Goal: Task Accomplishment & Management: Manage account settings

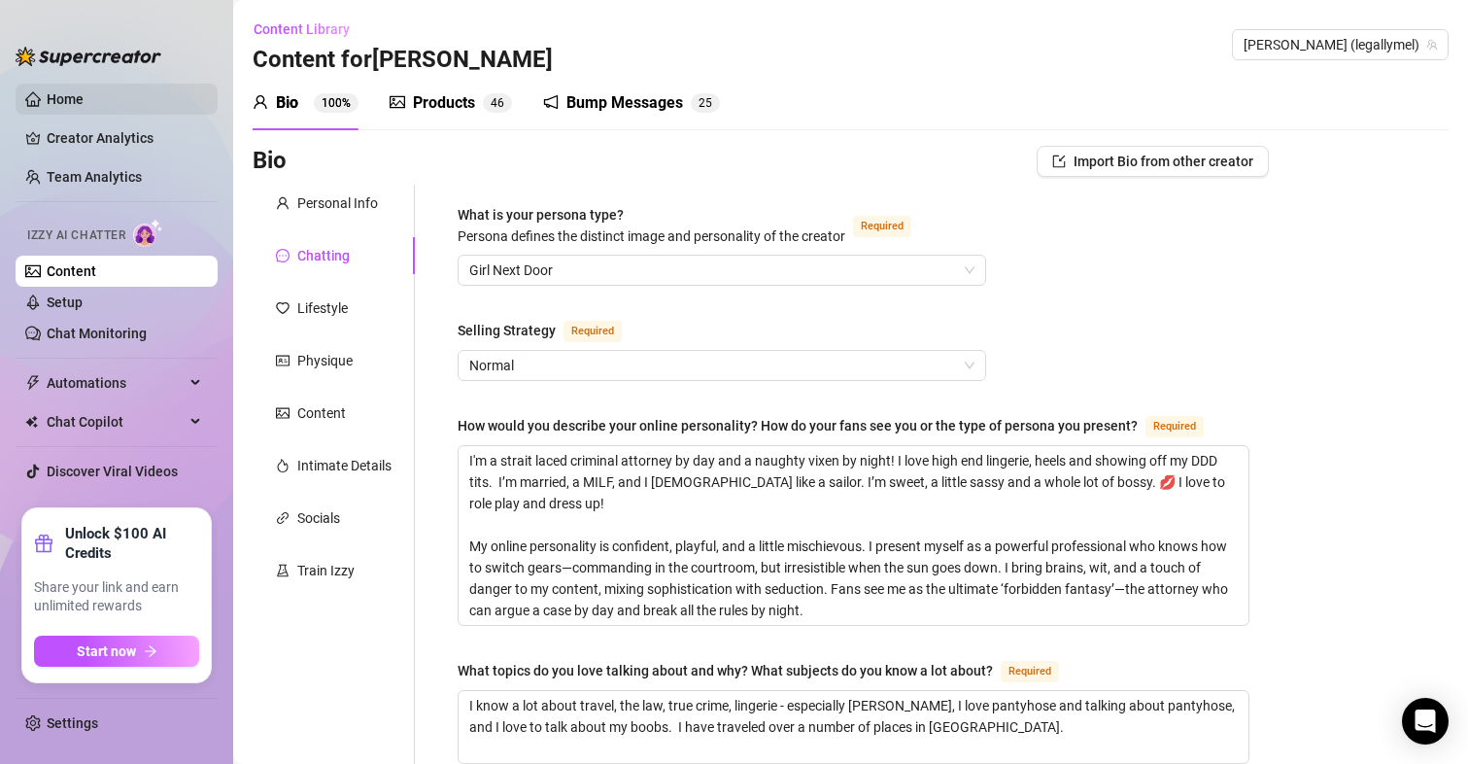
click at [66, 92] on link "Home" at bounding box center [65, 99] width 37 height 16
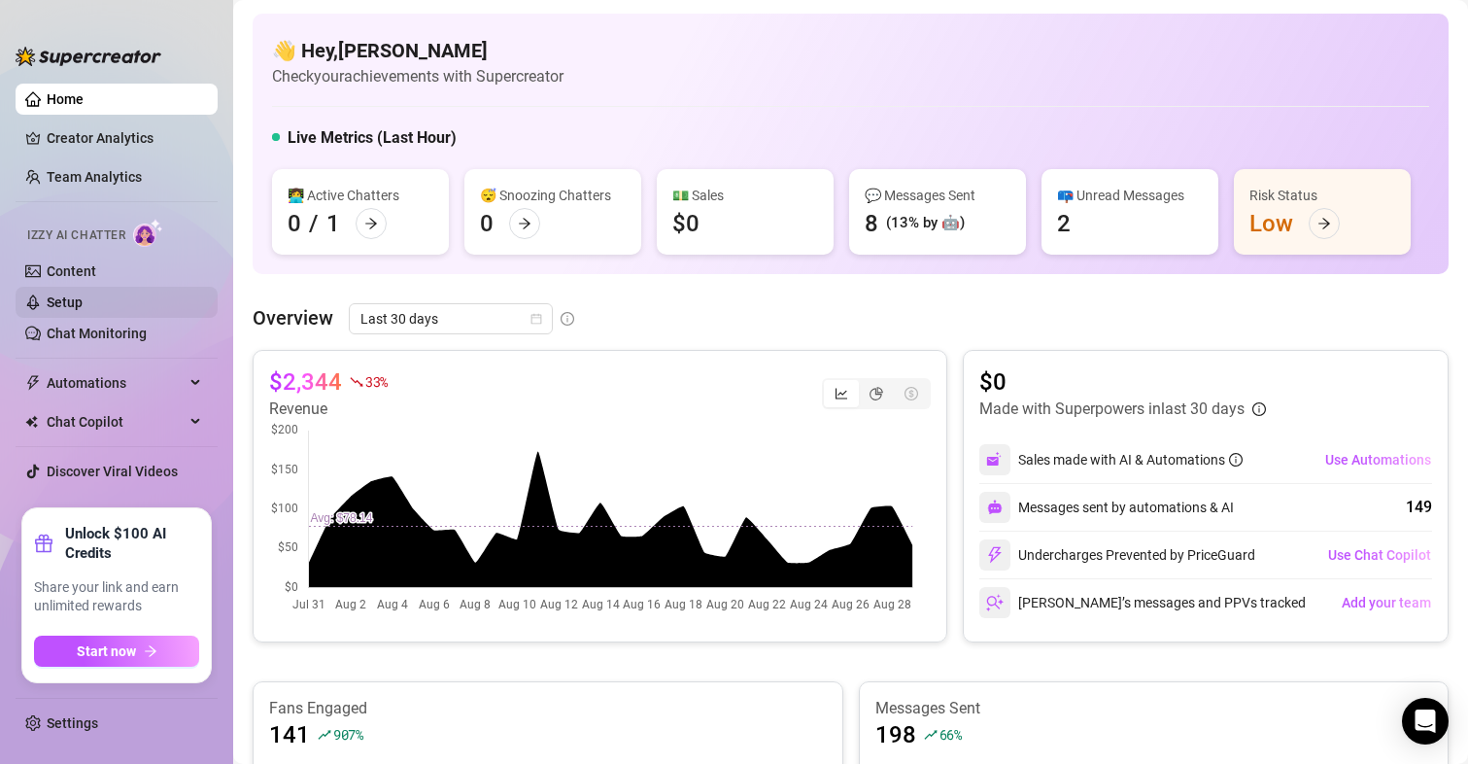
click at [72, 304] on link "Setup" at bounding box center [65, 302] width 36 height 16
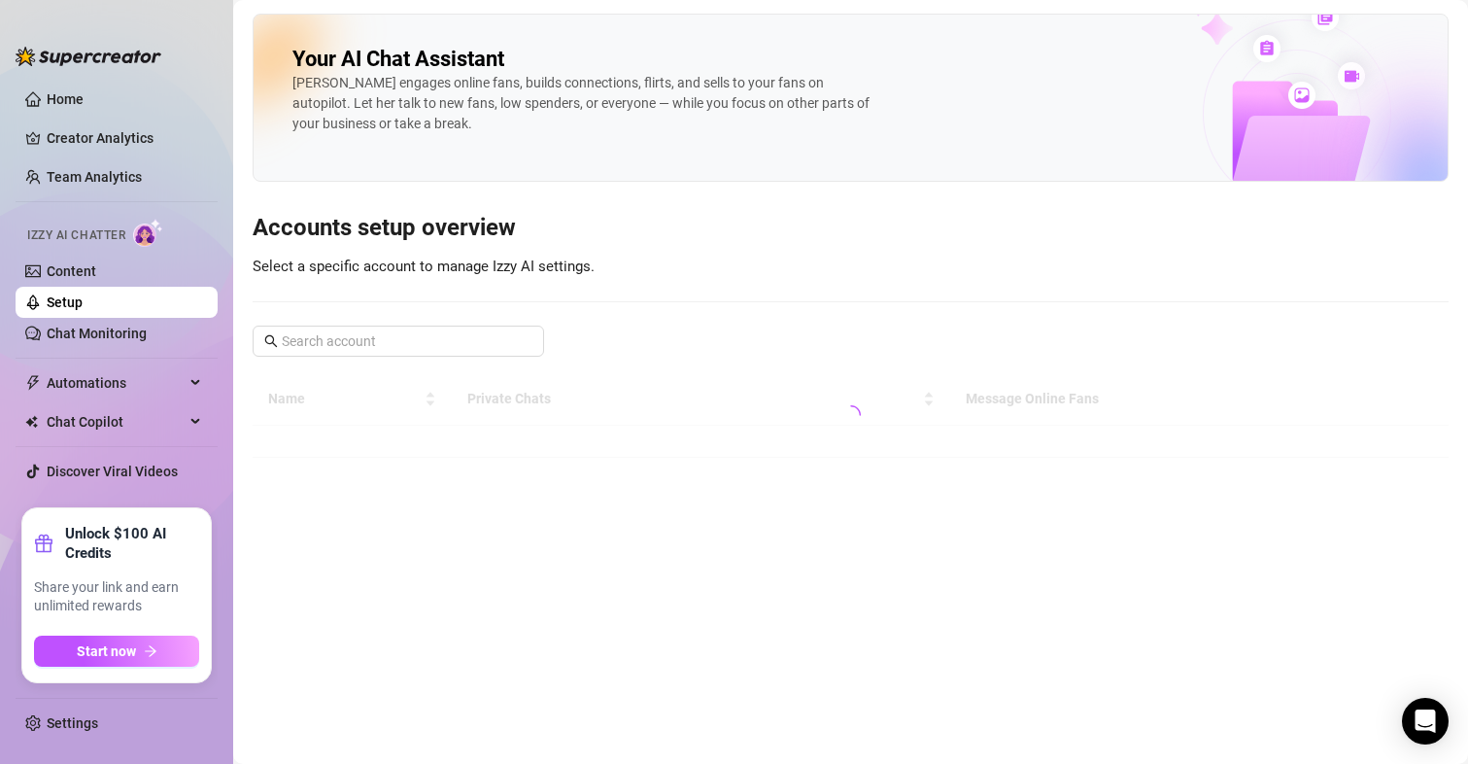
click at [72, 304] on link "Setup" at bounding box center [65, 302] width 36 height 16
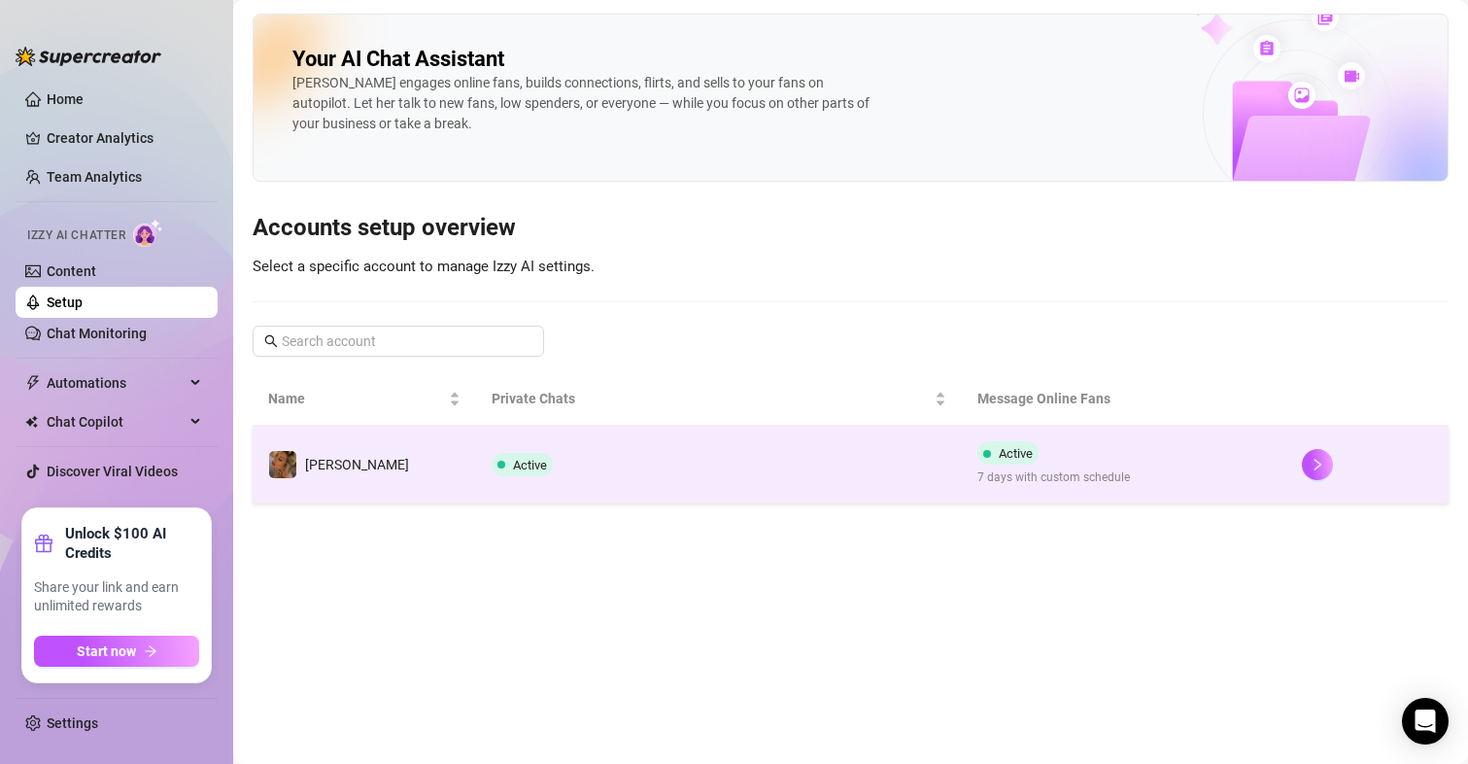
click at [1016, 456] on span "Active" at bounding box center [1016, 453] width 34 height 15
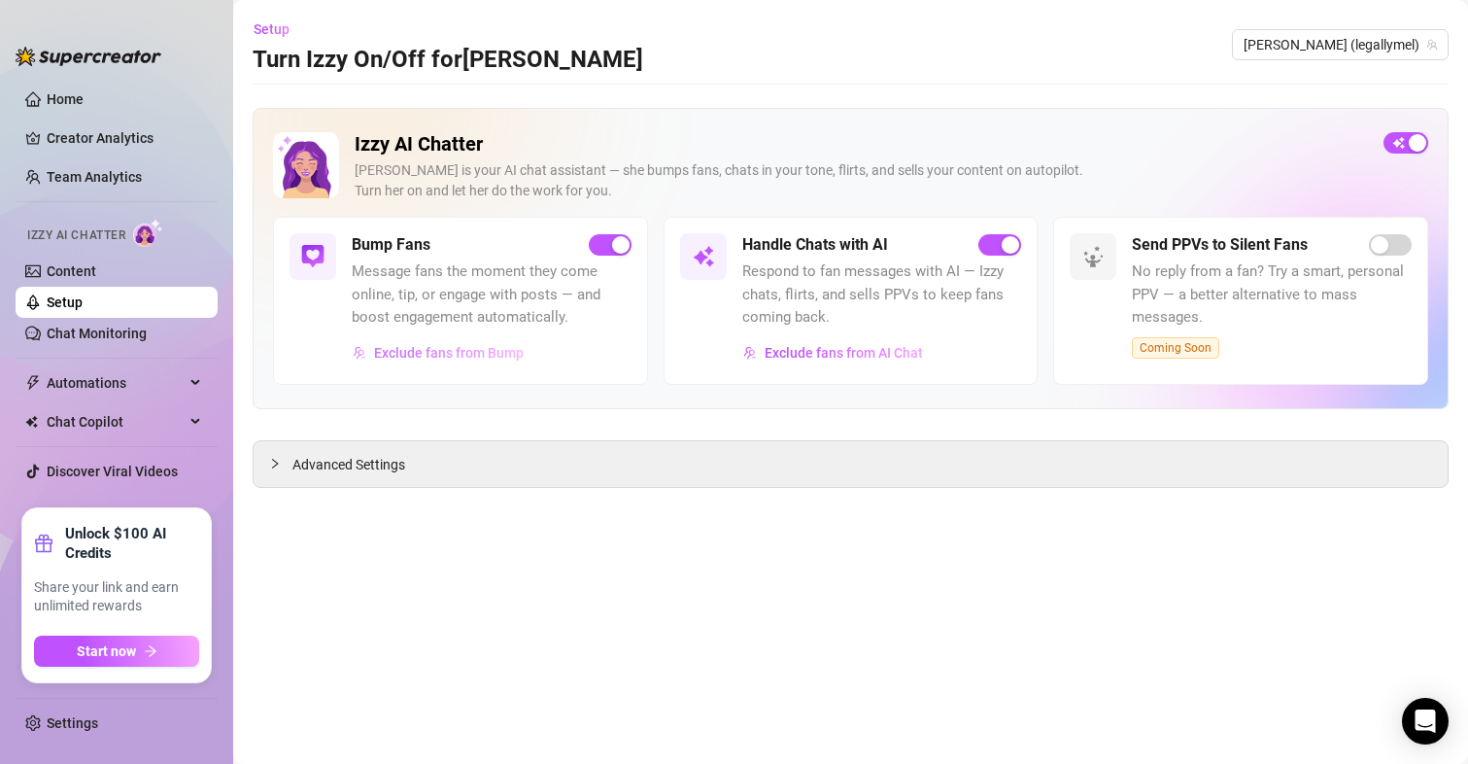
click at [395, 355] on span "Exclude fans from Bump" at bounding box center [449, 353] width 150 height 16
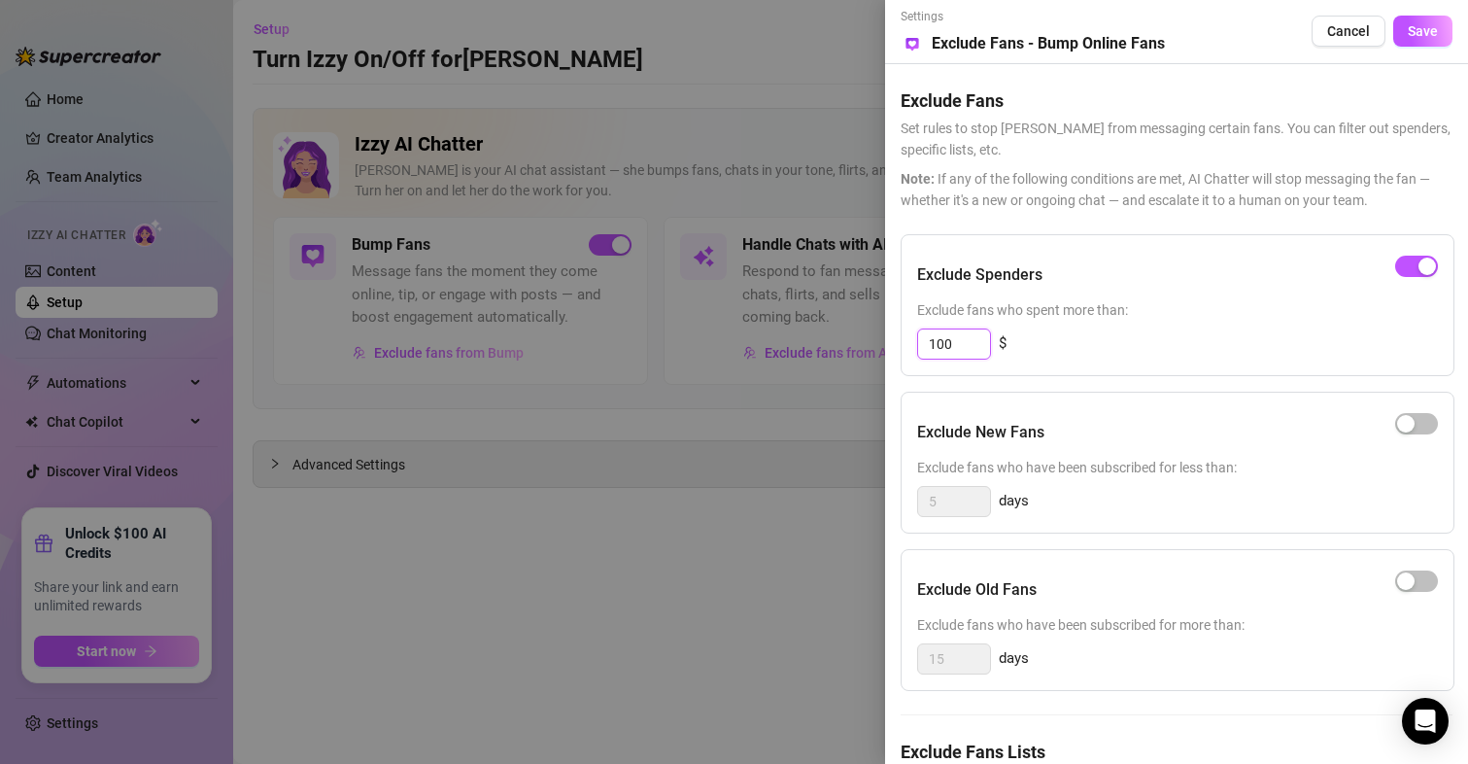
drag, startPoint x: 956, startPoint y: 343, endPoint x: 896, endPoint y: 358, distance: 62.0
click at [896, 358] on div "Settings Preview Exclude Fans - Bump Online Fans Cancel Save Exclude Fans Set r…" at bounding box center [1176, 382] width 583 height 764
click at [703, 544] on div at bounding box center [734, 382] width 1468 height 764
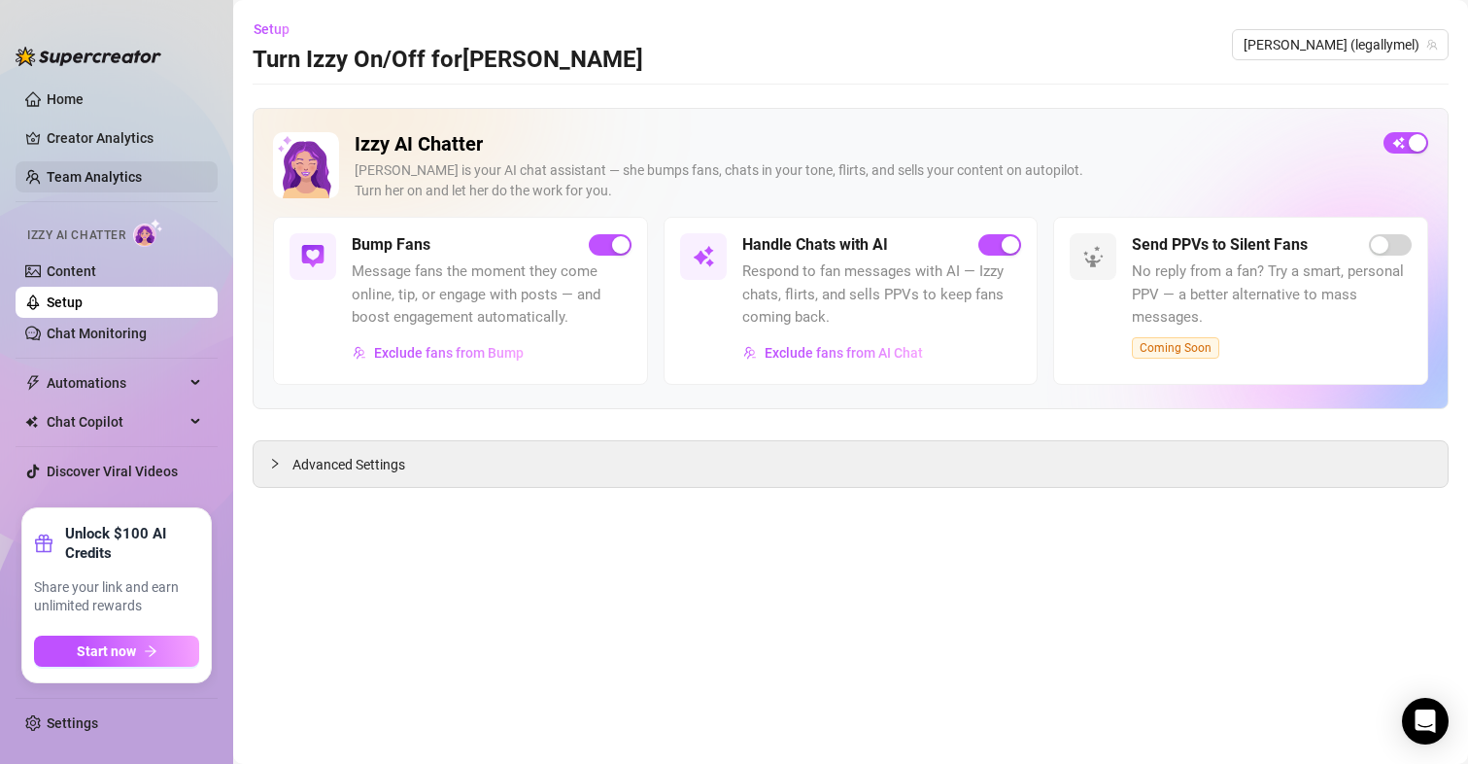
click at [72, 182] on link "Team Analytics" at bounding box center [94, 177] width 95 height 16
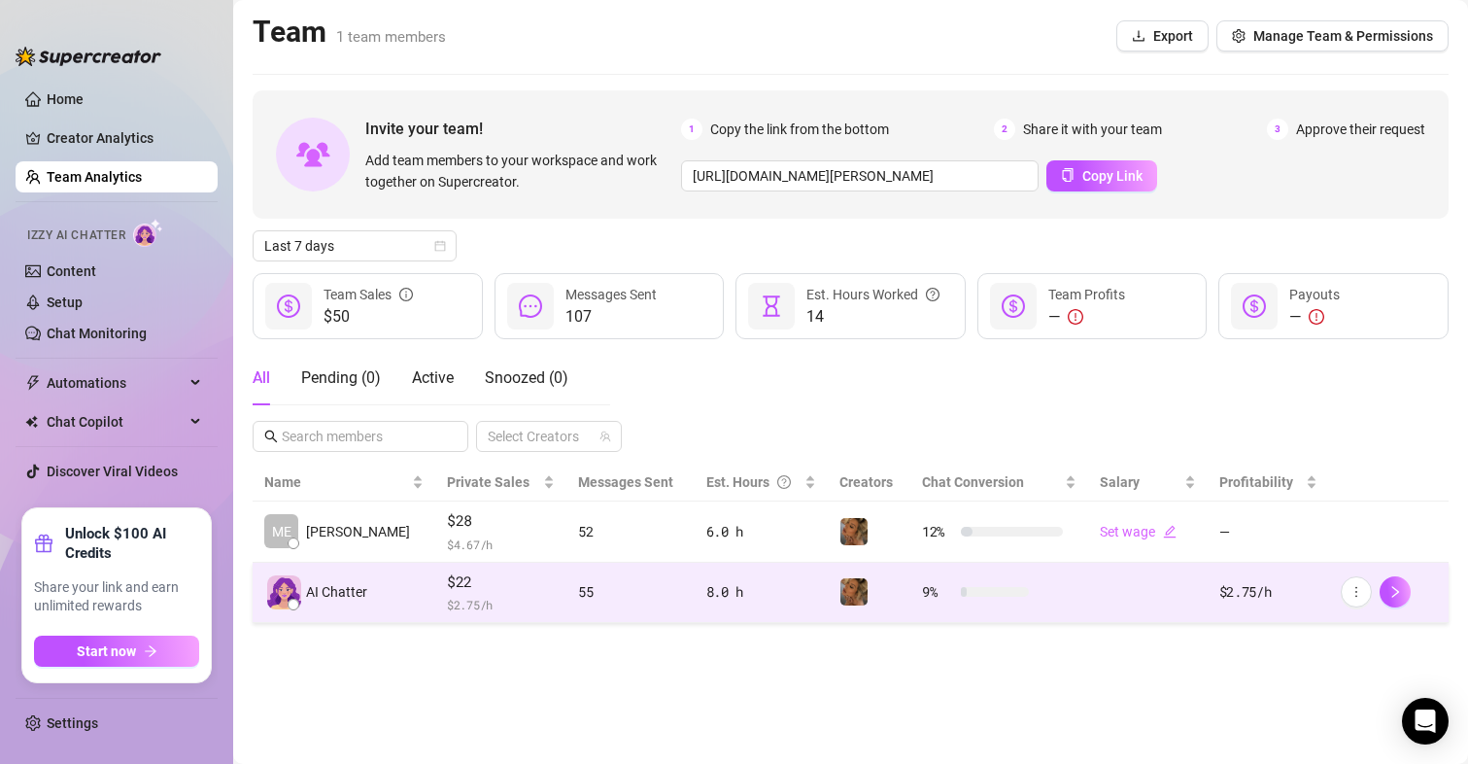
click at [447, 599] on span "$ 2.75 /h" at bounding box center [501, 604] width 108 height 19
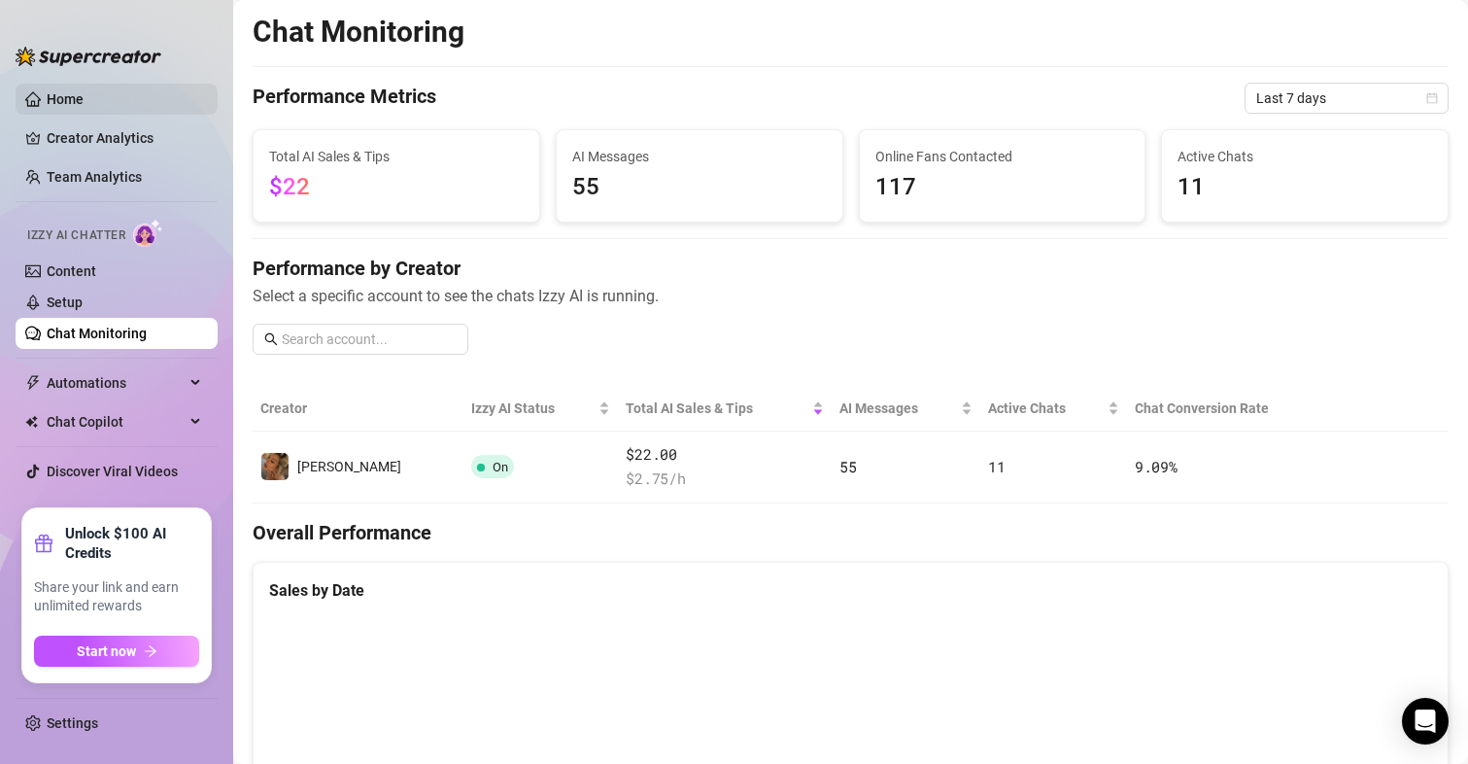
click at [84, 100] on link "Home" at bounding box center [65, 99] width 37 height 16
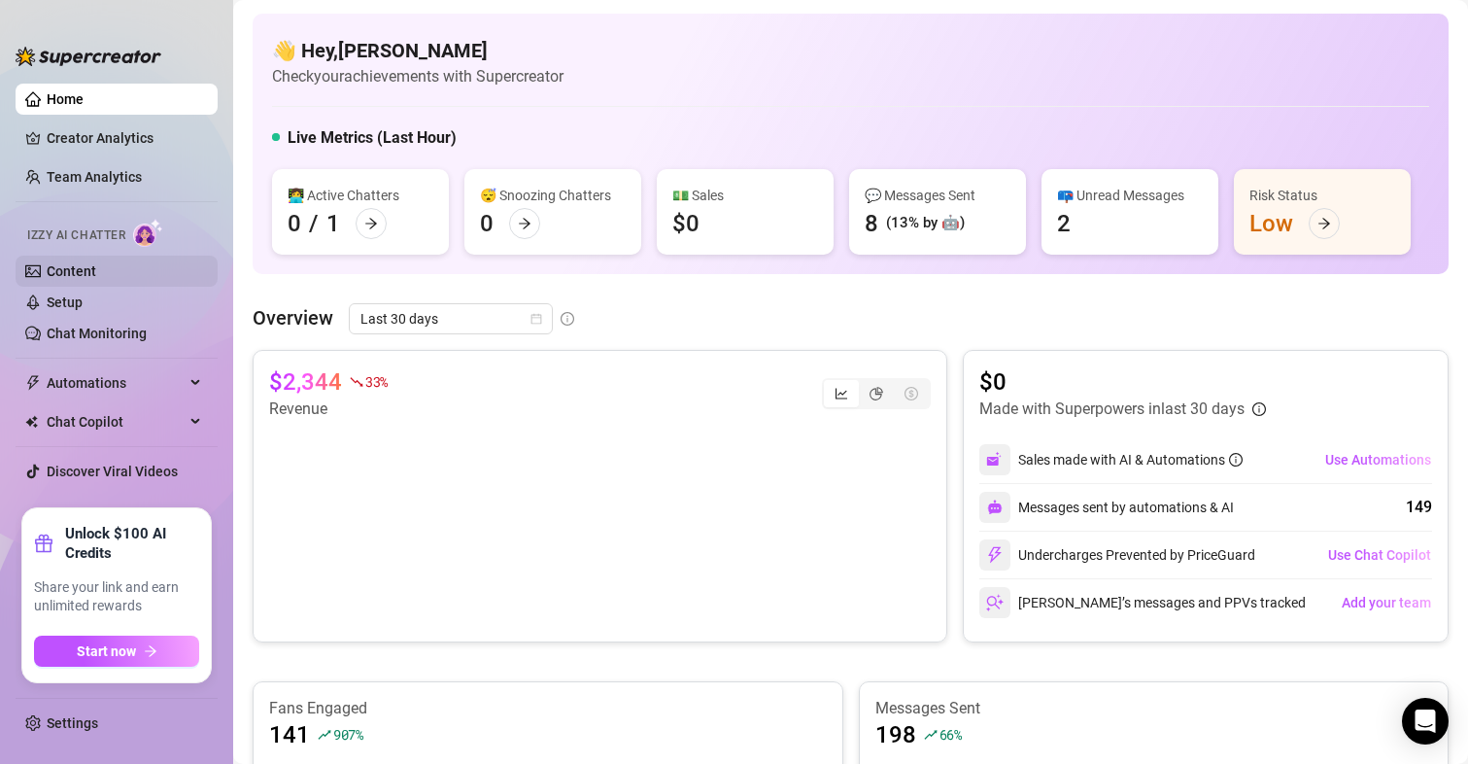
click at [60, 276] on link "Content" at bounding box center [72, 271] width 50 height 16
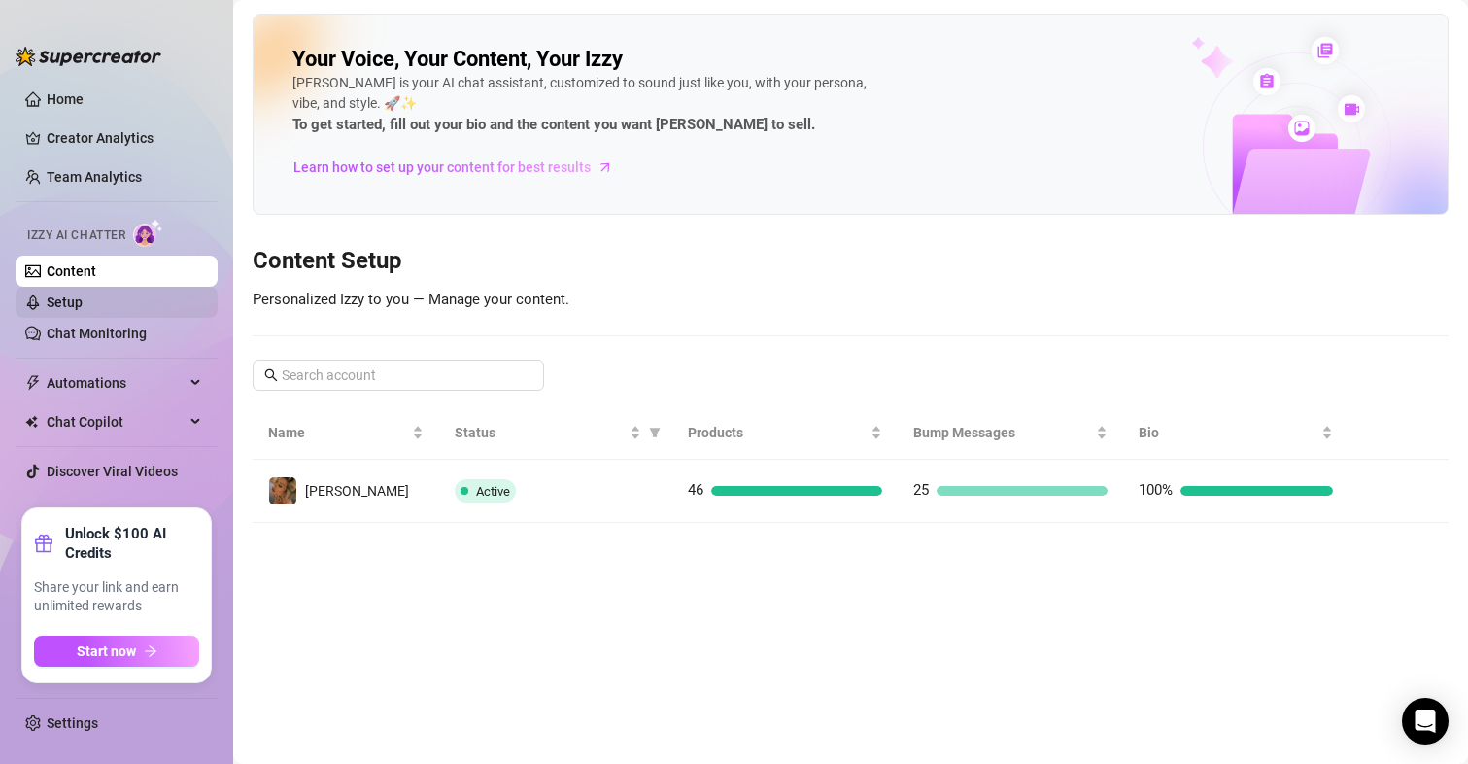
click at [68, 298] on link "Setup" at bounding box center [65, 302] width 36 height 16
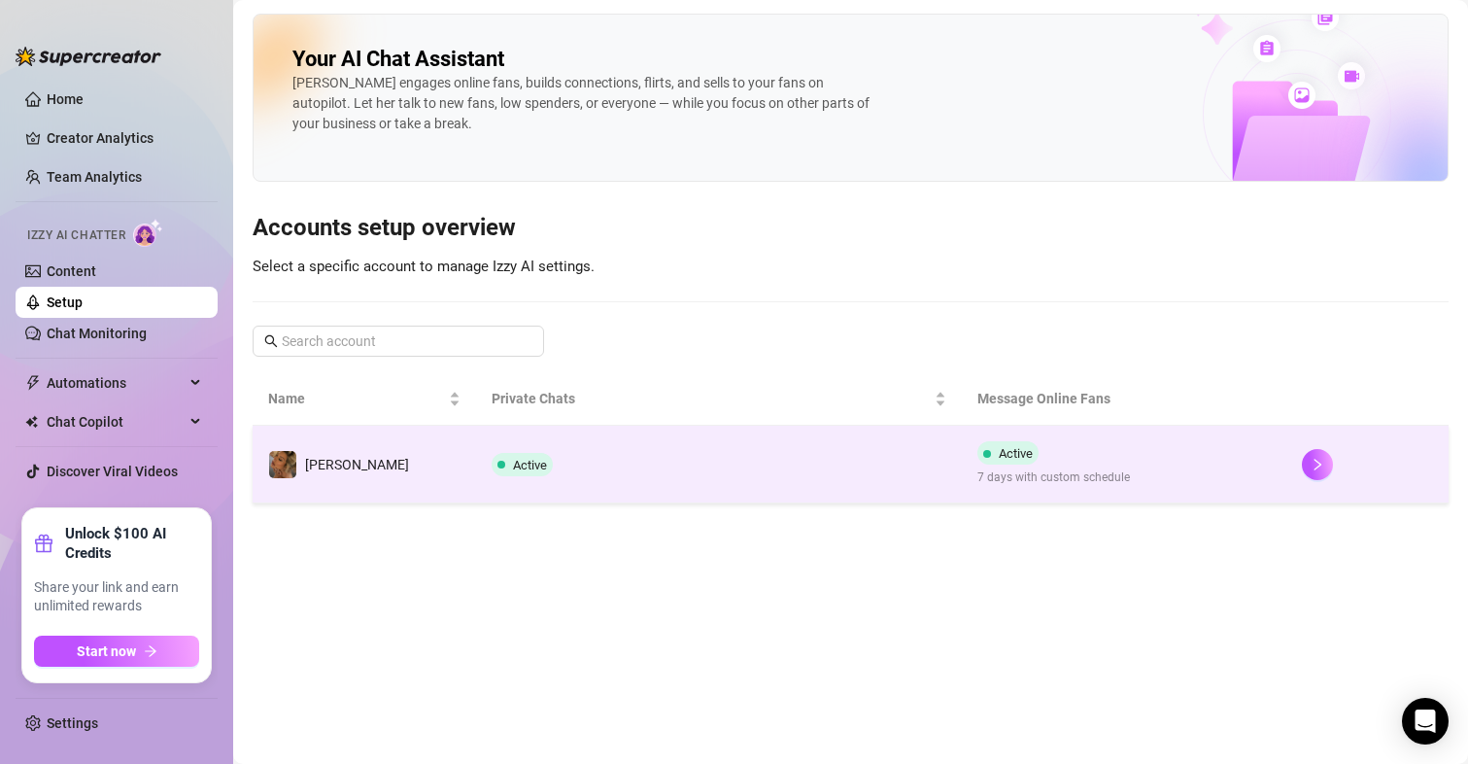
click at [1045, 475] on span "7 days with custom schedule" at bounding box center [1053, 477] width 153 height 18
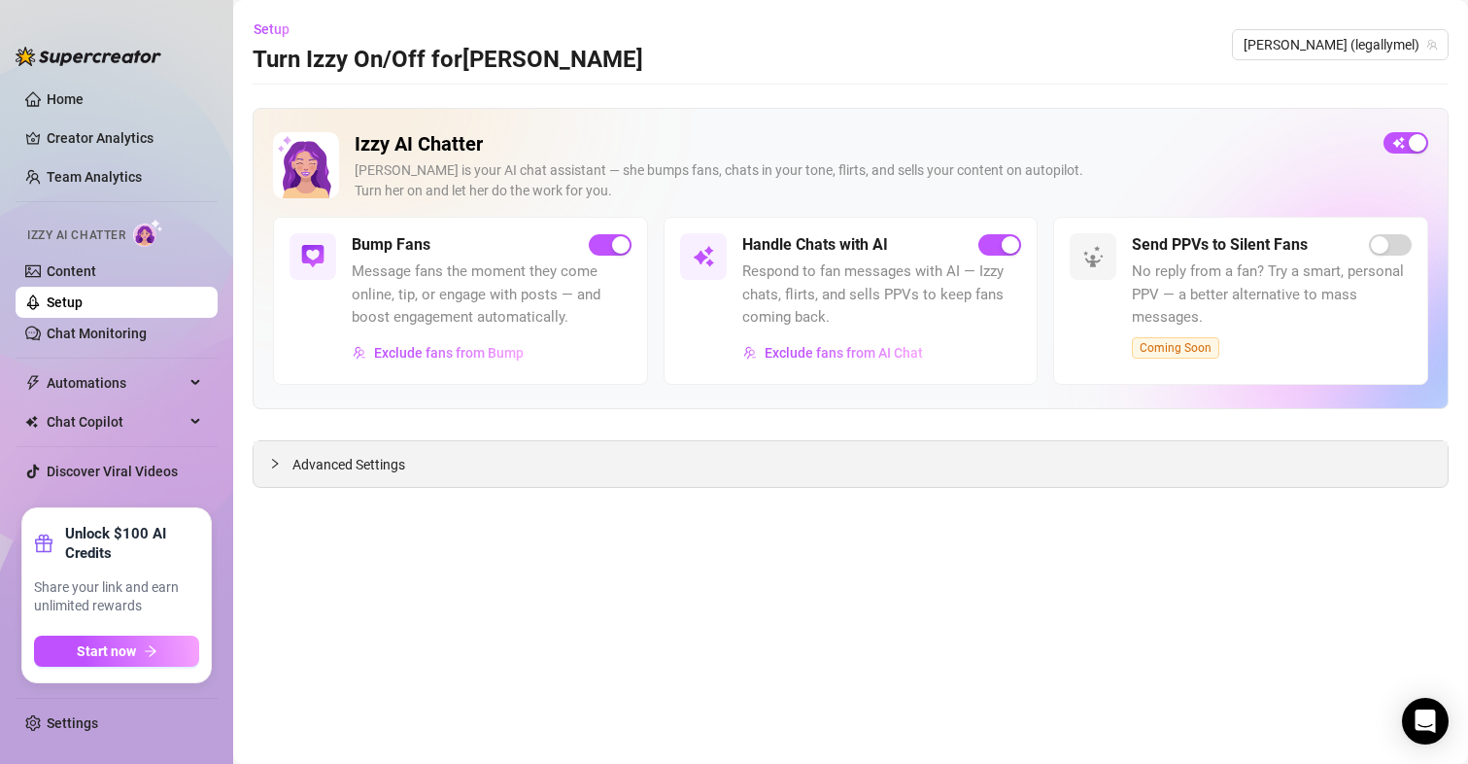
click at [342, 459] on span "Advanced Settings" at bounding box center [348, 464] width 113 height 21
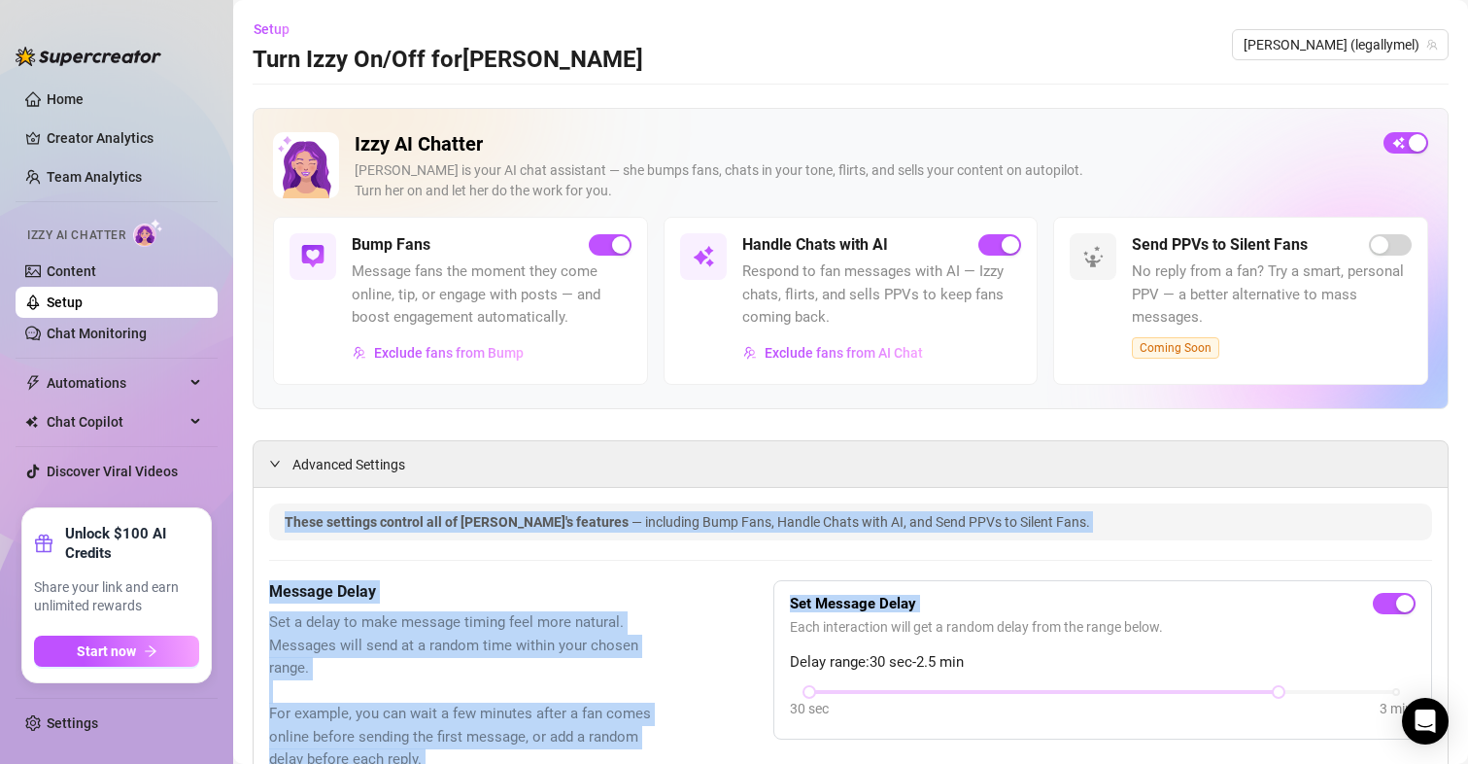
drag, startPoint x: 414, startPoint y: 414, endPoint x: 1167, endPoint y: 598, distance: 775.3
click at [1272, 481] on div "Advanced Settings" at bounding box center [851, 464] width 1194 height 46
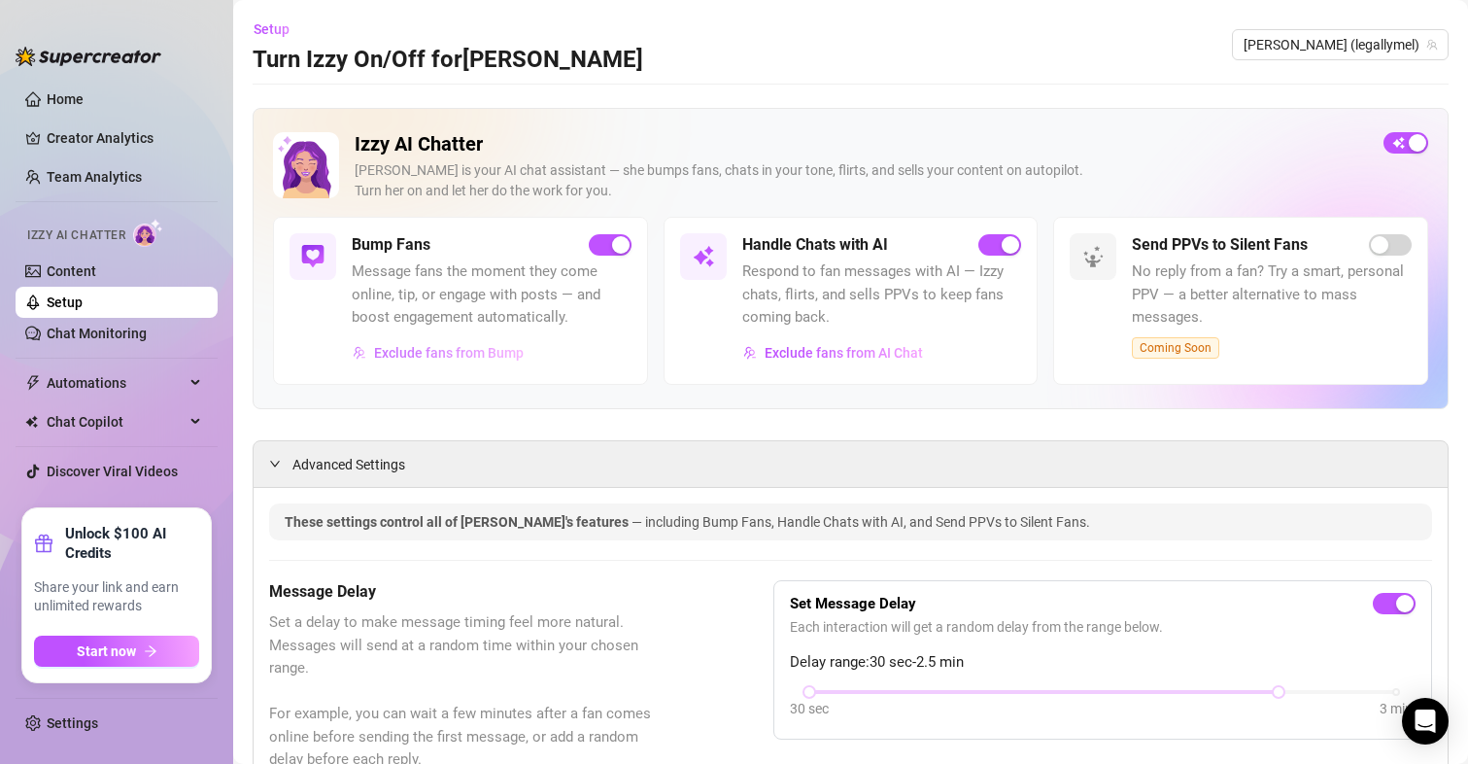
click at [470, 359] on span "Exclude fans from Bump" at bounding box center [449, 353] width 150 height 16
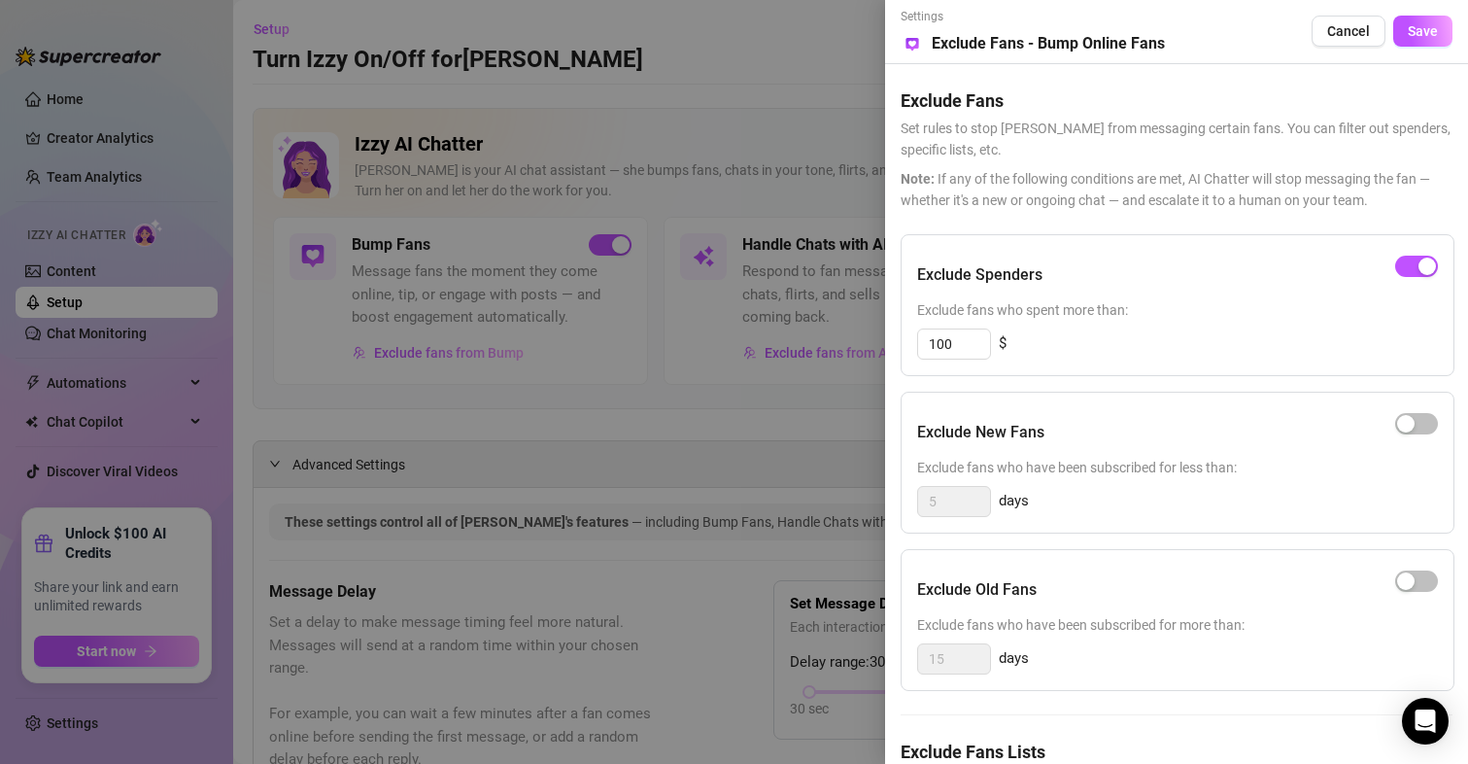
click at [879, 356] on div at bounding box center [734, 382] width 1468 height 764
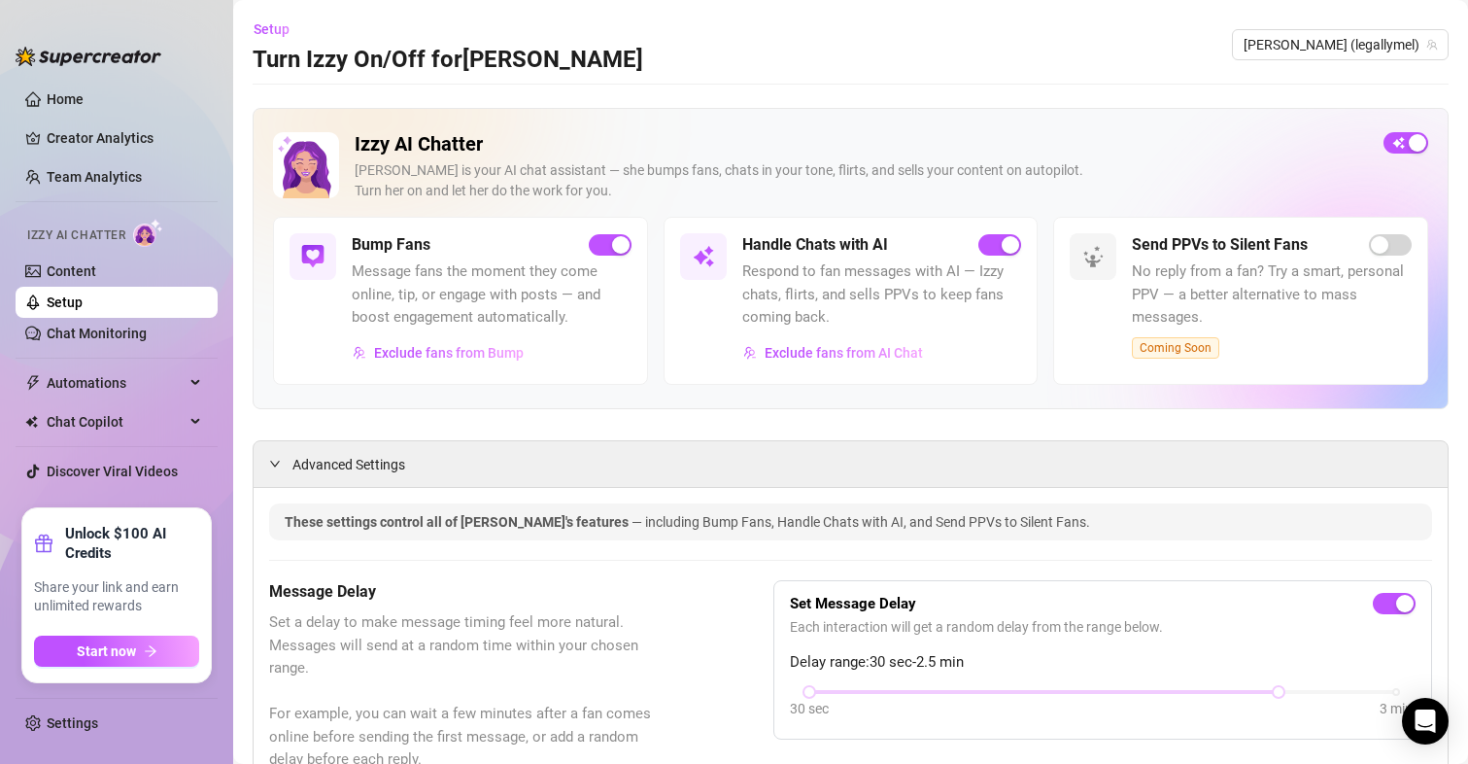
click at [868, 356] on span "Exclude fans from AI Chat" at bounding box center [844, 353] width 158 height 16
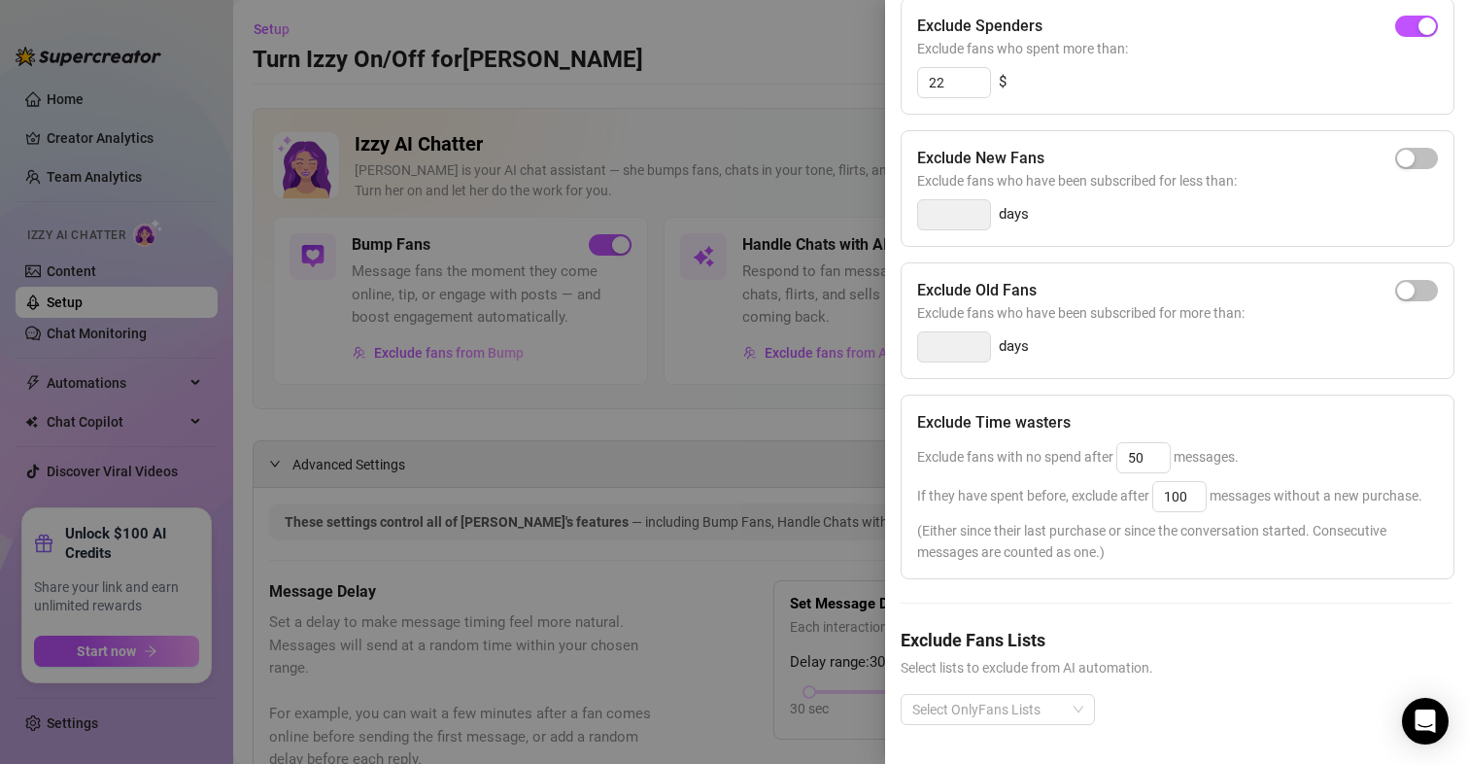
scroll to position [274, 0]
drag, startPoint x: 1197, startPoint y: 462, endPoint x: 1159, endPoint y: 480, distance: 42.1
click at [1159, 481] on div "If they have spent before, exclude after 100 messages without a new purchase." at bounding box center [1177, 496] width 521 height 31
type input "80"
click at [1159, 481] on div "If they have spent before, exclude after 80 messages without a new purchase." at bounding box center [1177, 496] width 521 height 31
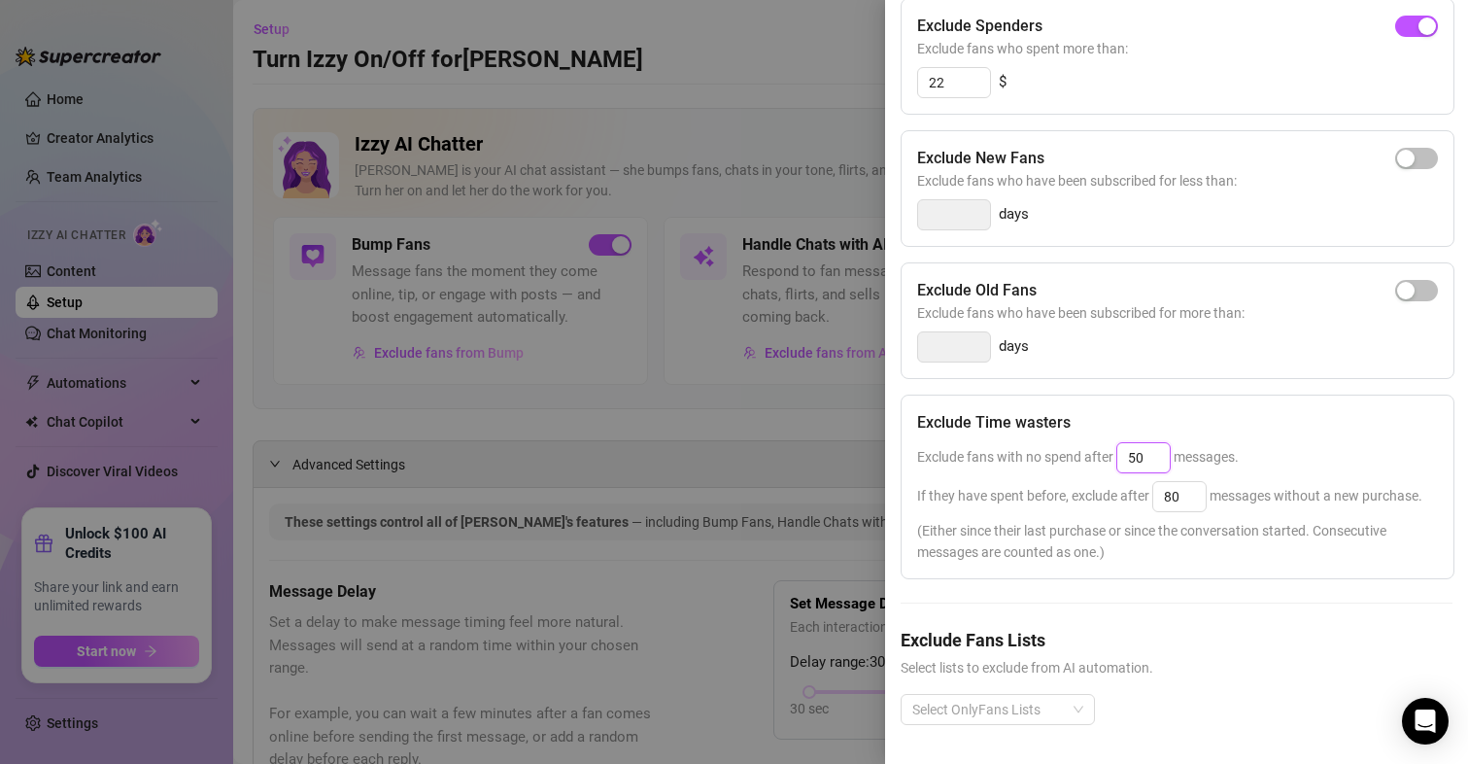
drag, startPoint x: 1146, startPoint y: 426, endPoint x: 1130, endPoint y: 426, distance: 16.5
click at [1130, 443] on input "50" at bounding box center [1143, 457] width 52 height 29
type input "40"
click at [1171, 570] on div "Exclude Spenders Exclude fans who spent more than: 22 $ Exclude New Fans Exclud…" at bounding box center [1177, 377] width 552 height 758
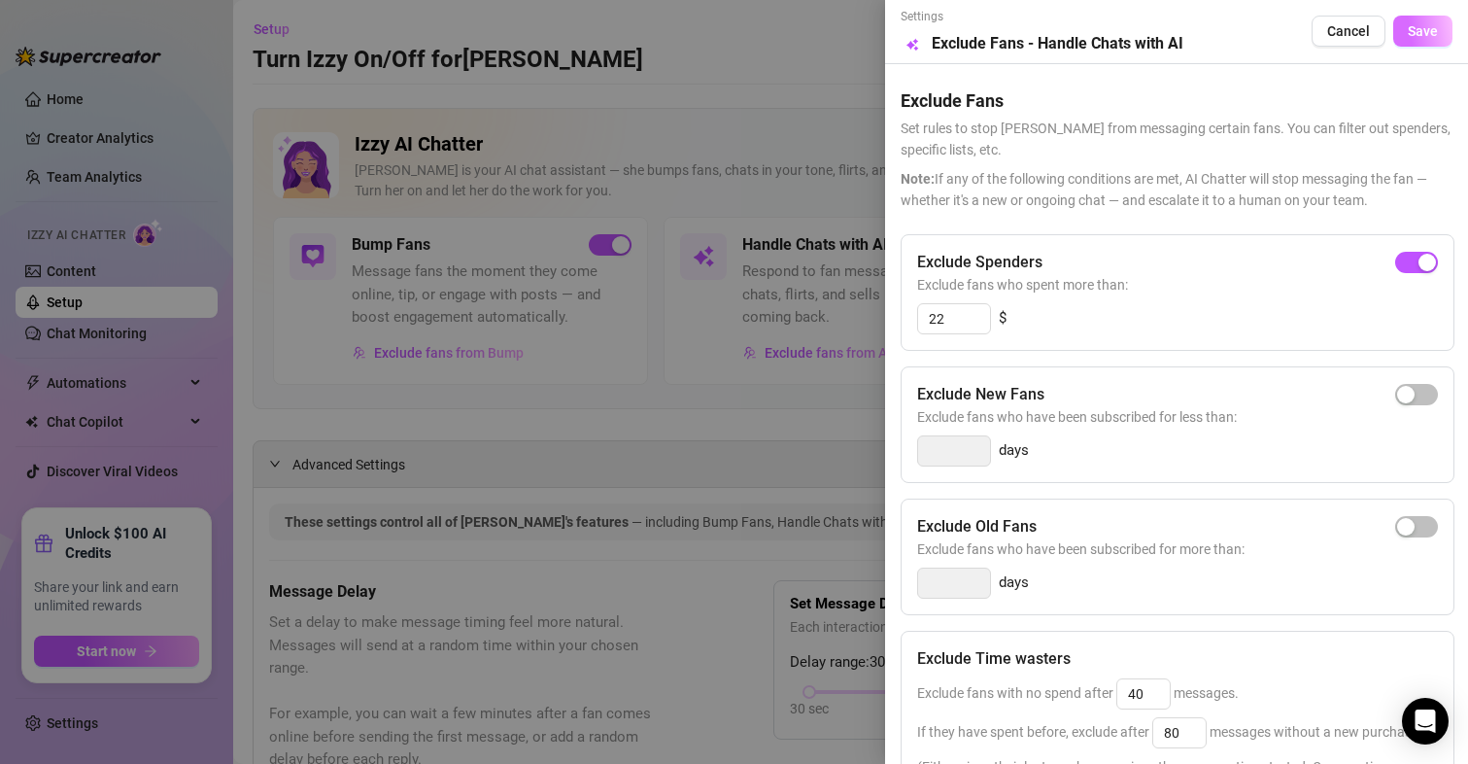
click at [1397, 41] on button "Save" at bounding box center [1422, 31] width 59 height 31
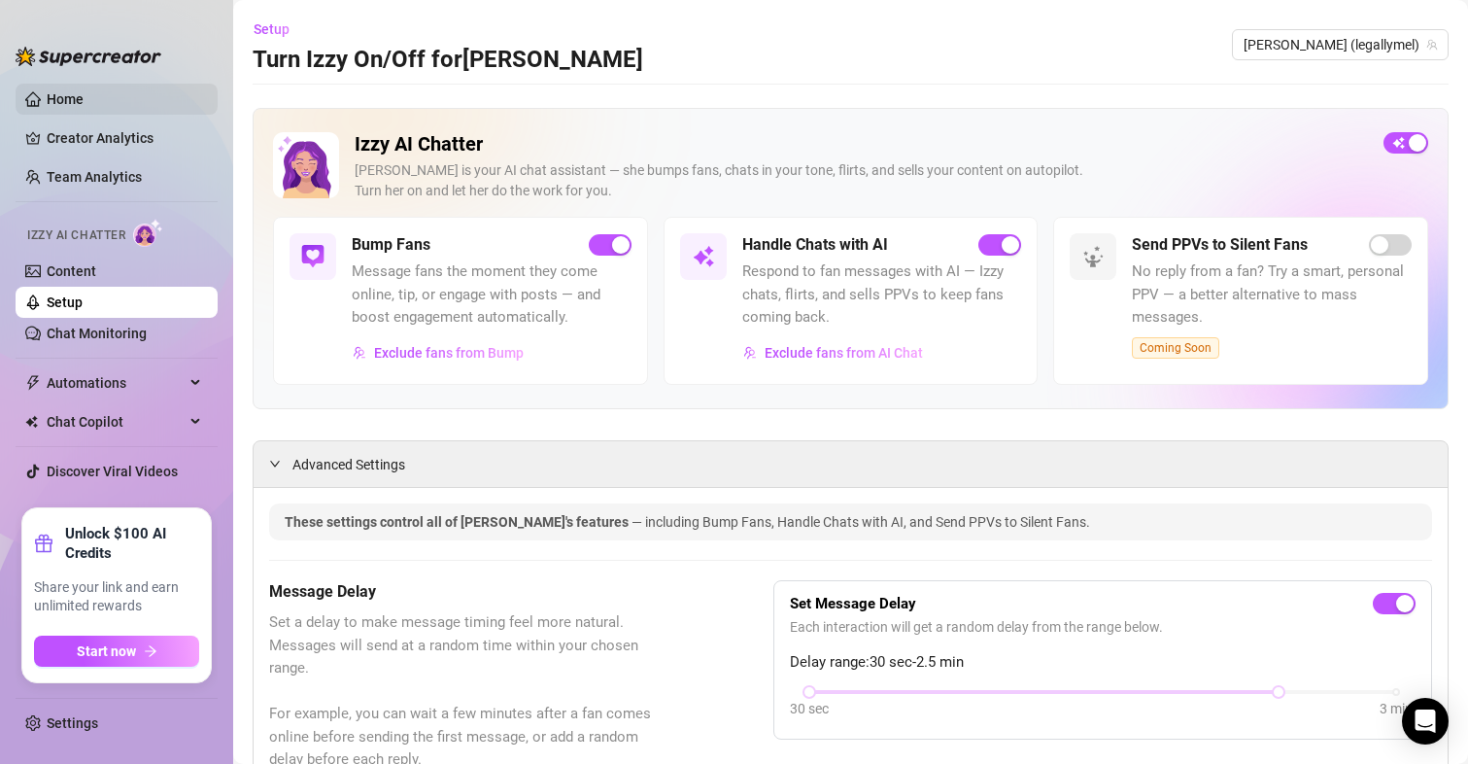
click at [51, 107] on link "Home" at bounding box center [65, 99] width 37 height 16
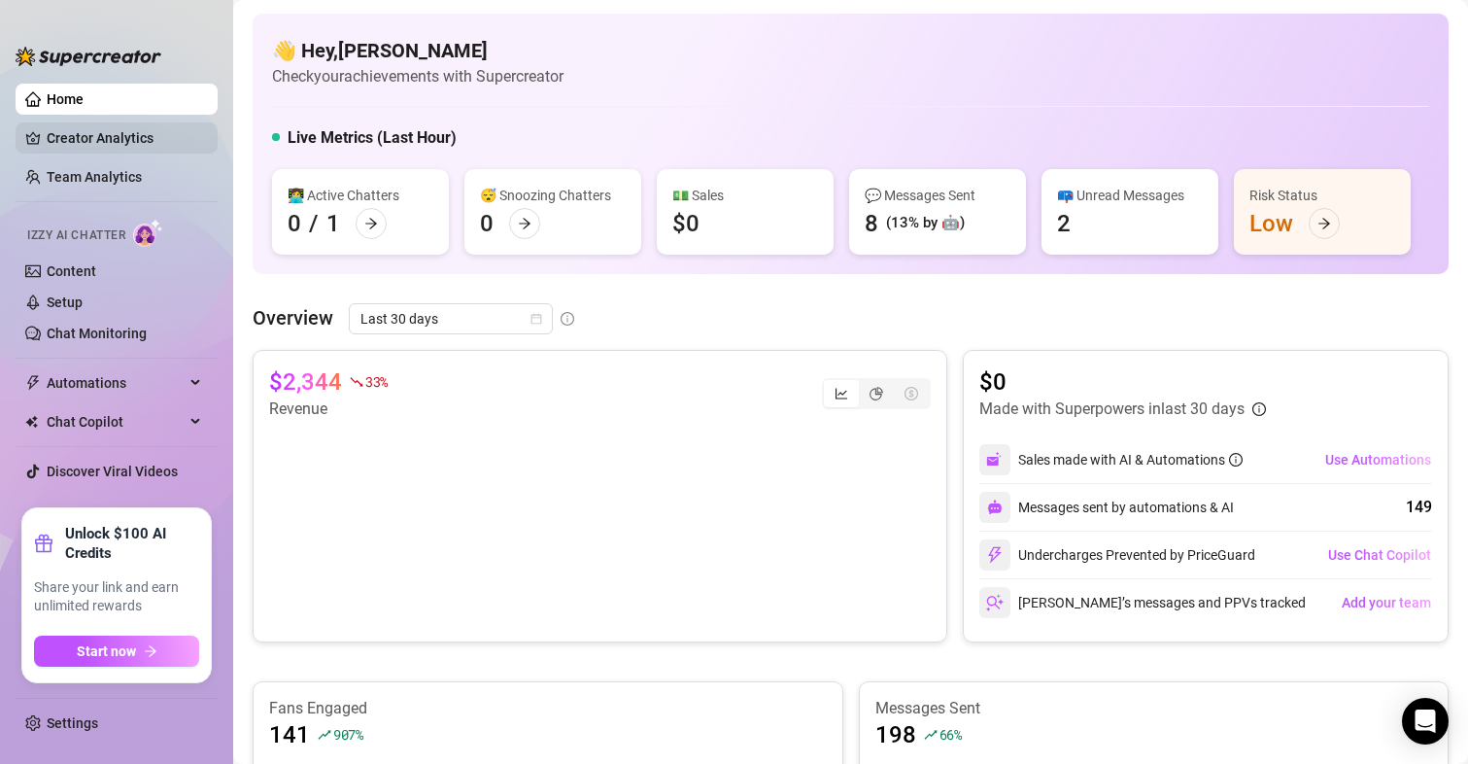
click at [59, 132] on link "Creator Analytics" at bounding box center [124, 137] width 155 height 31
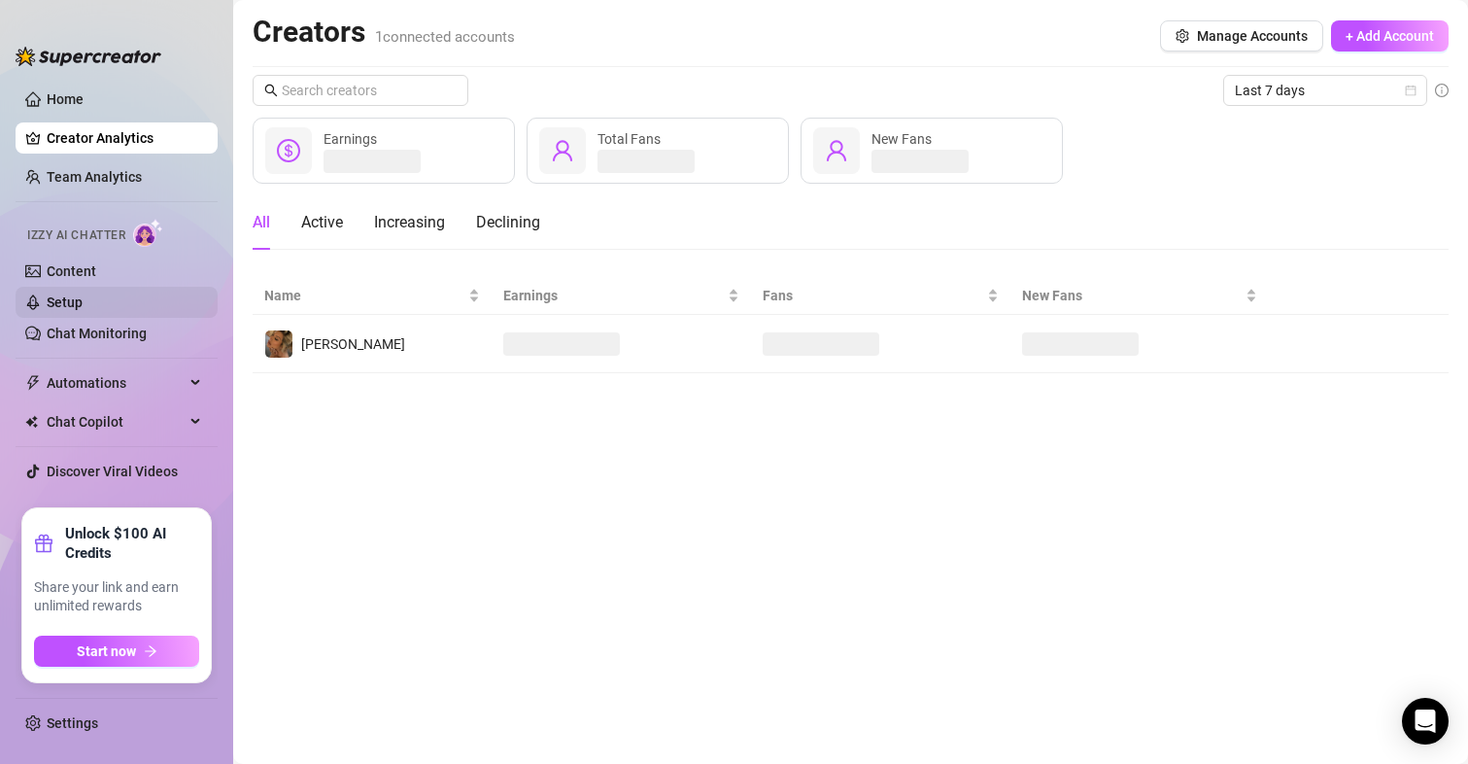
click at [65, 302] on link "Setup" at bounding box center [65, 302] width 36 height 16
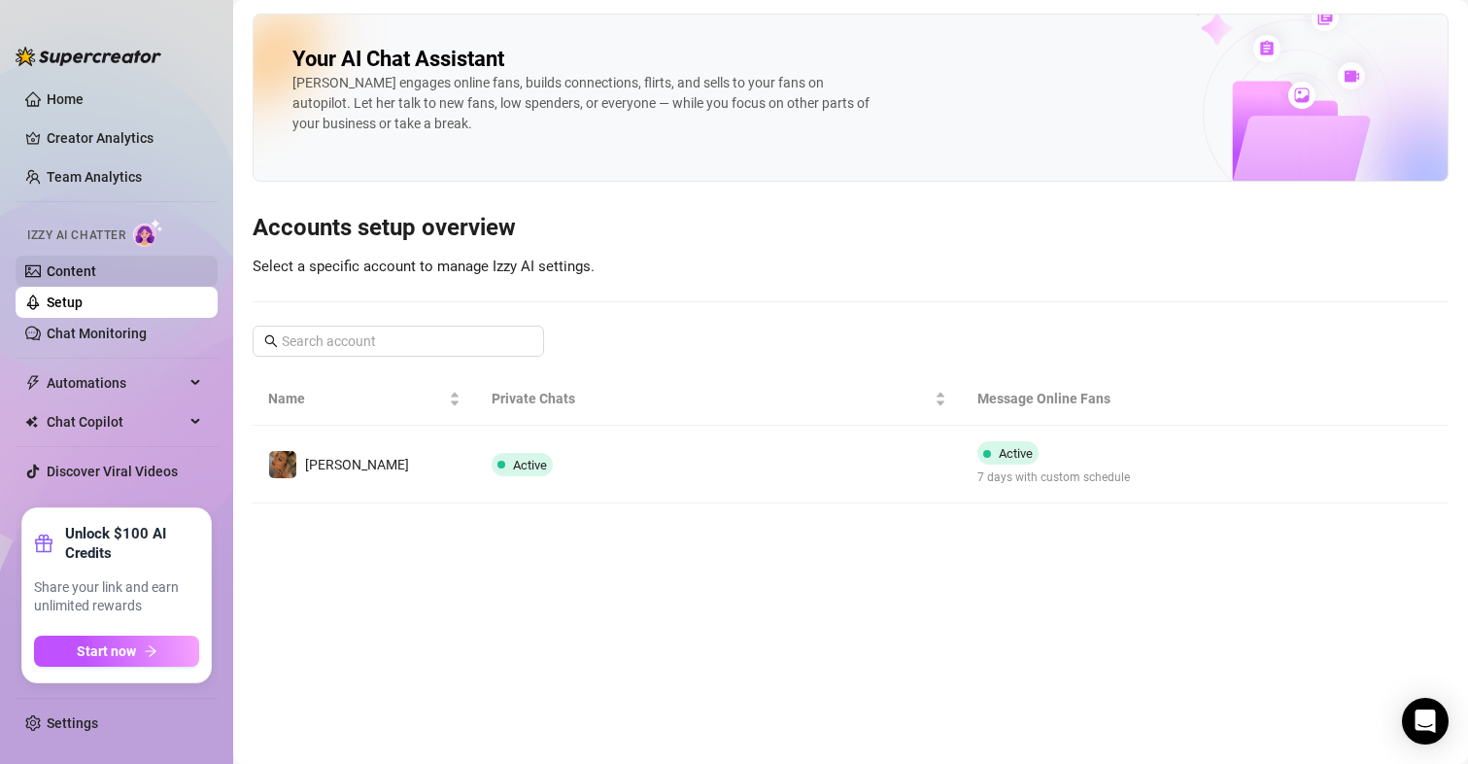
click at [60, 266] on link "Content" at bounding box center [72, 271] width 50 height 16
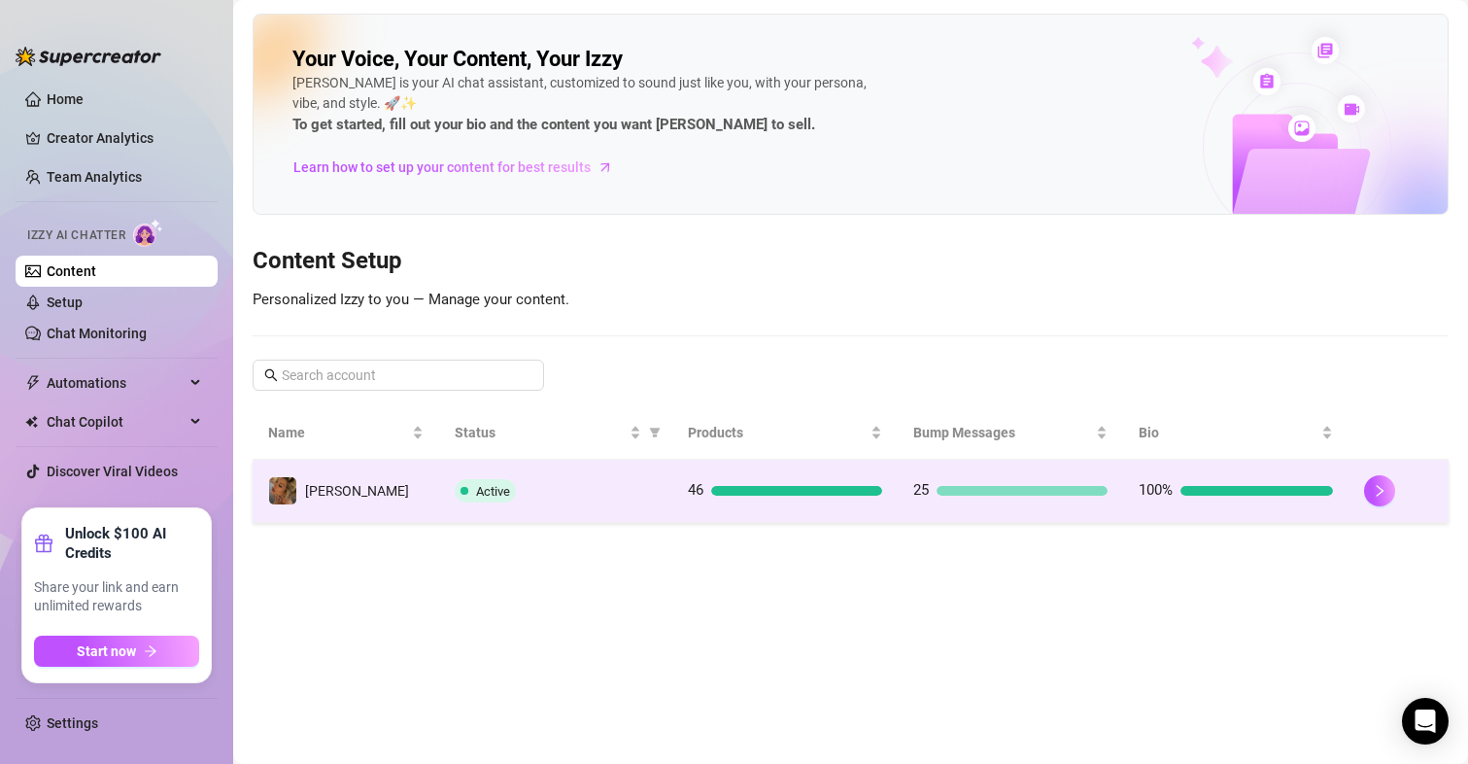
click at [1225, 498] on div "100%" at bounding box center [1236, 490] width 194 height 23
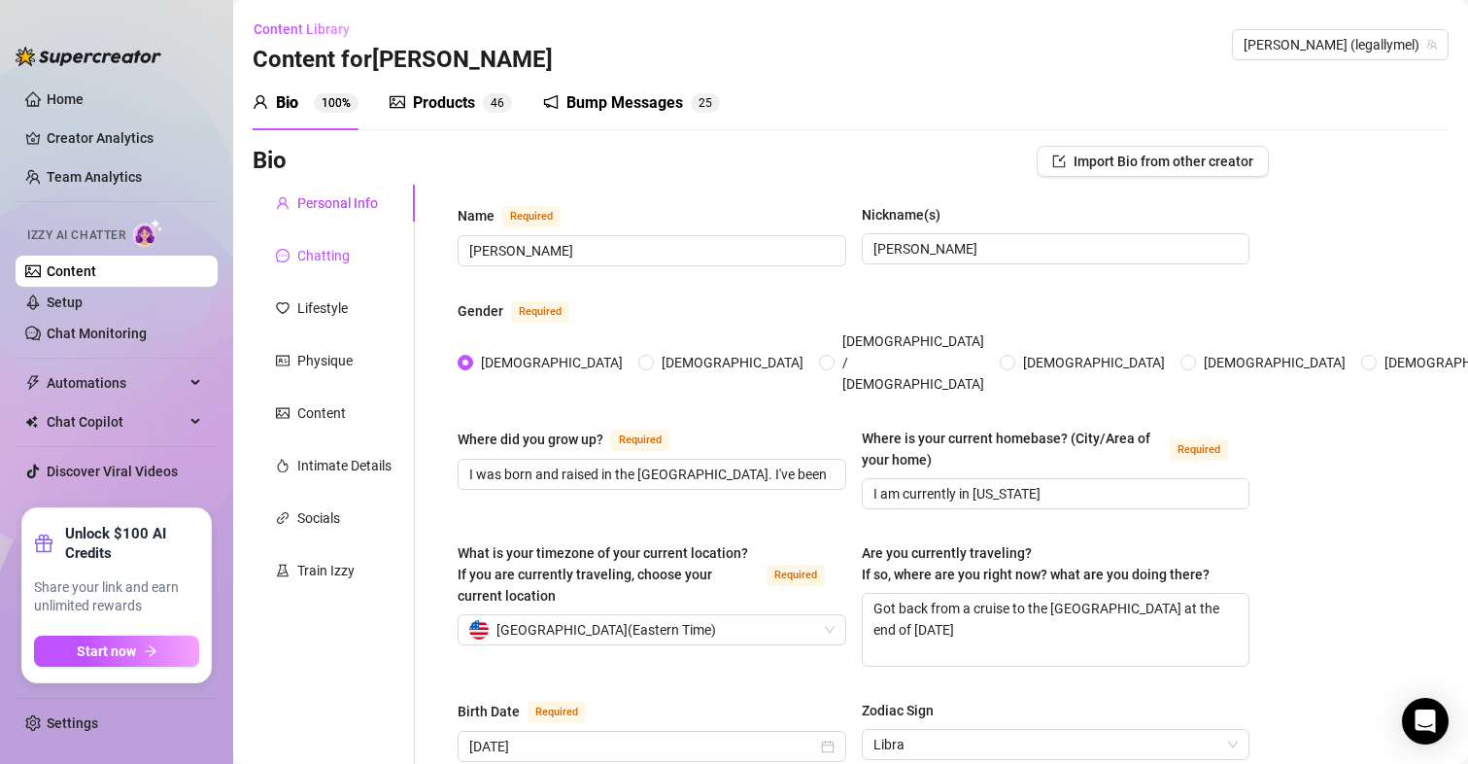
click at [336, 257] on div "Chatting" at bounding box center [323, 255] width 52 height 21
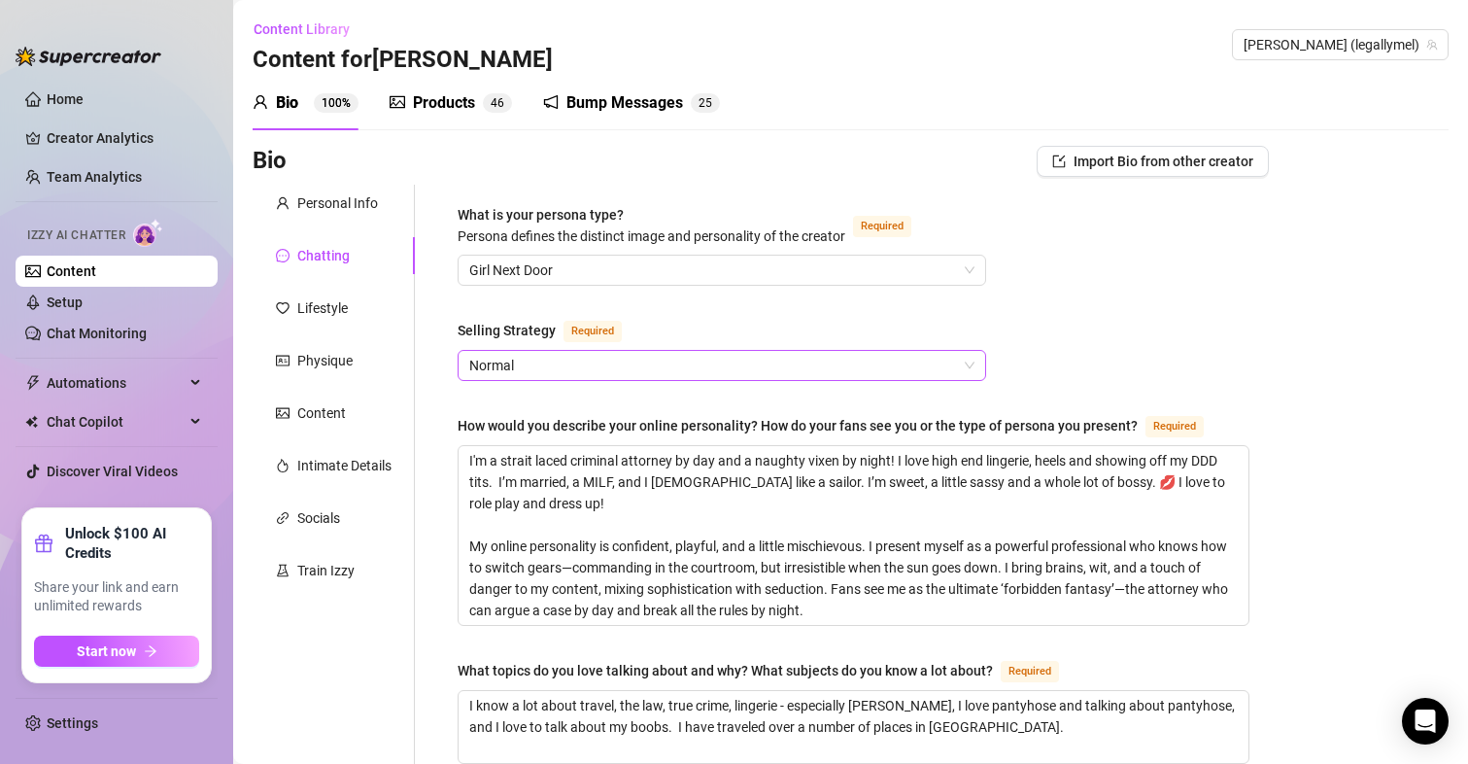
click at [615, 352] on span "Normal" at bounding box center [721, 365] width 505 height 29
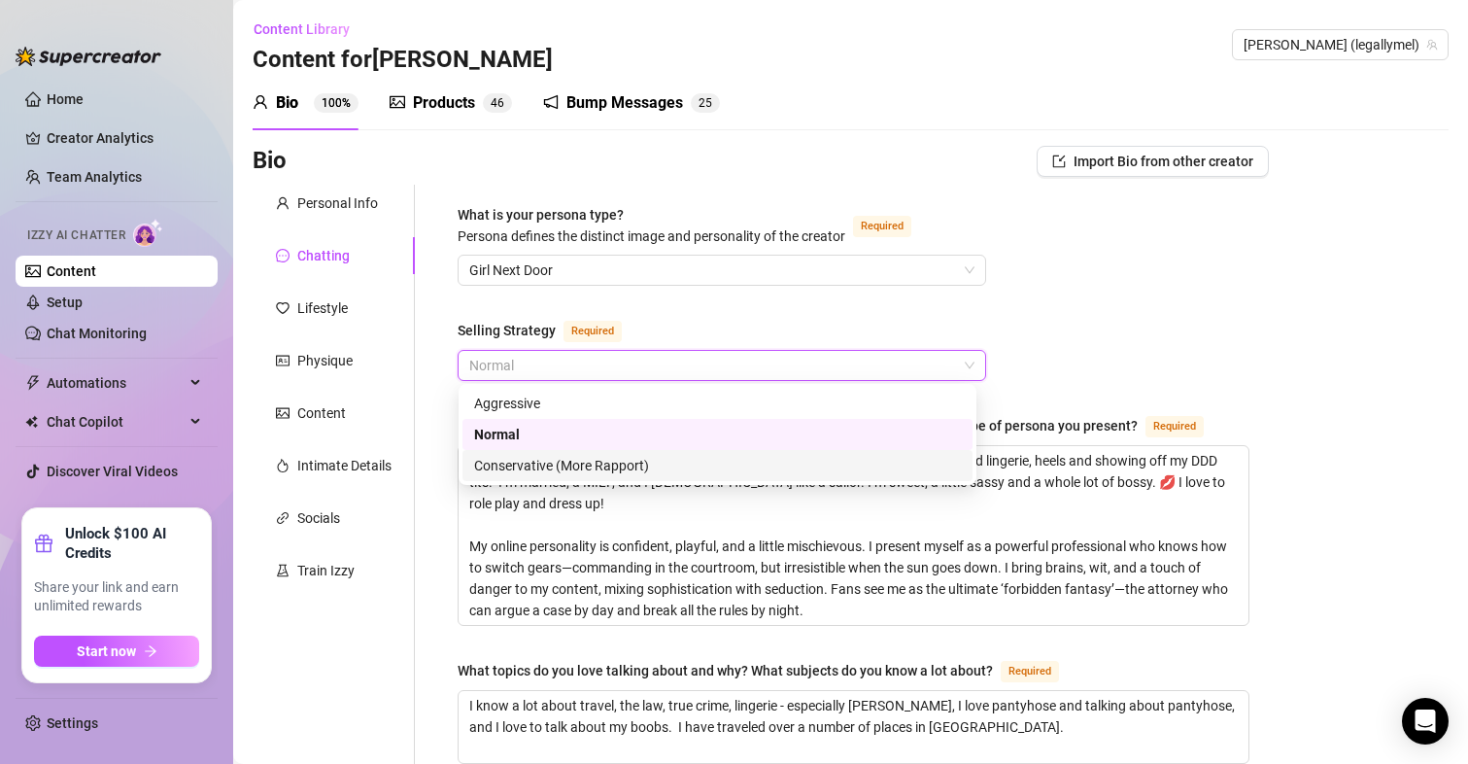
click at [607, 461] on div "Conservative (More Rapport)" at bounding box center [717, 465] width 487 height 21
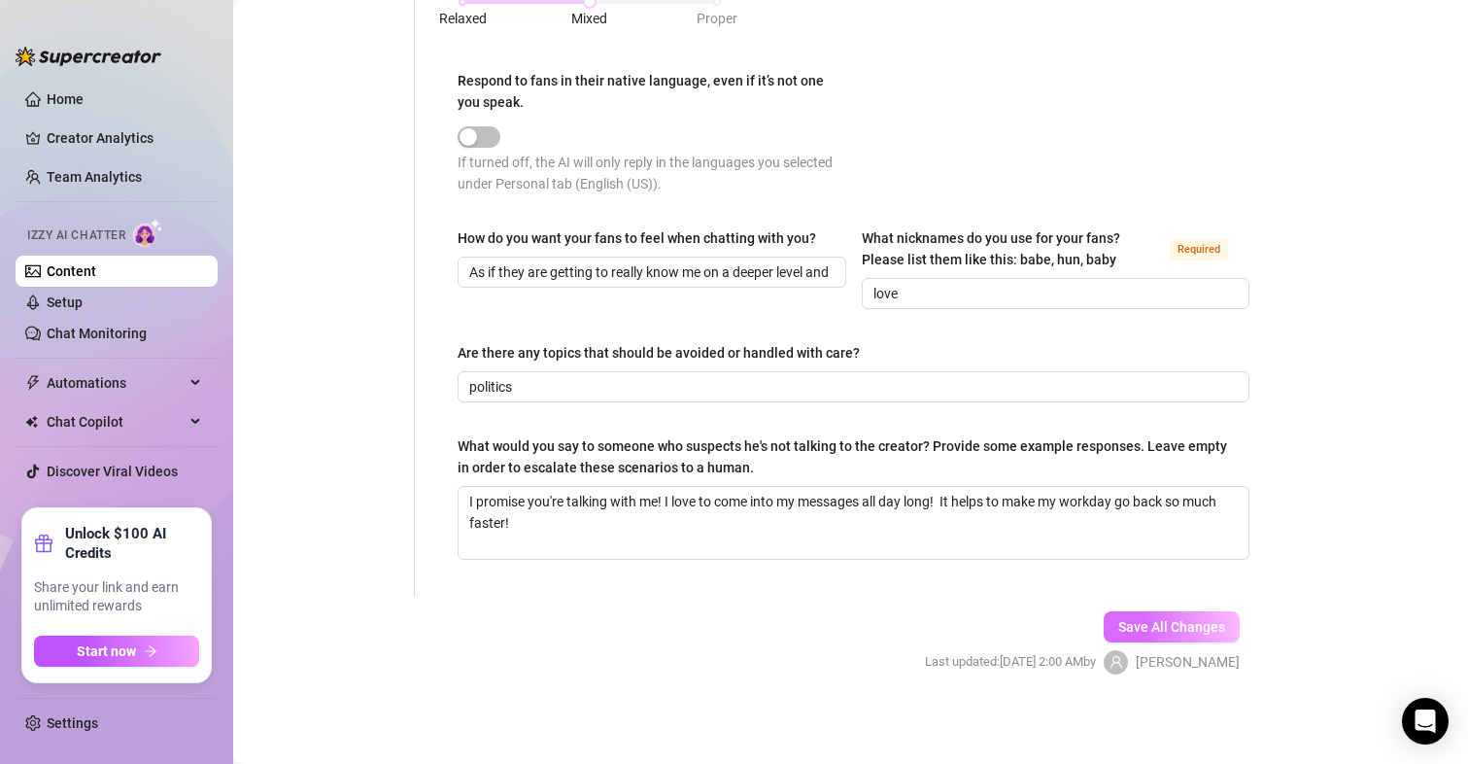
click at [1143, 619] on span "Save All Changes" at bounding box center [1171, 627] width 107 height 16
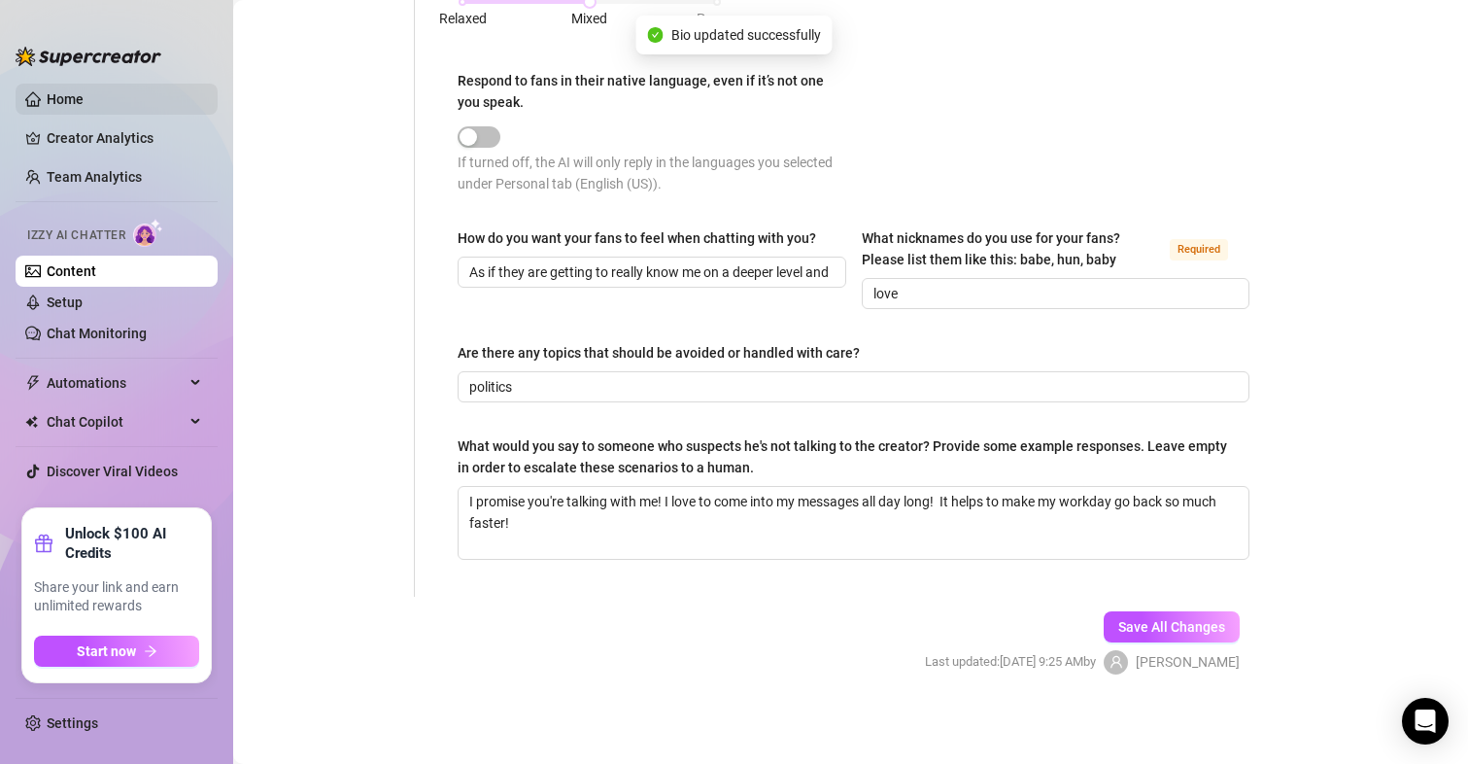
click at [80, 101] on link "Home" at bounding box center [65, 99] width 37 height 16
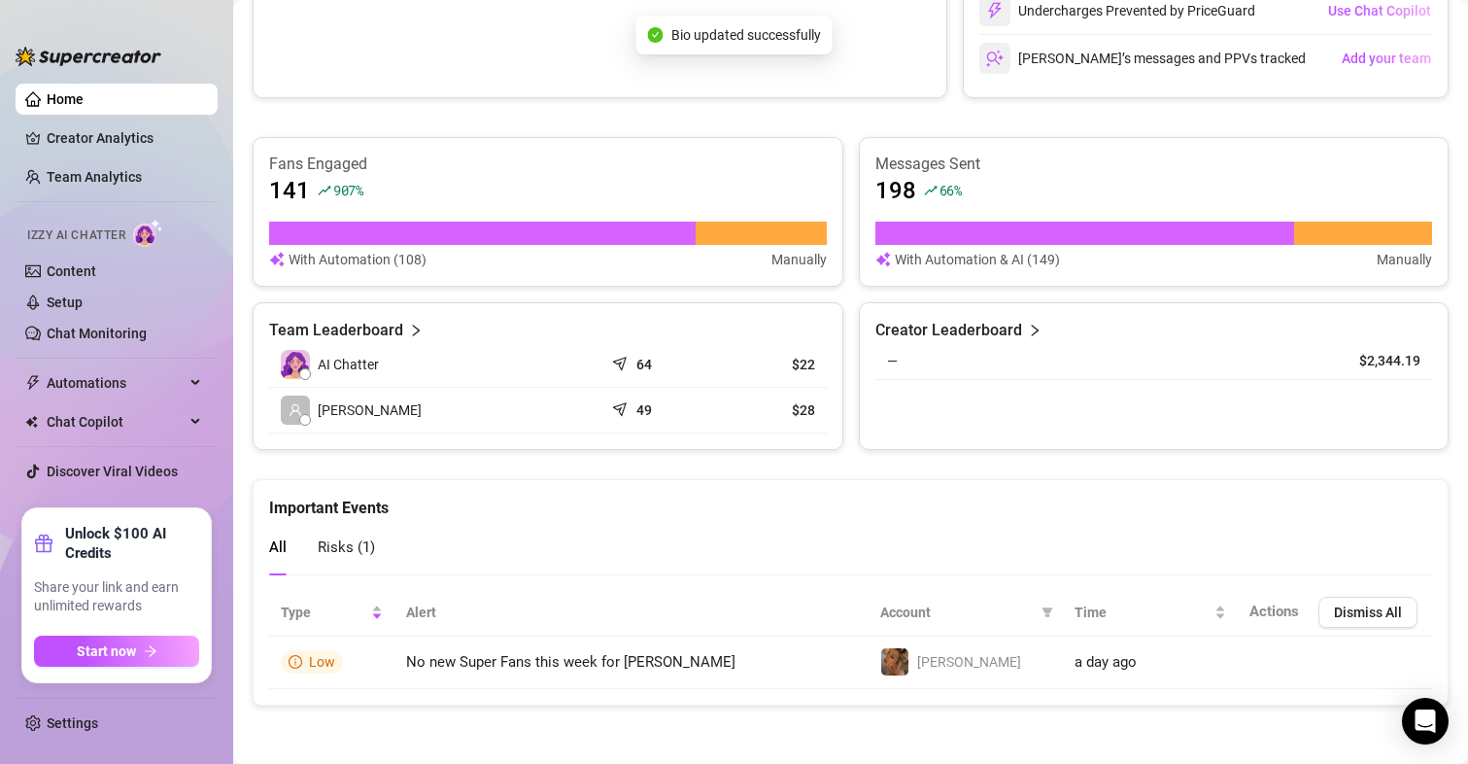
scroll to position [544, 0]
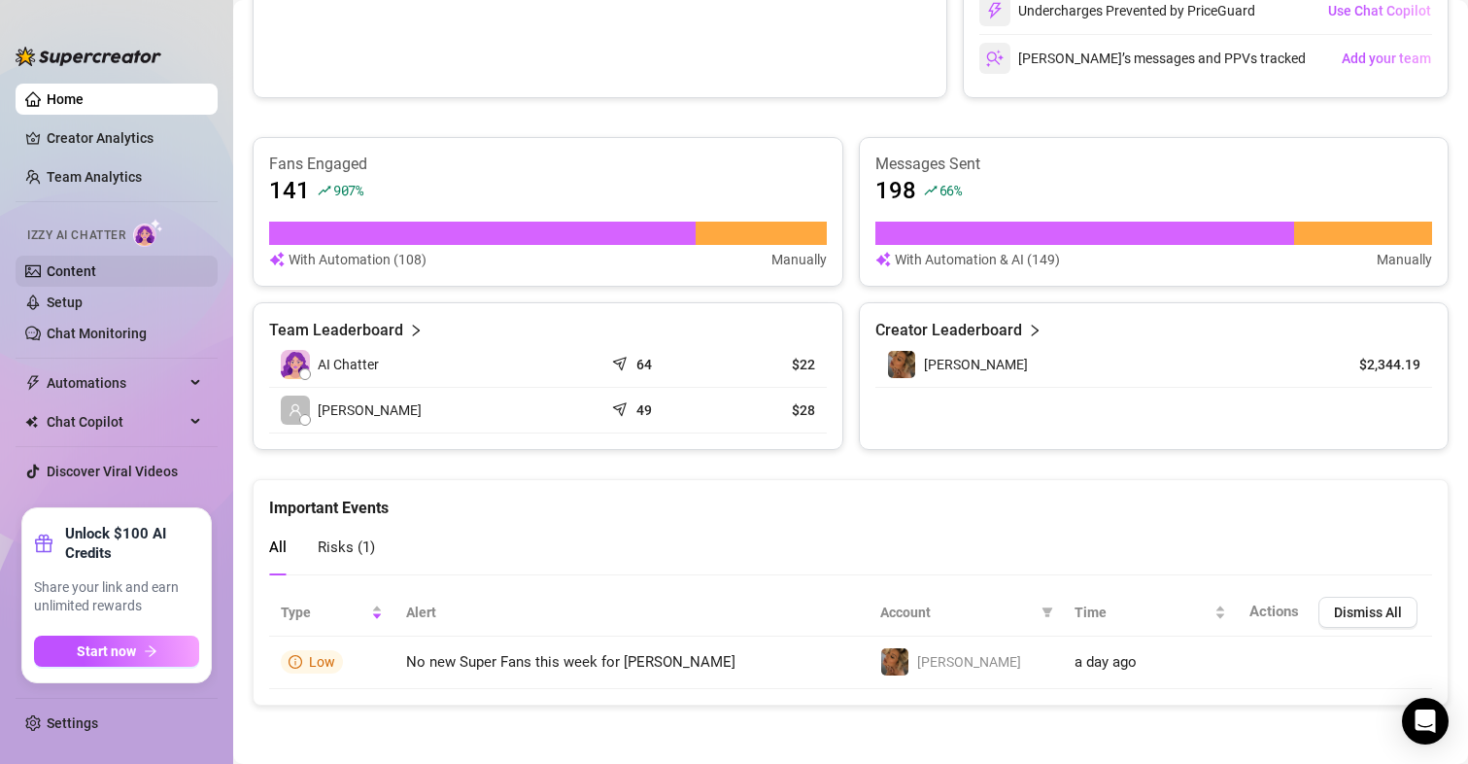
click at [57, 276] on link "Content" at bounding box center [72, 271] width 50 height 16
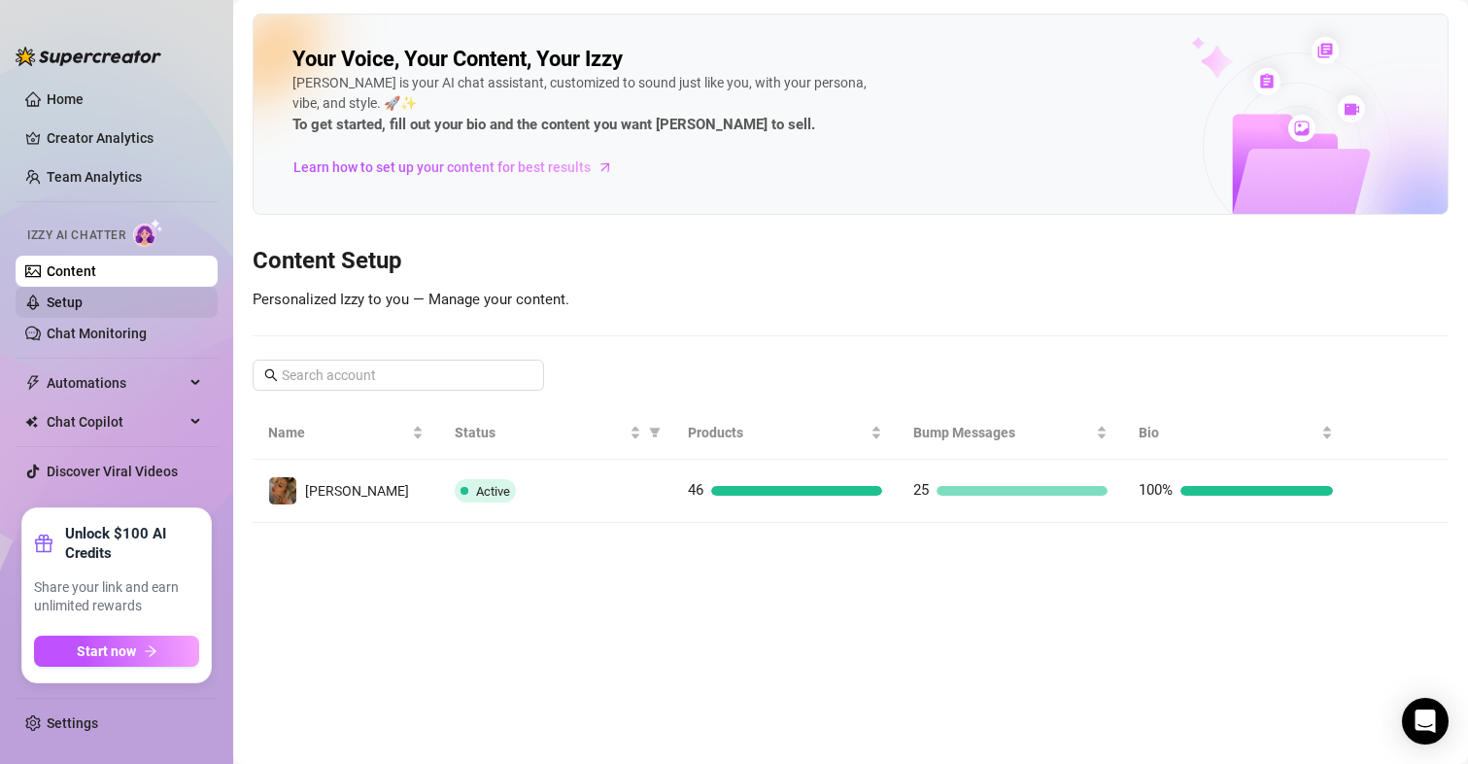
click at [69, 295] on link "Setup" at bounding box center [65, 302] width 36 height 16
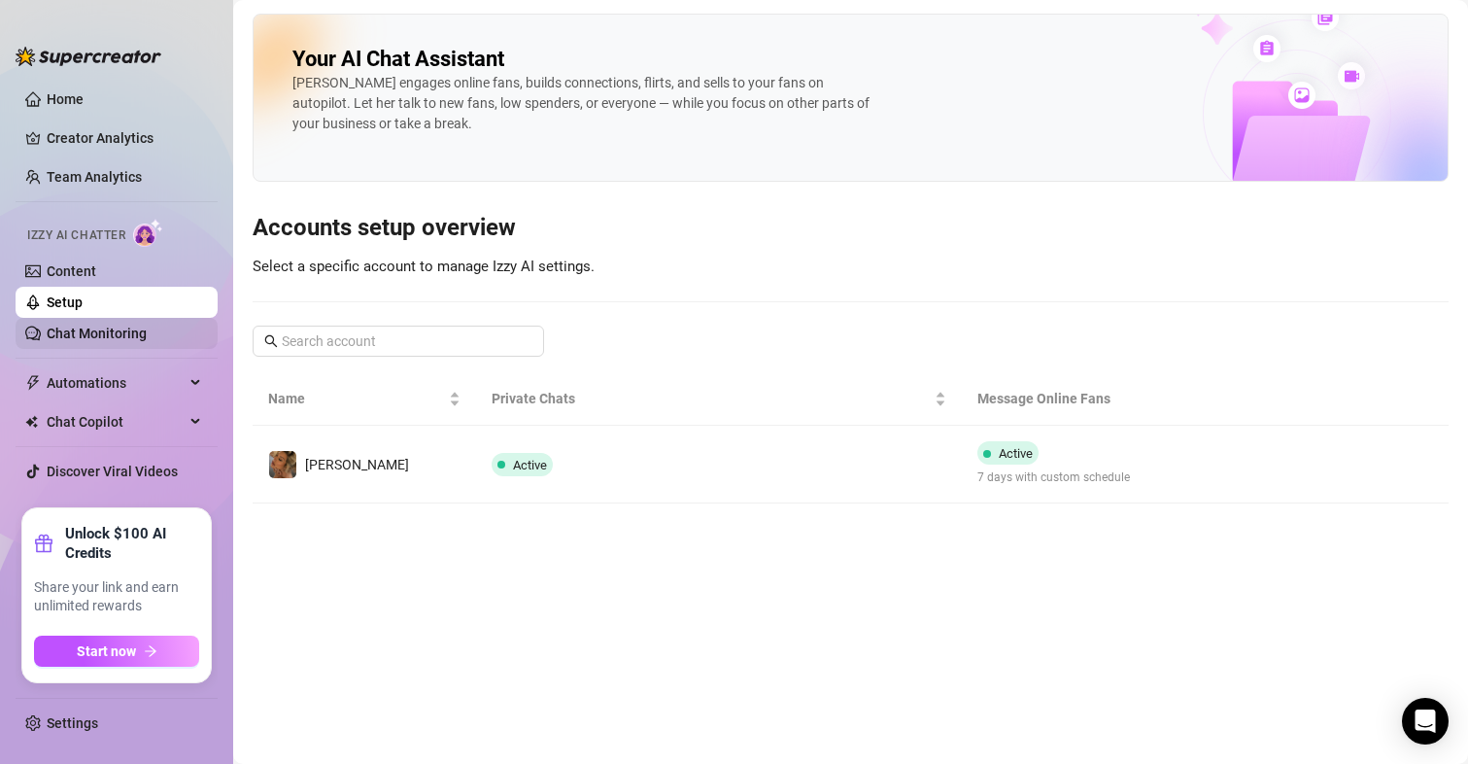
click at [69, 341] on link "Chat Monitoring" at bounding box center [97, 333] width 100 height 16
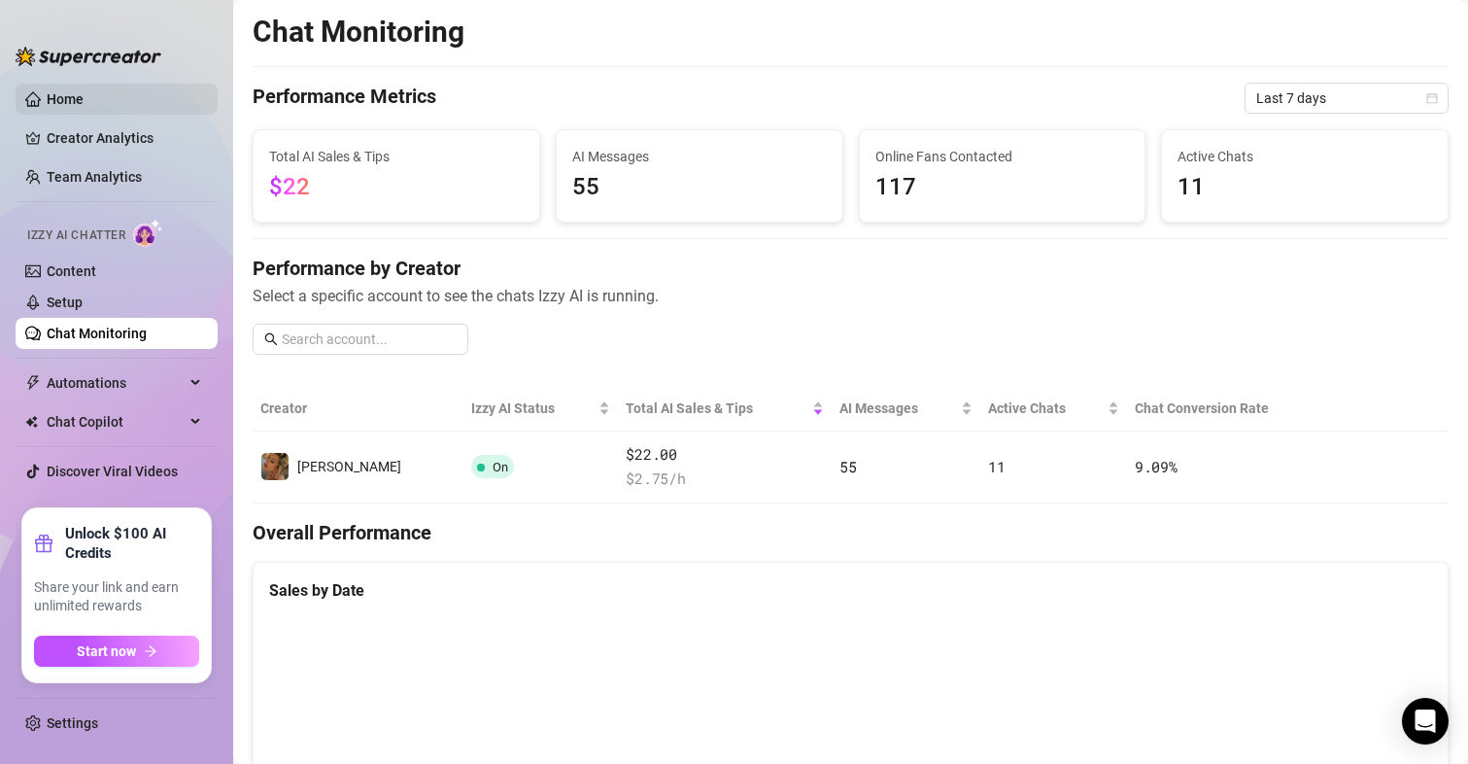
click at [50, 104] on link "Home" at bounding box center [65, 99] width 37 height 16
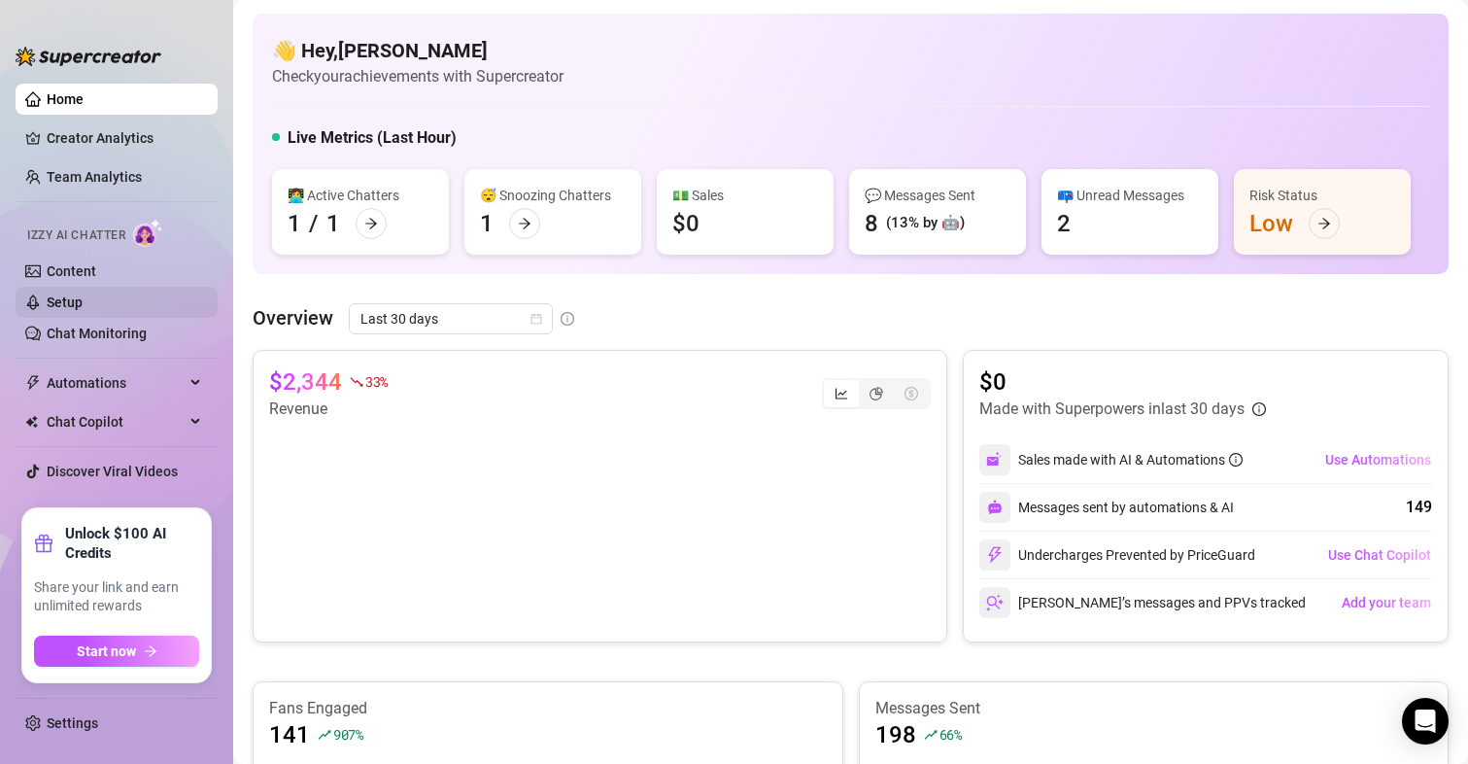
click at [66, 294] on link "Setup" at bounding box center [65, 302] width 36 height 16
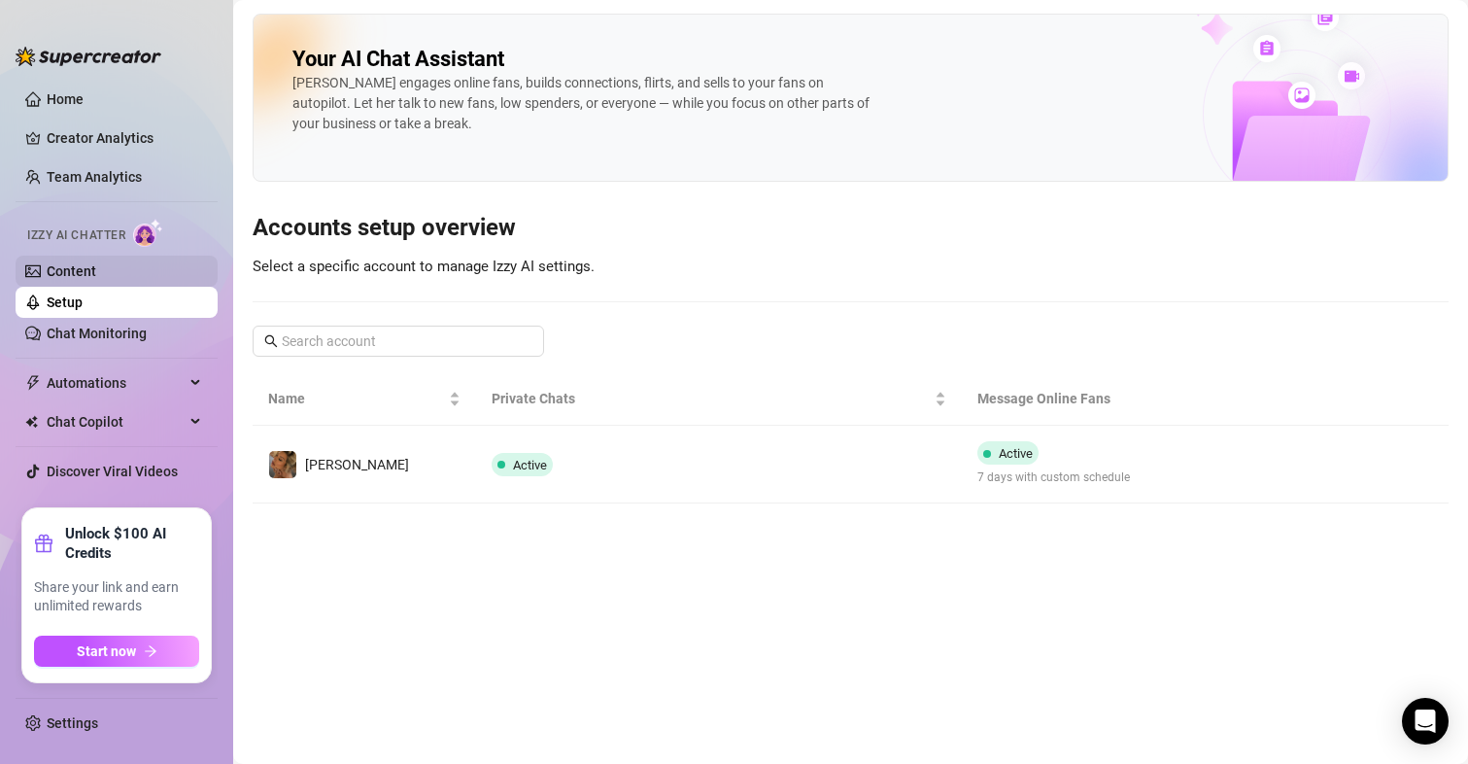
click at [68, 272] on link "Content" at bounding box center [72, 271] width 50 height 16
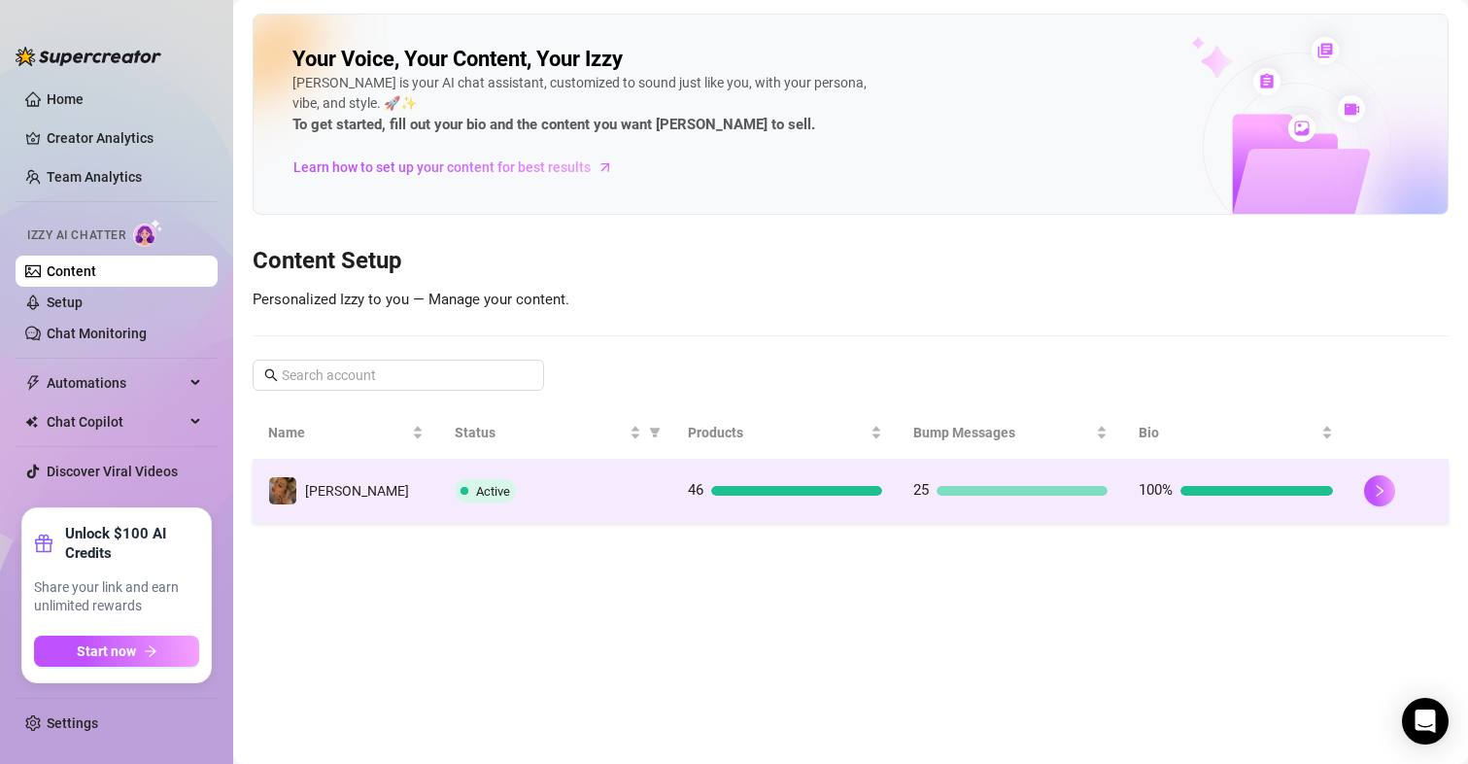
click at [776, 502] on td "46" at bounding box center [784, 491] width 225 height 63
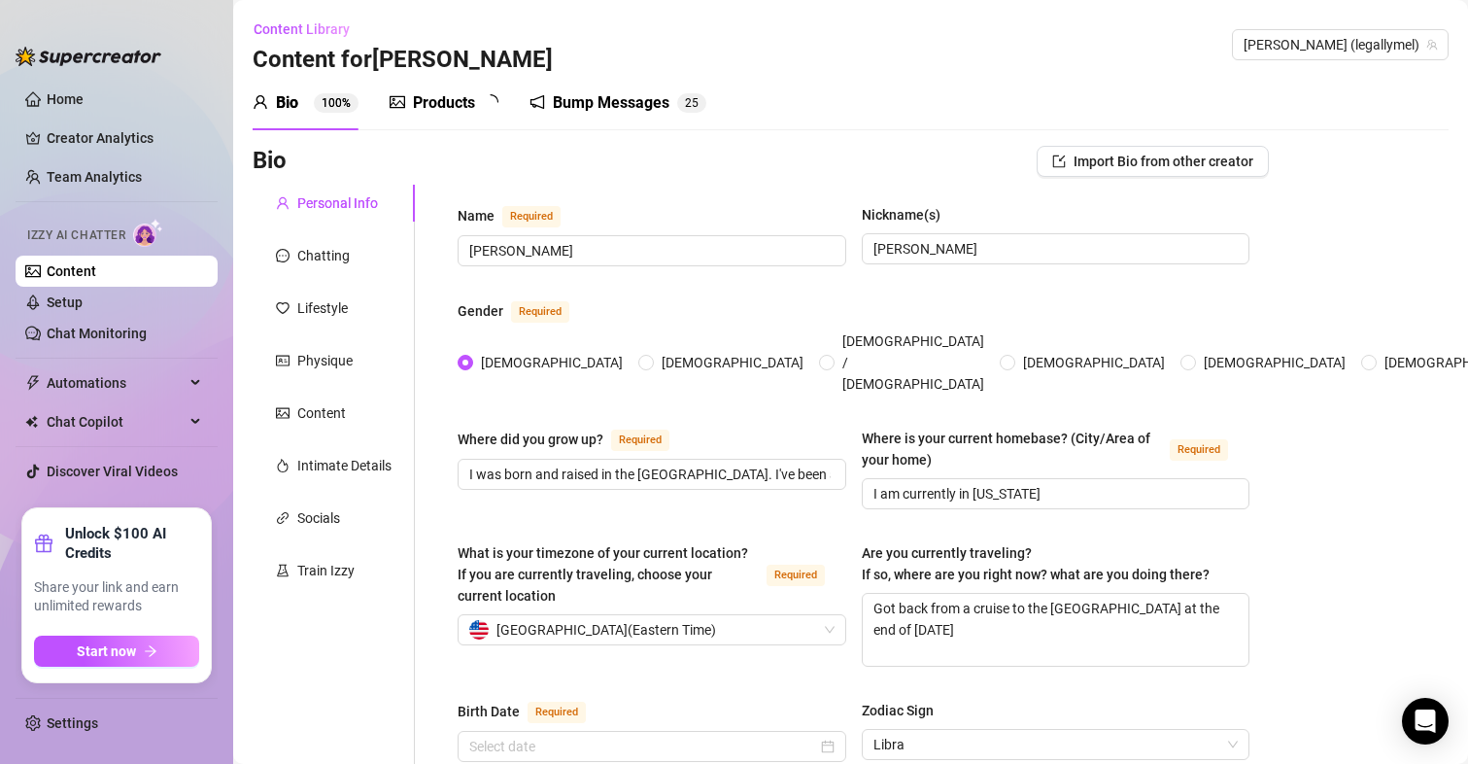
radio input "true"
type input "[DATE]"
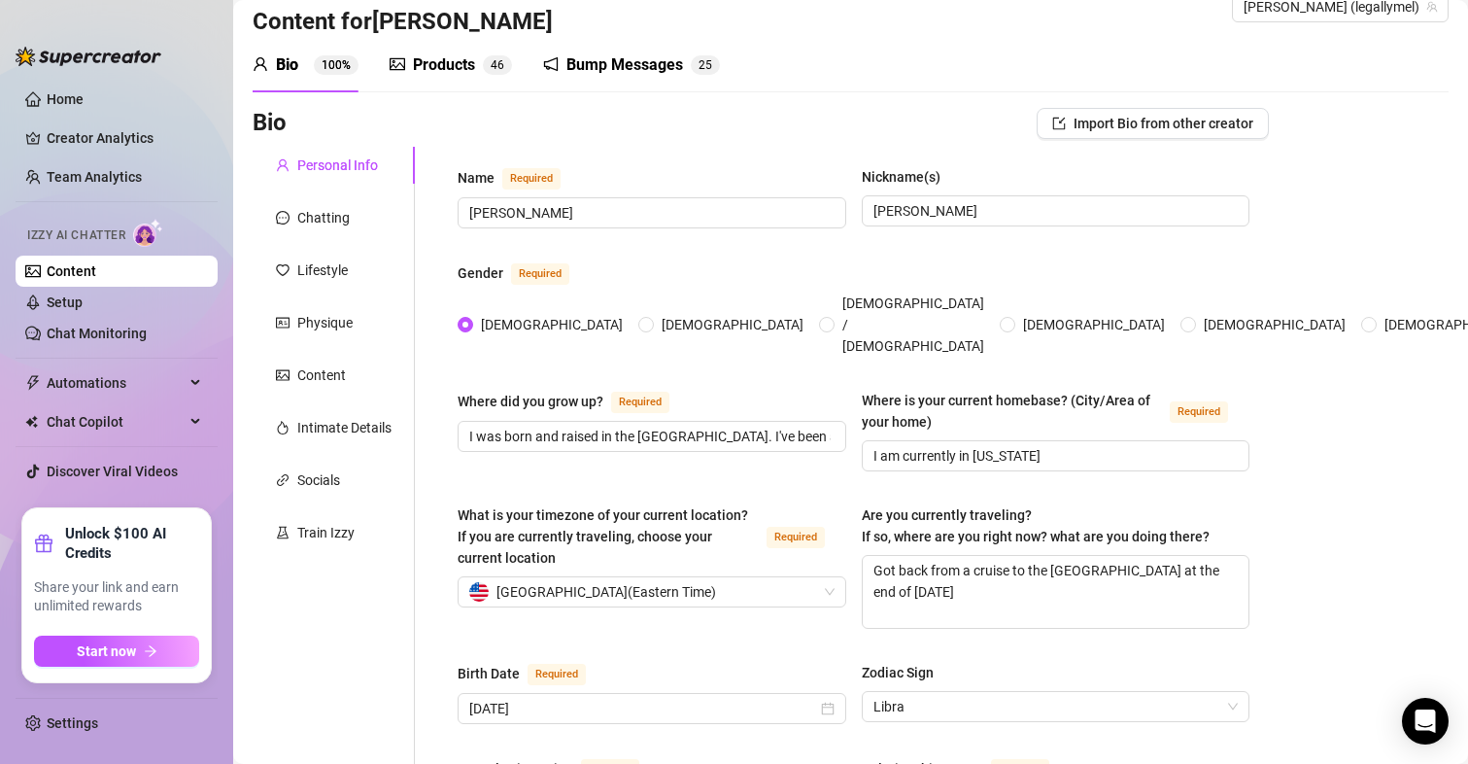
scroll to position [35, 0]
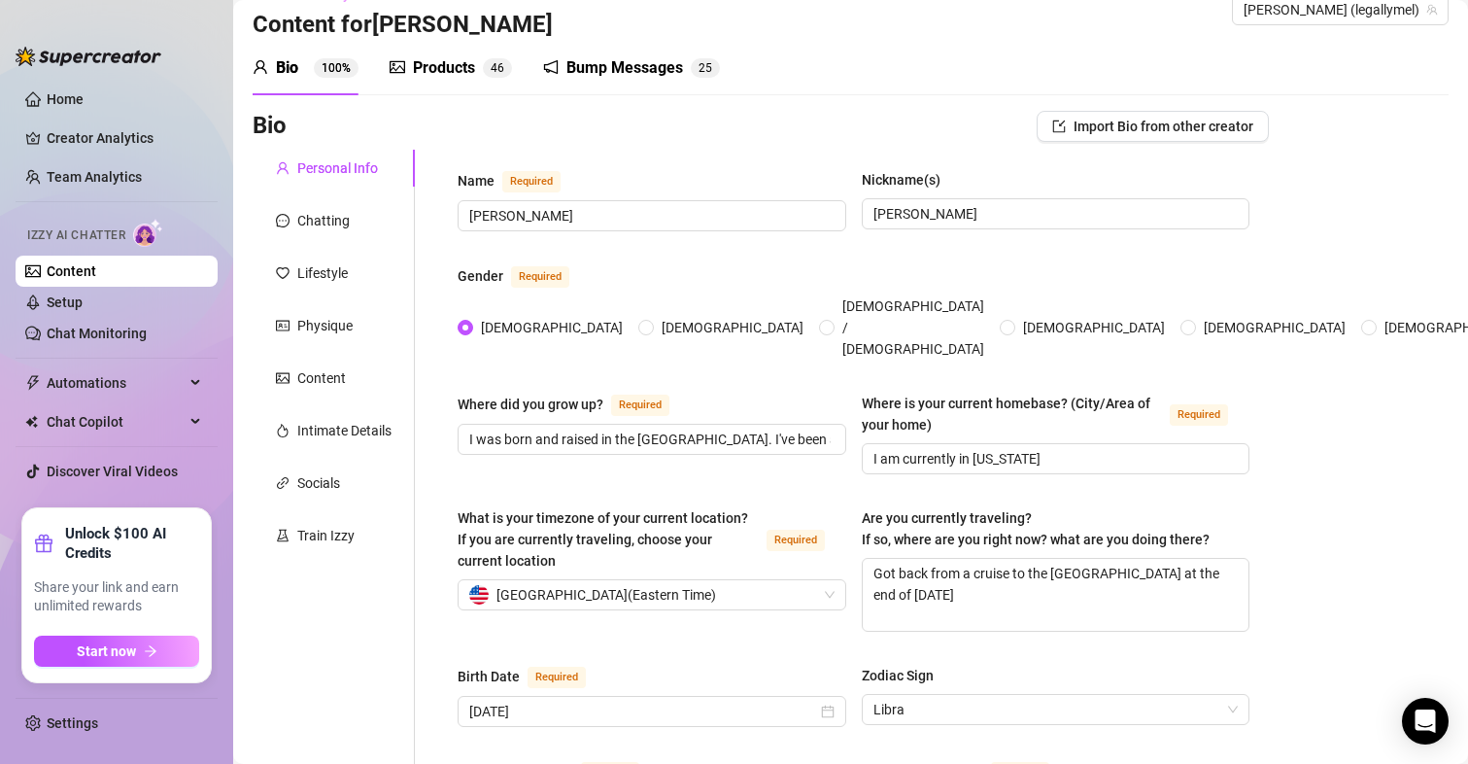
click at [452, 67] on div "Products" at bounding box center [444, 67] width 62 height 23
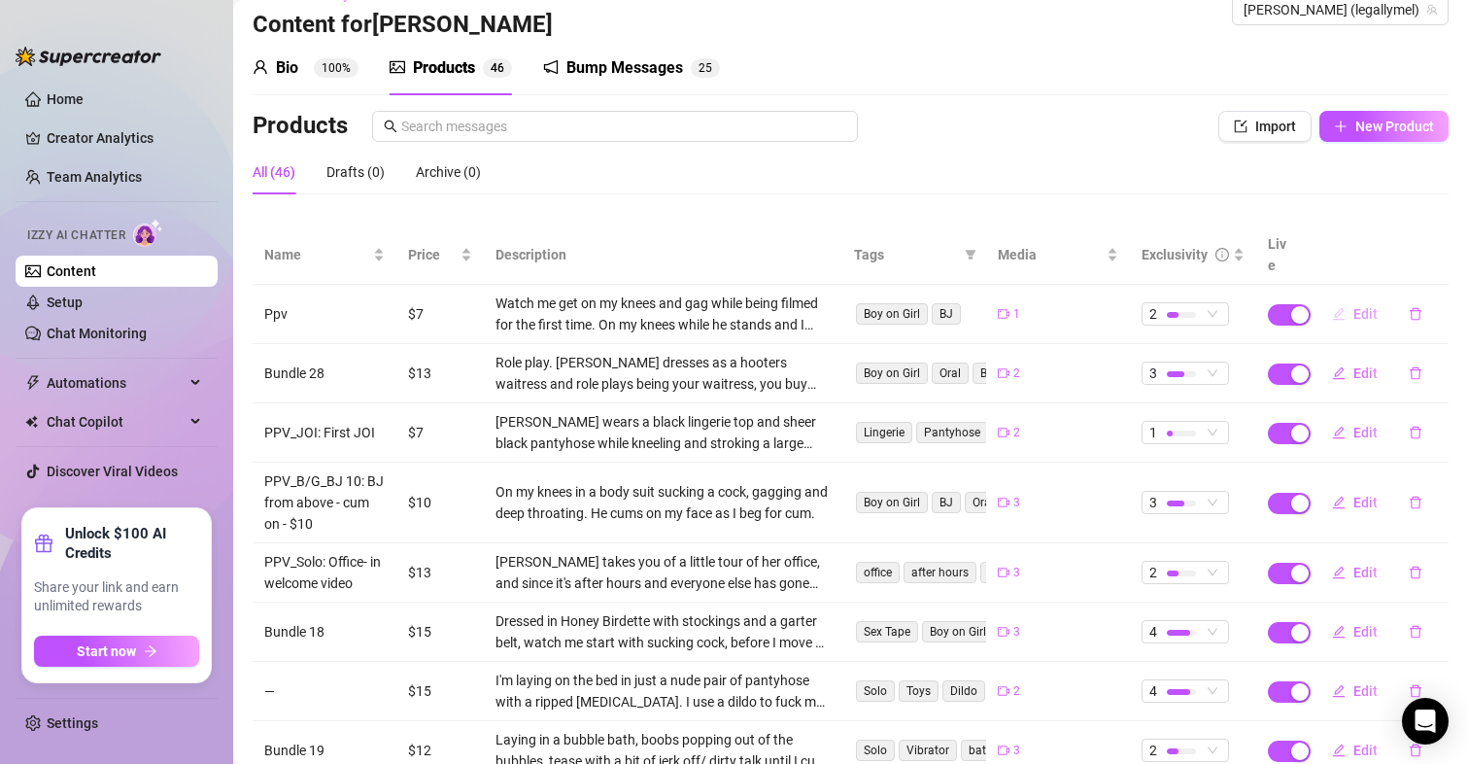
click at [1353, 306] on span "Edit" at bounding box center [1365, 314] width 24 height 16
type textarea "PPV 2: B/G - Blowjob. 4 minutes. Watch me get on my knees and gag while being f…"
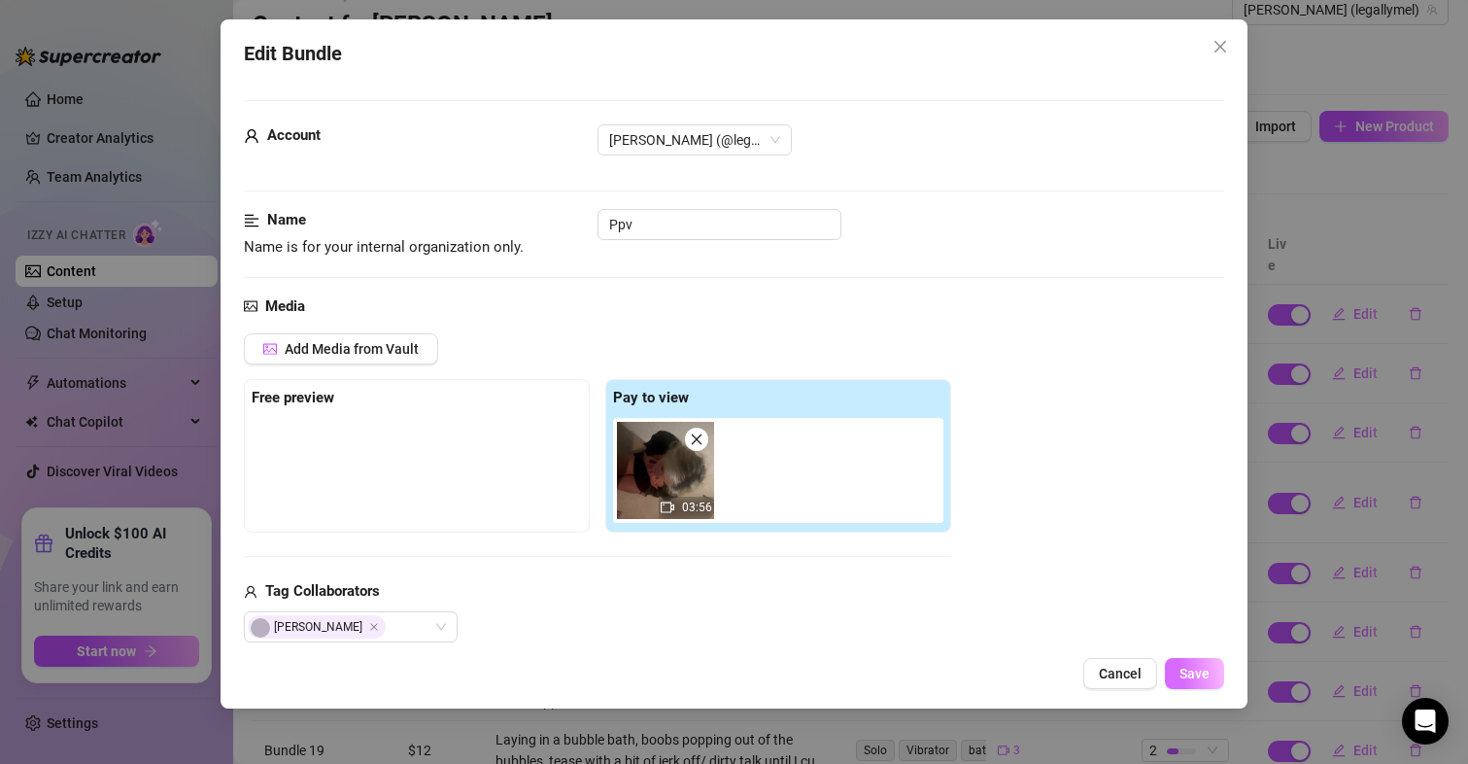
click at [1191, 682] on button "Save" at bounding box center [1194, 673] width 59 height 31
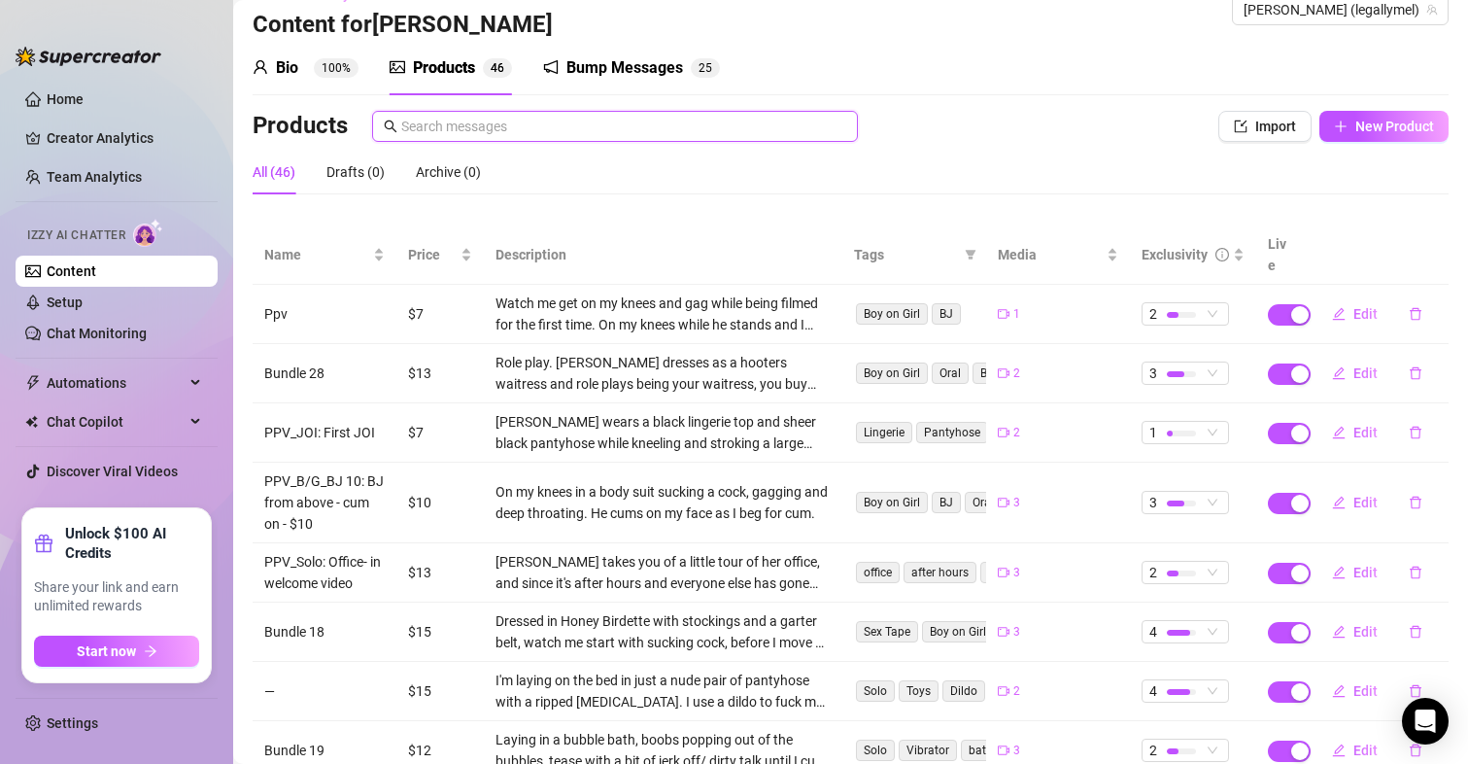
click at [542, 135] on input "text" at bounding box center [623, 126] width 445 height 21
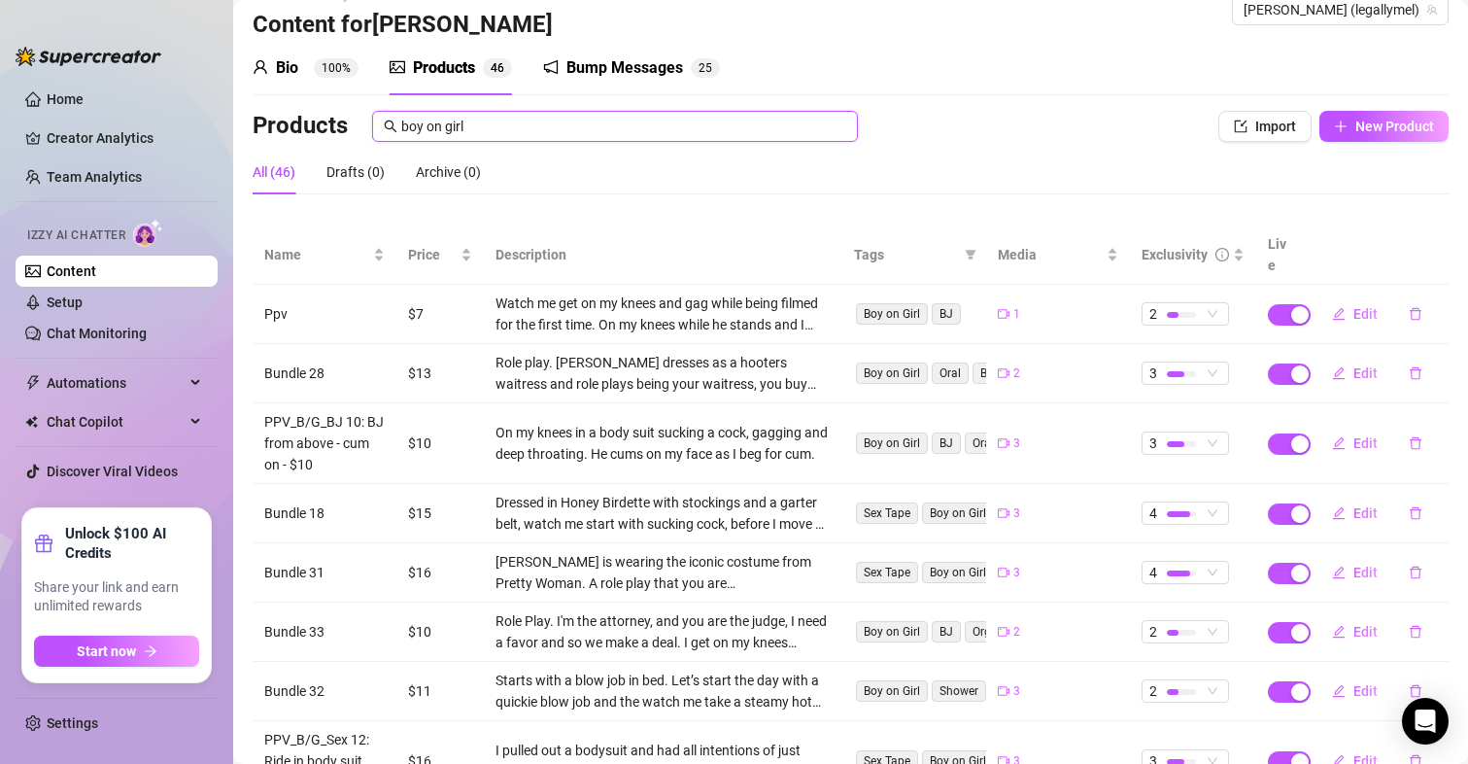
type input "boy on girl"
click at [1353, 365] on span "Edit" at bounding box center [1365, 373] width 24 height 16
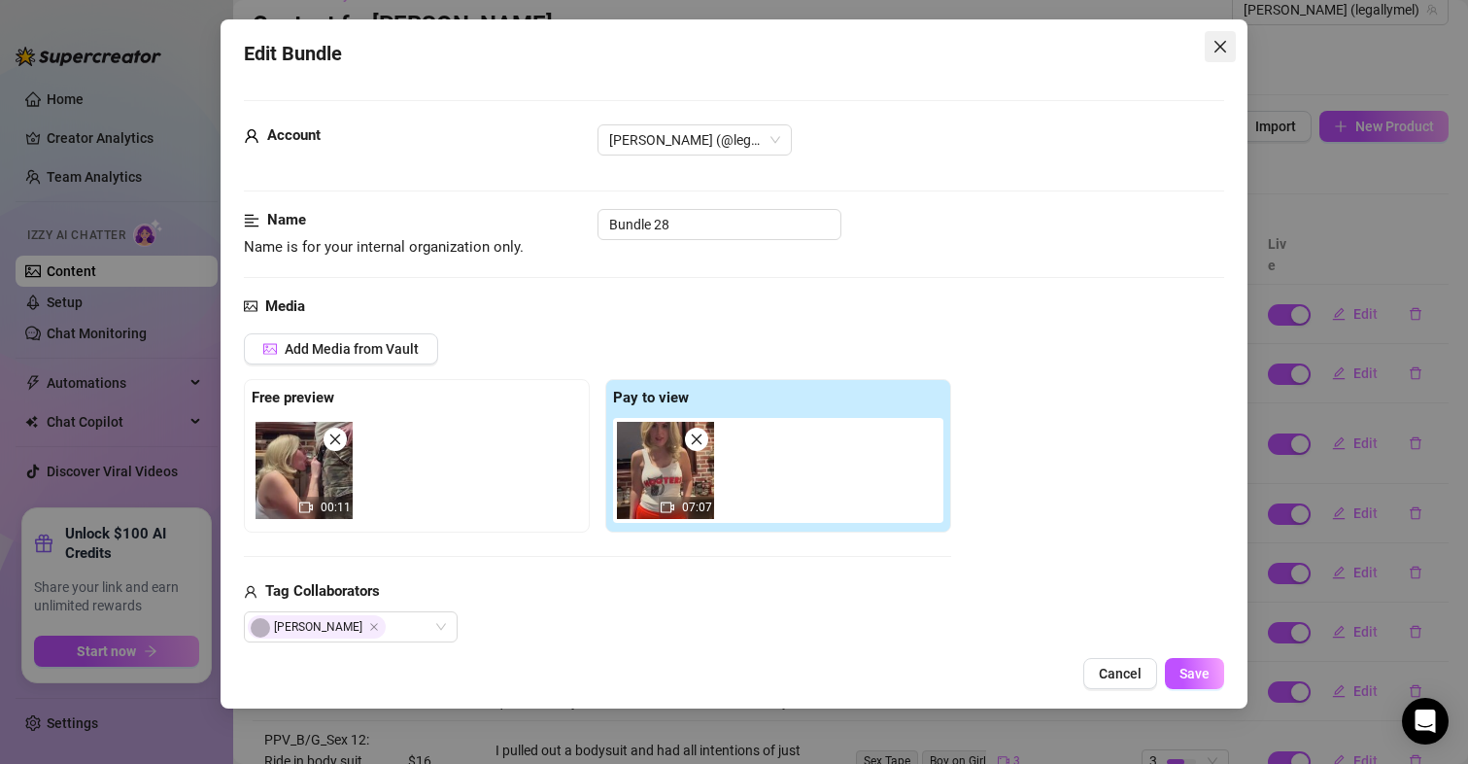
click at [1213, 54] on button "Close" at bounding box center [1220, 46] width 31 height 31
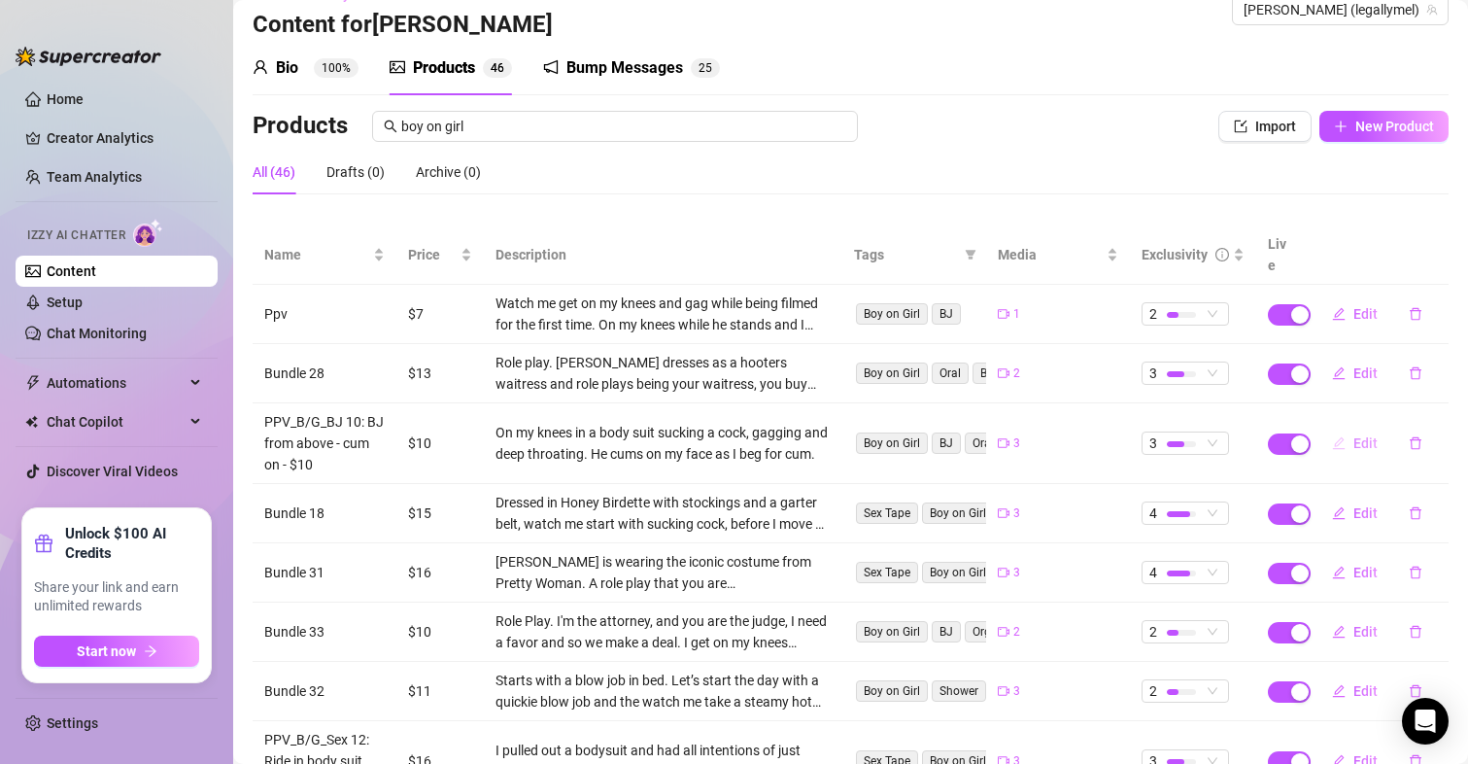
click at [1355, 435] on span "Edit" at bounding box center [1365, 443] width 24 height 16
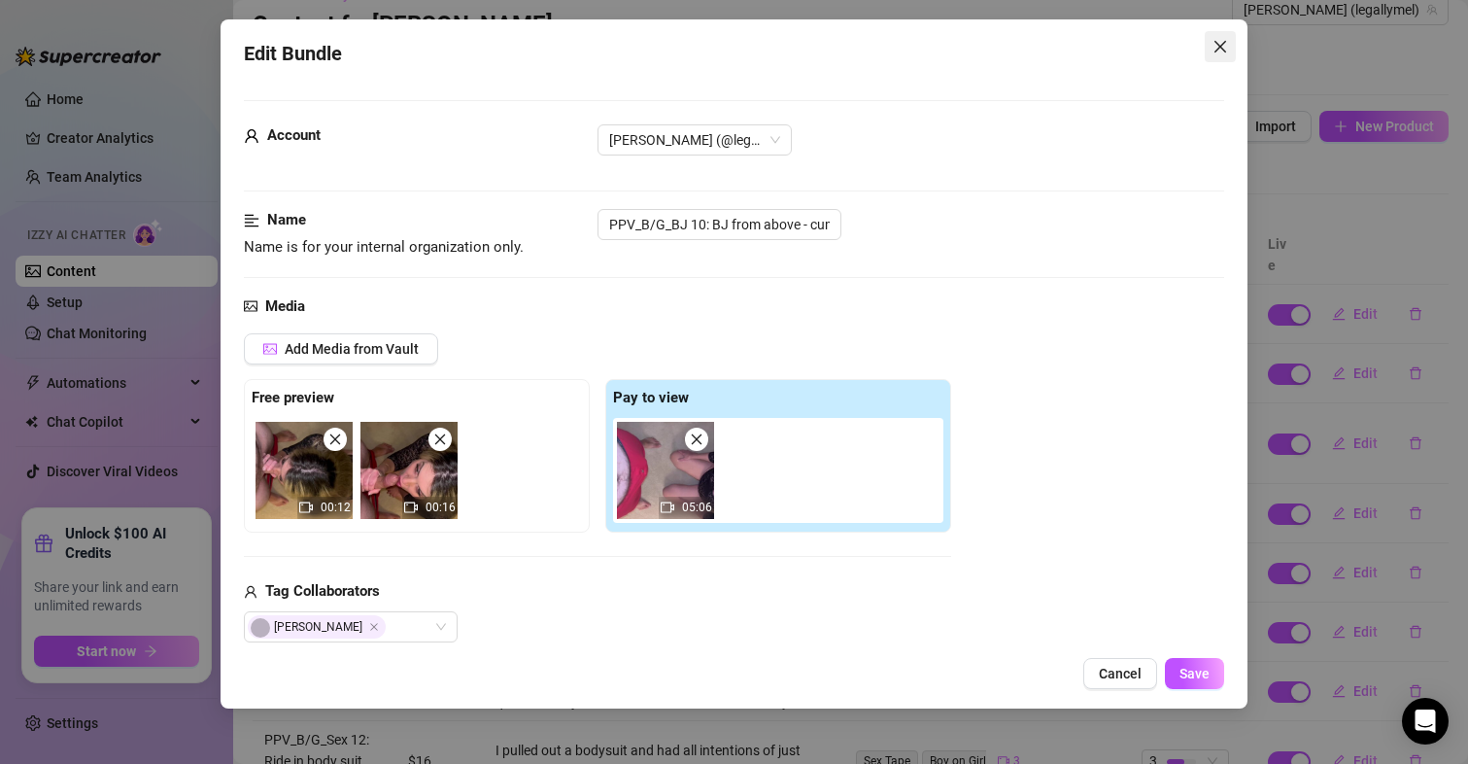
click at [1221, 48] on icon "close" at bounding box center [1220, 47] width 12 height 12
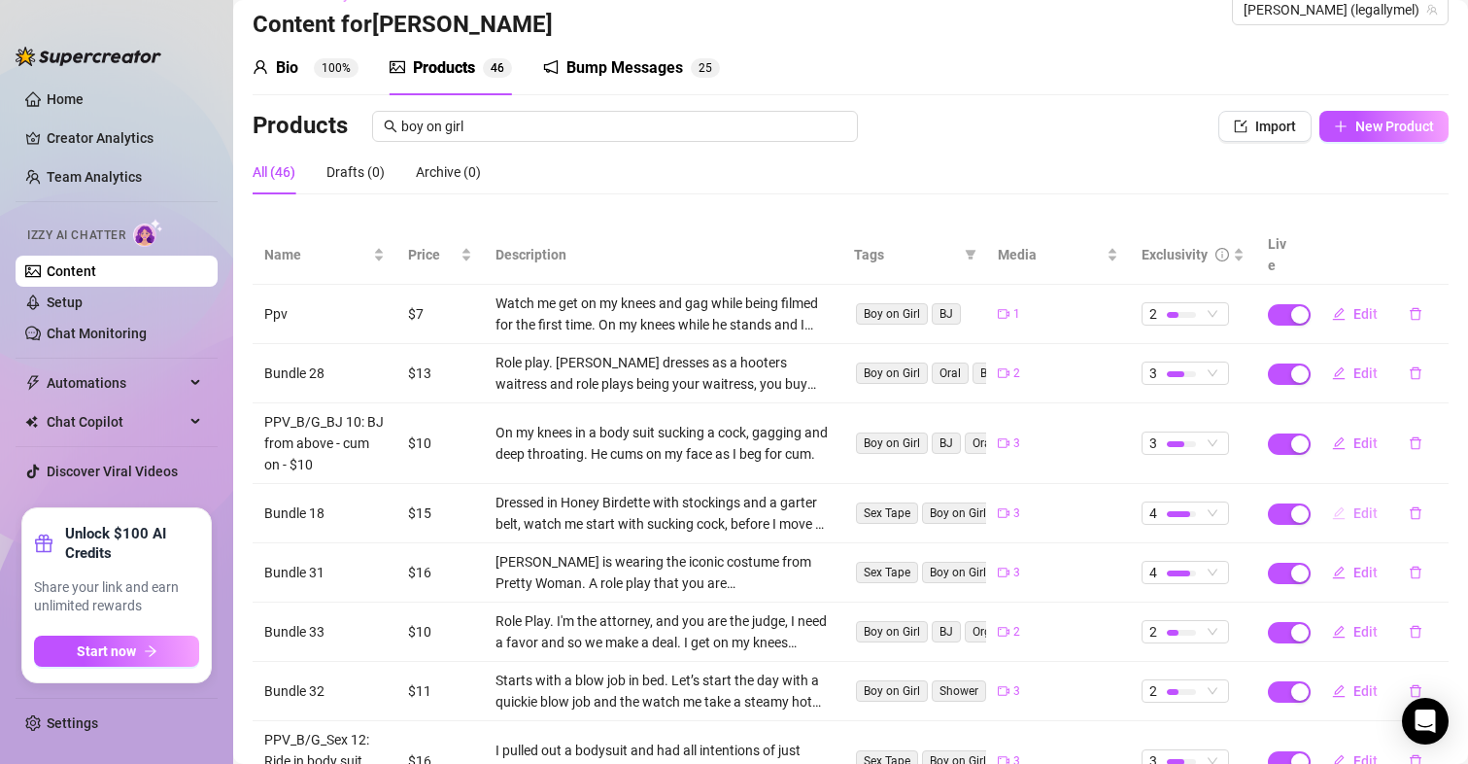
click at [1337, 497] on button "Edit" at bounding box center [1355, 512] width 77 height 31
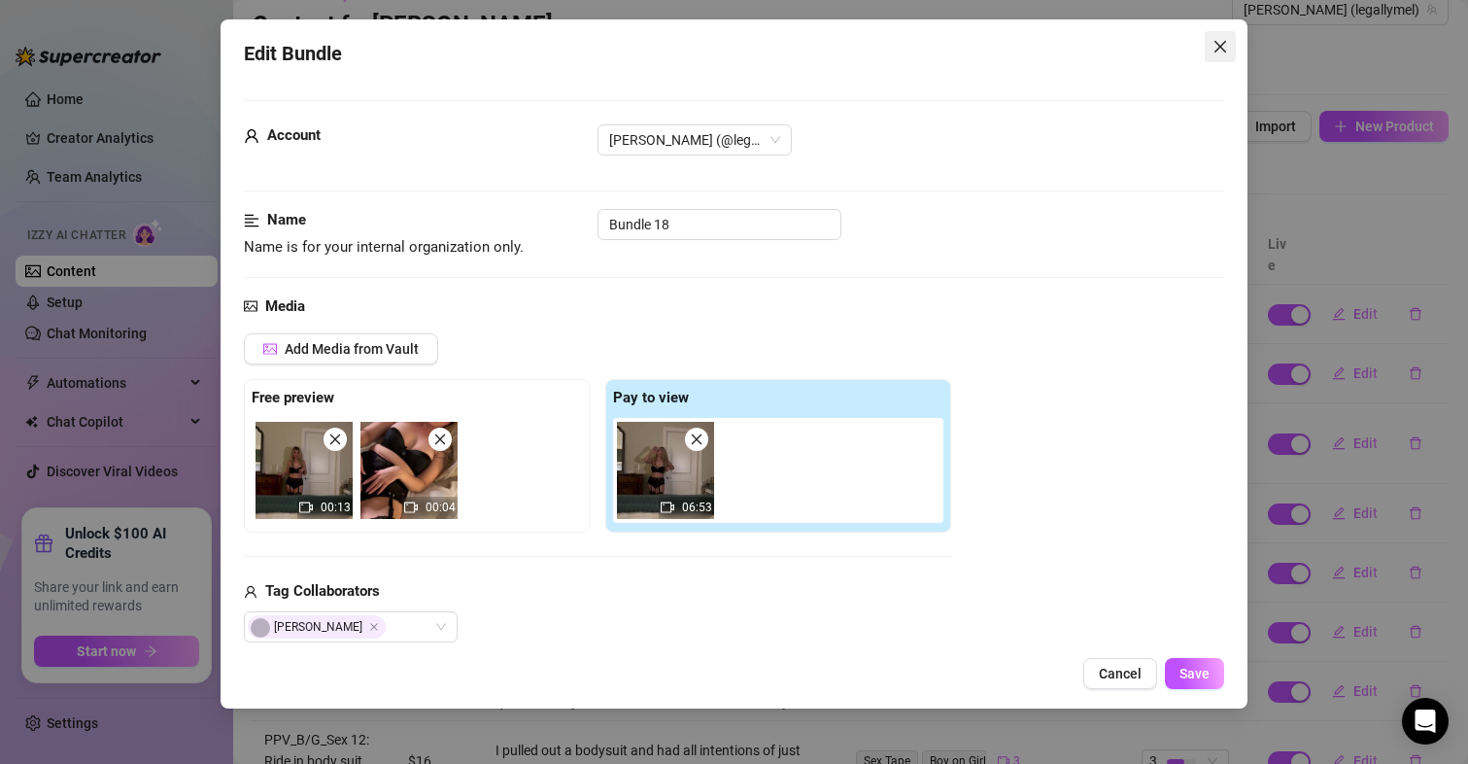
click at [1220, 54] on button "Close" at bounding box center [1220, 46] width 31 height 31
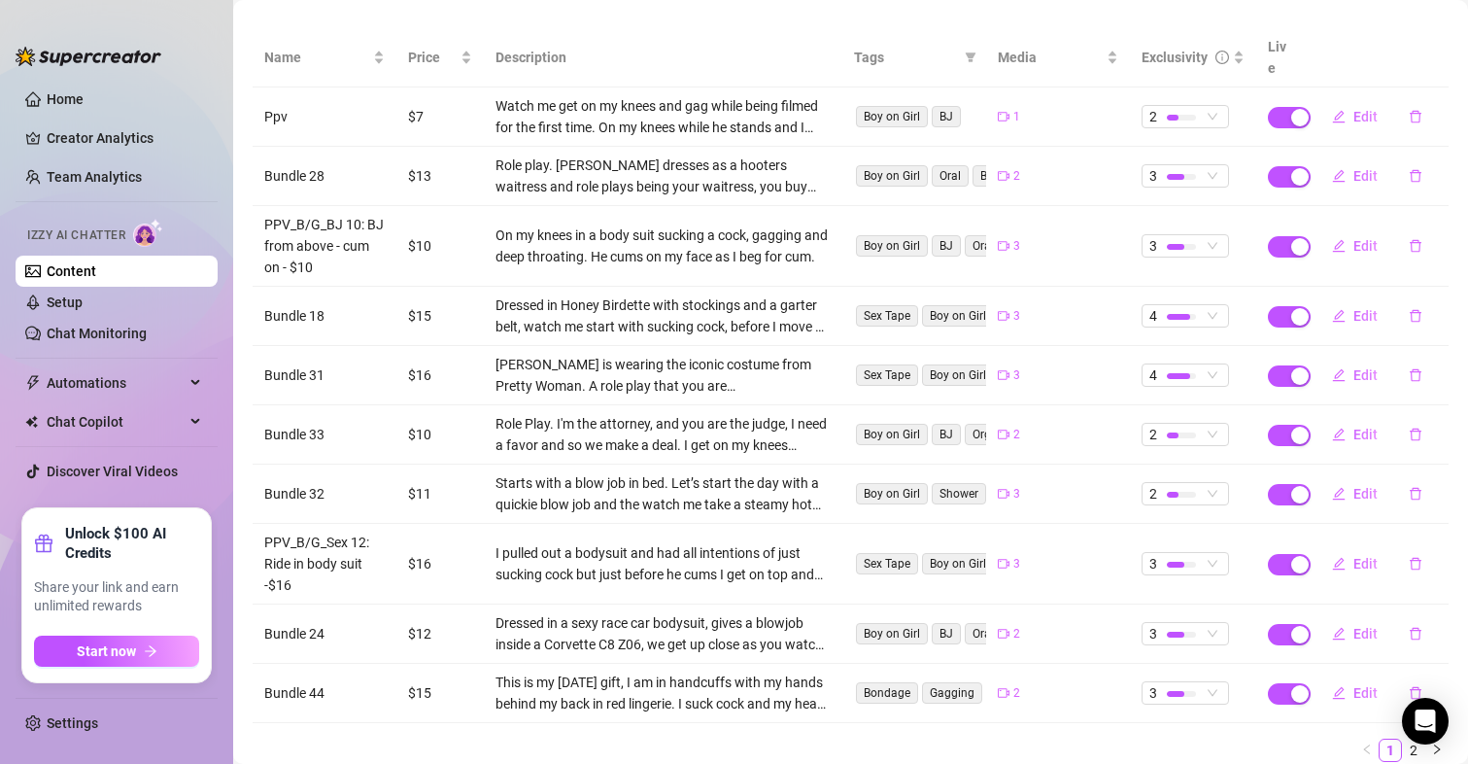
scroll to position [231, 0]
click at [1353, 368] on span "Edit" at bounding box center [1365, 376] width 24 height 16
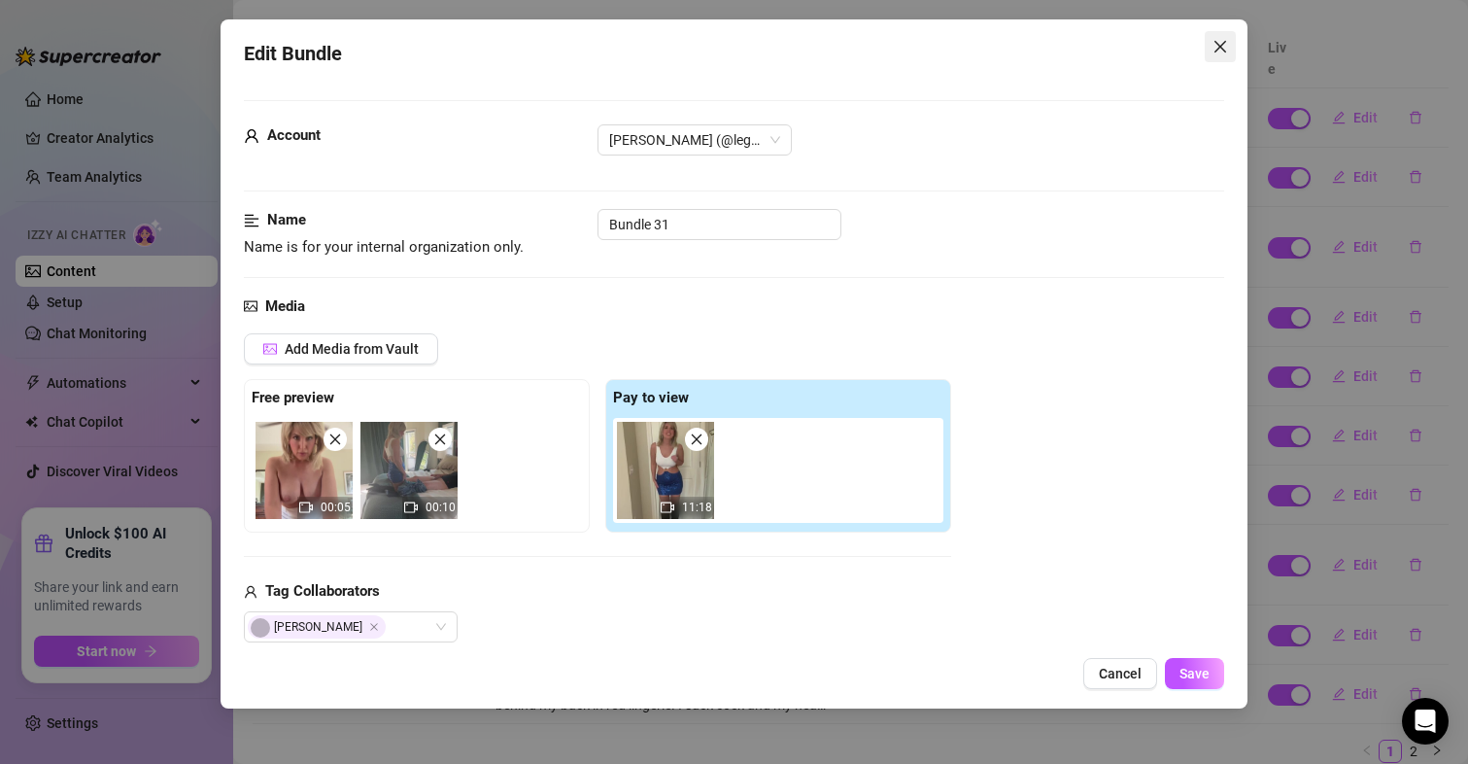
click at [1214, 51] on icon "close" at bounding box center [1221, 47] width 16 height 16
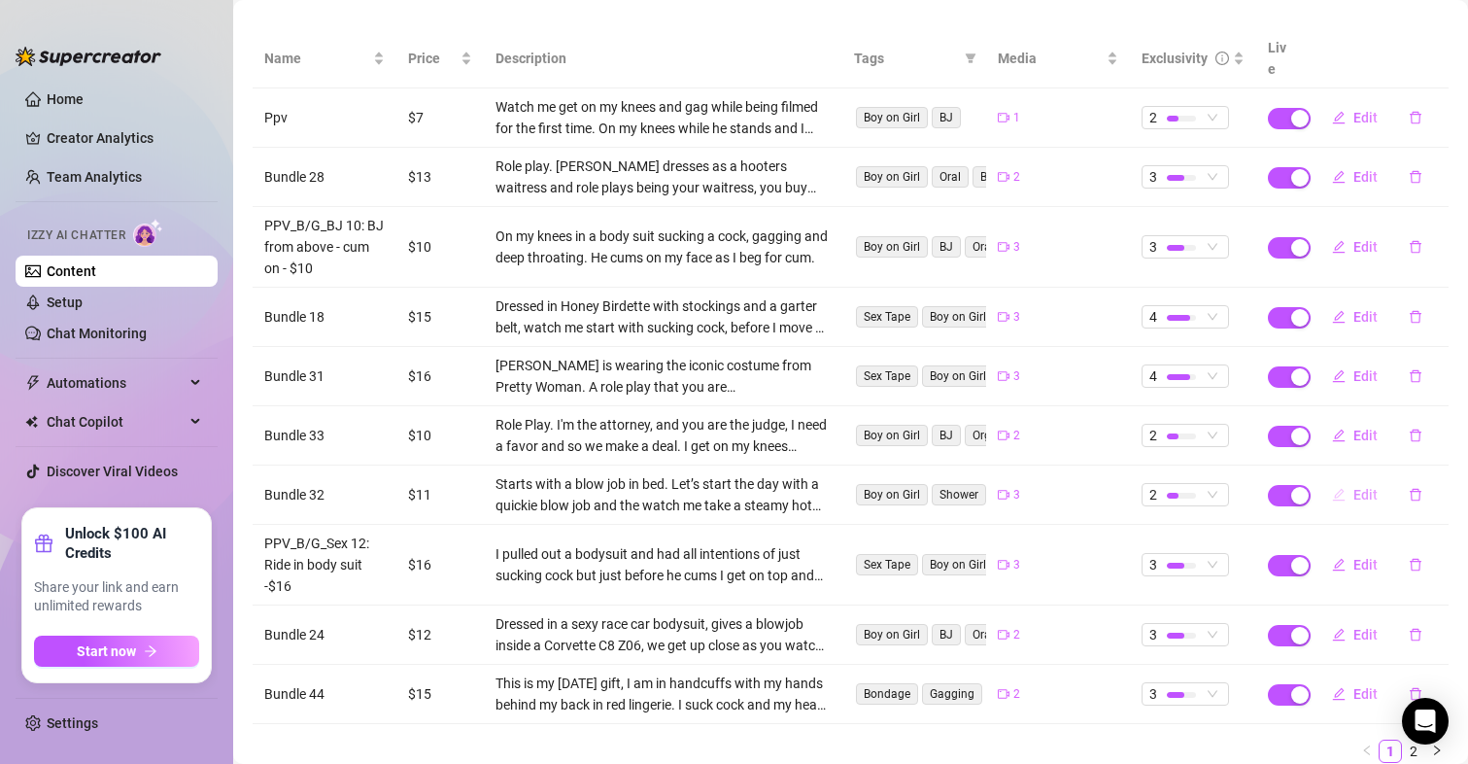
click at [1353, 487] on span "Edit" at bounding box center [1365, 495] width 24 height 16
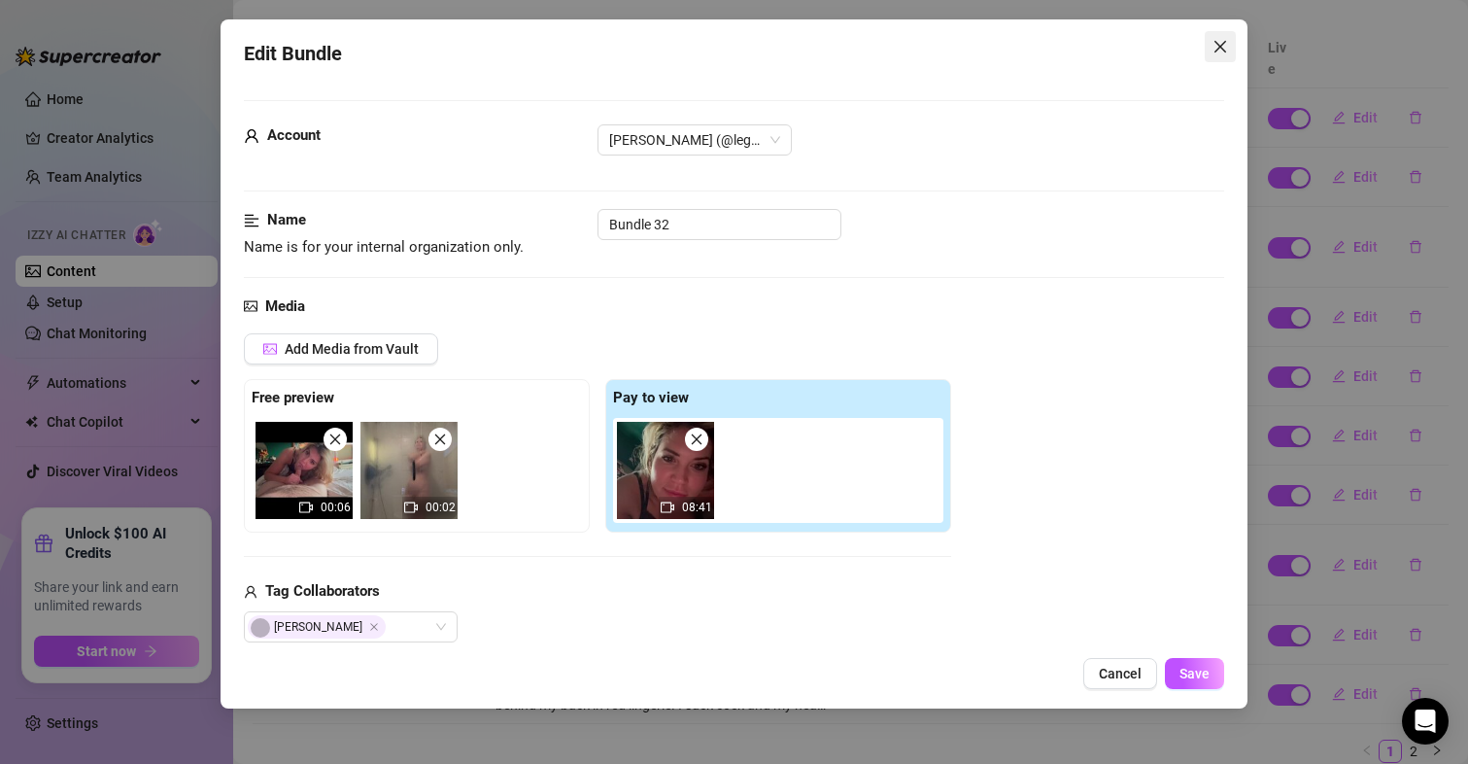
click at [1212, 51] on span "Close" at bounding box center [1220, 47] width 31 height 16
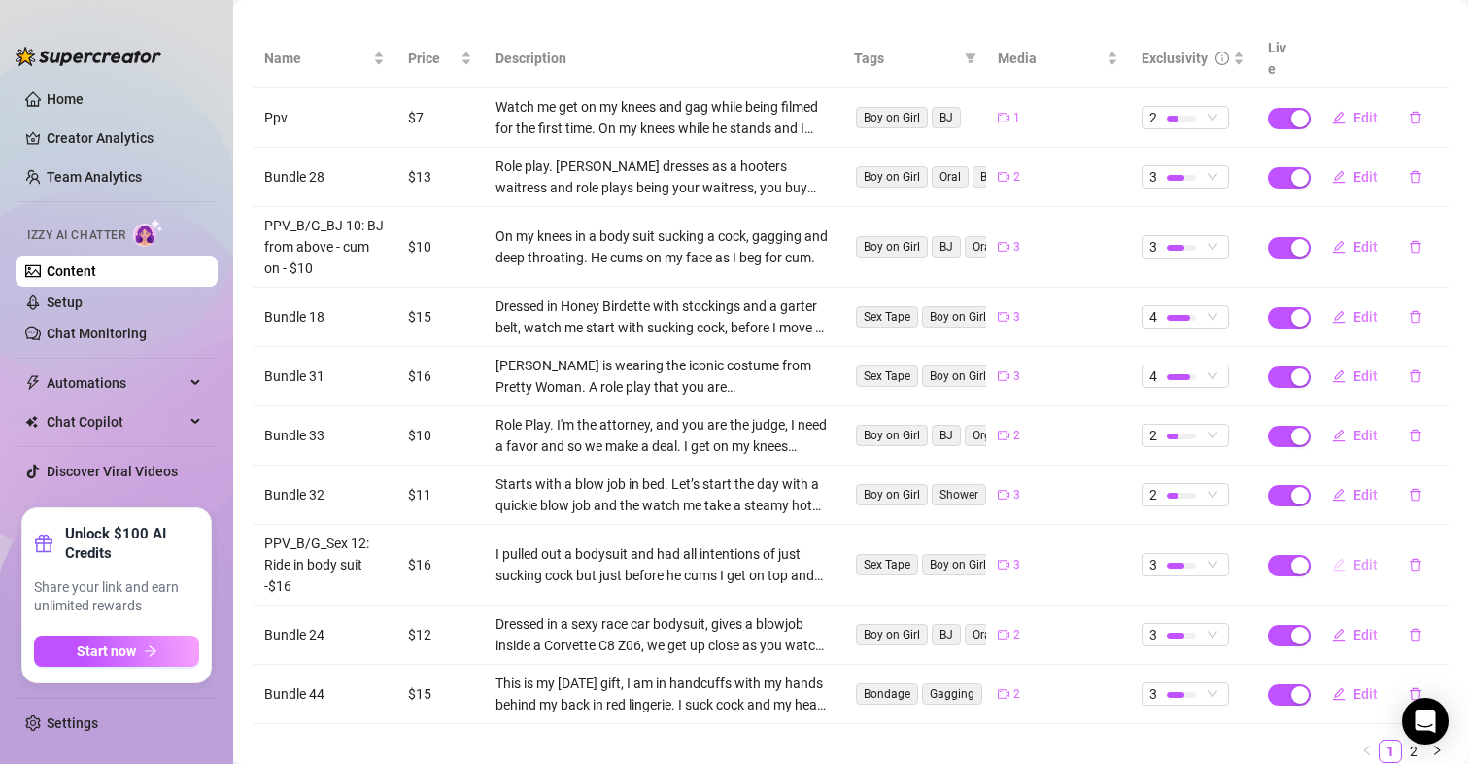
click at [1353, 557] on span "Edit" at bounding box center [1365, 565] width 24 height 16
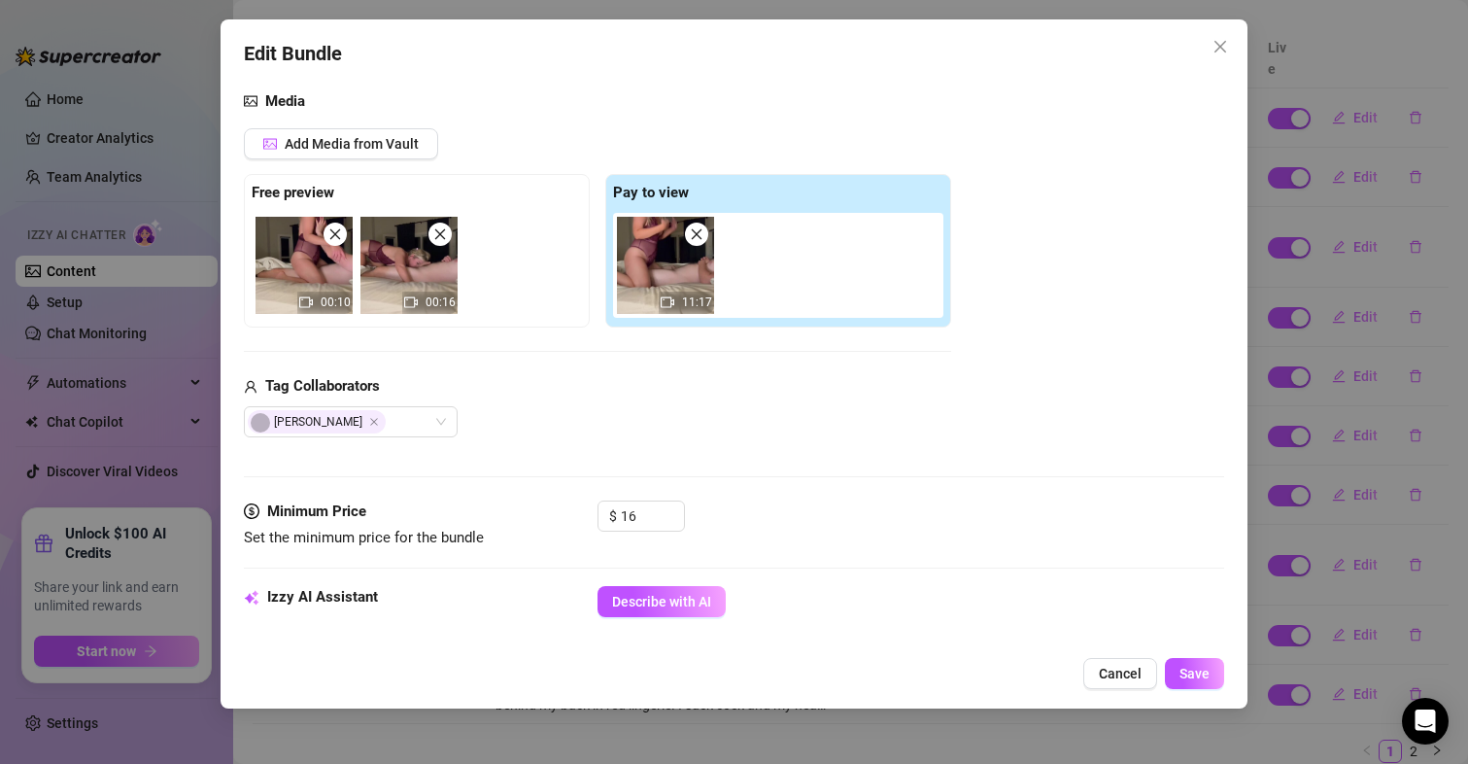
scroll to position [0, 0]
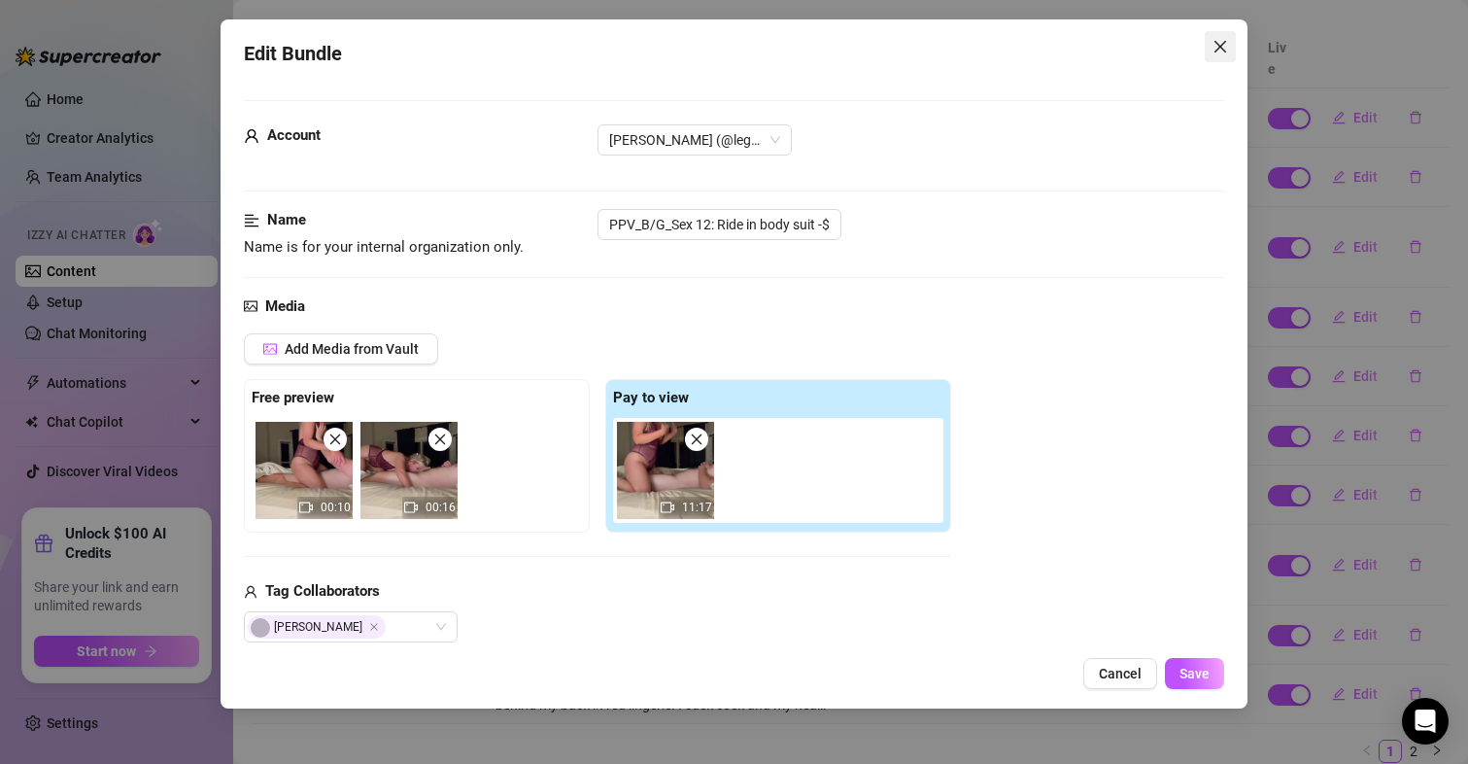
click at [1216, 45] on icon "close" at bounding box center [1221, 47] width 16 height 16
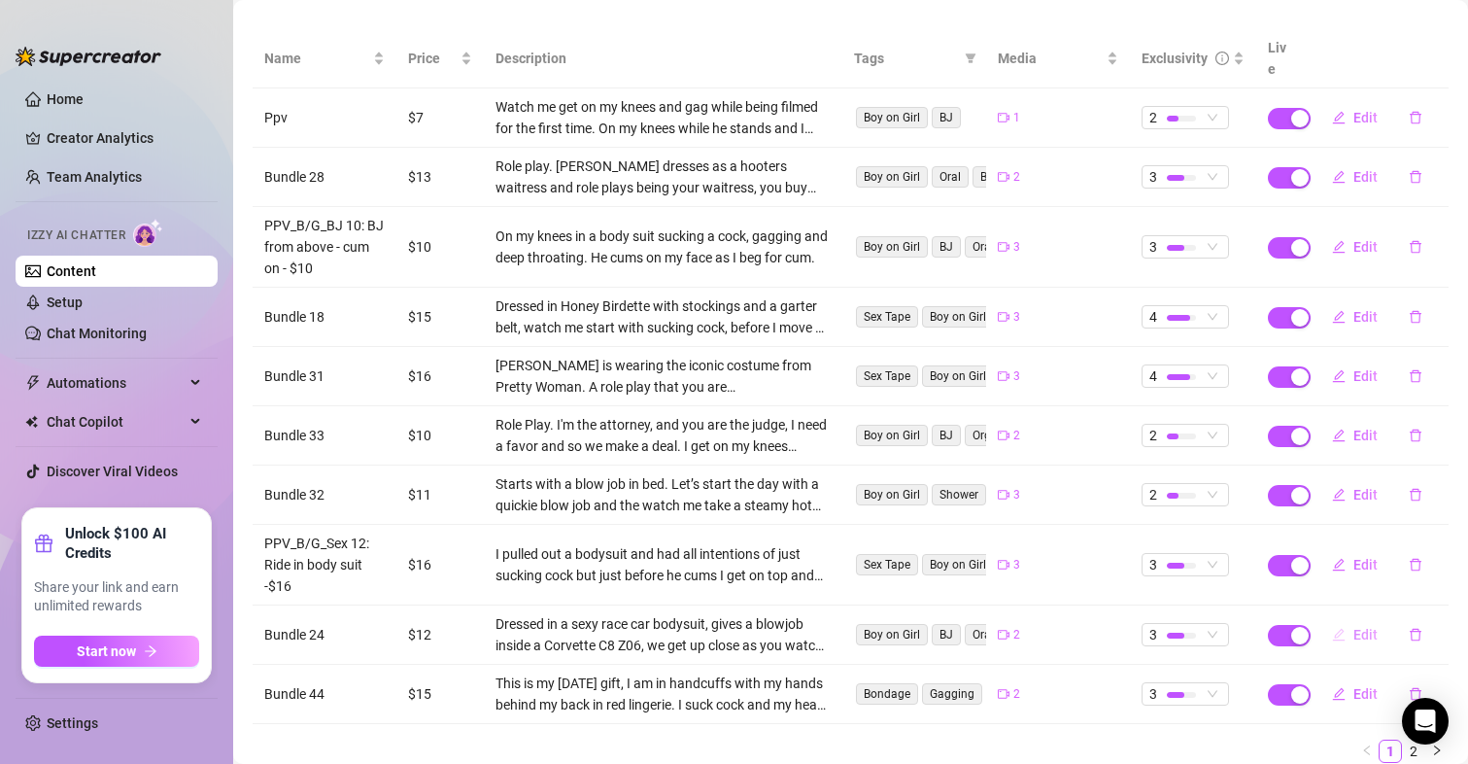
click at [1353, 627] on span "Edit" at bounding box center [1365, 635] width 24 height 16
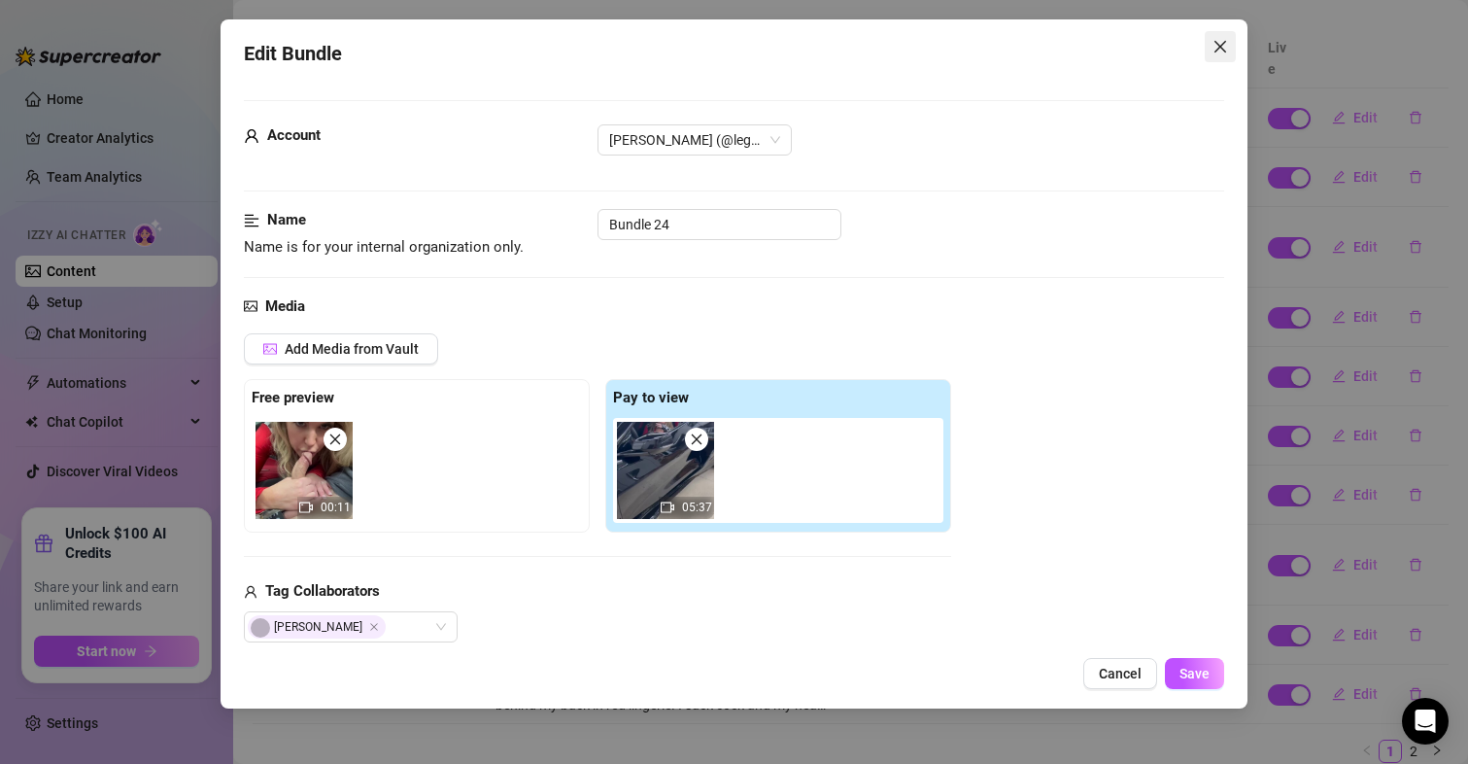
click at [1214, 51] on icon "close" at bounding box center [1221, 47] width 16 height 16
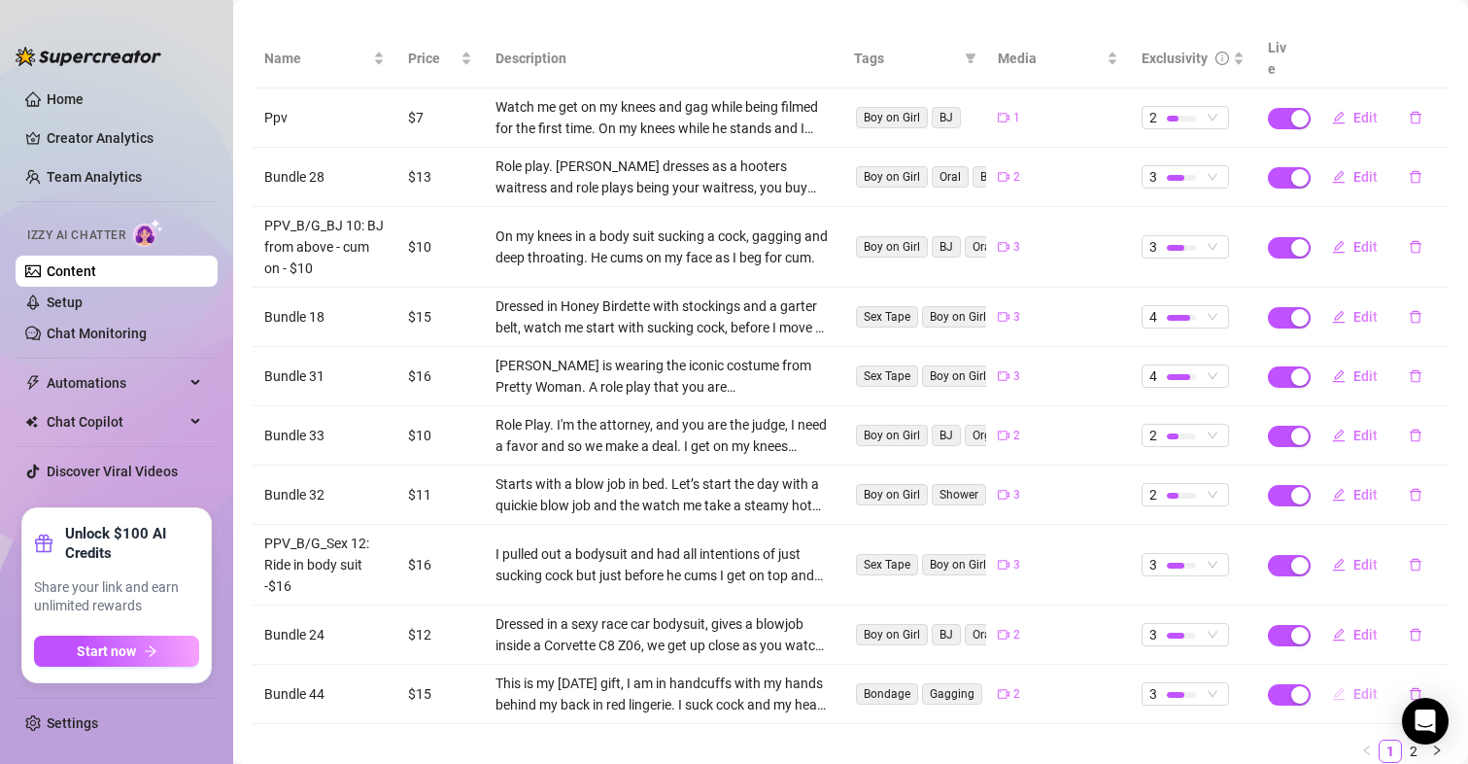
click at [1353, 686] on span "Edit" at bounding box center [1365, 694] width 24 height 16
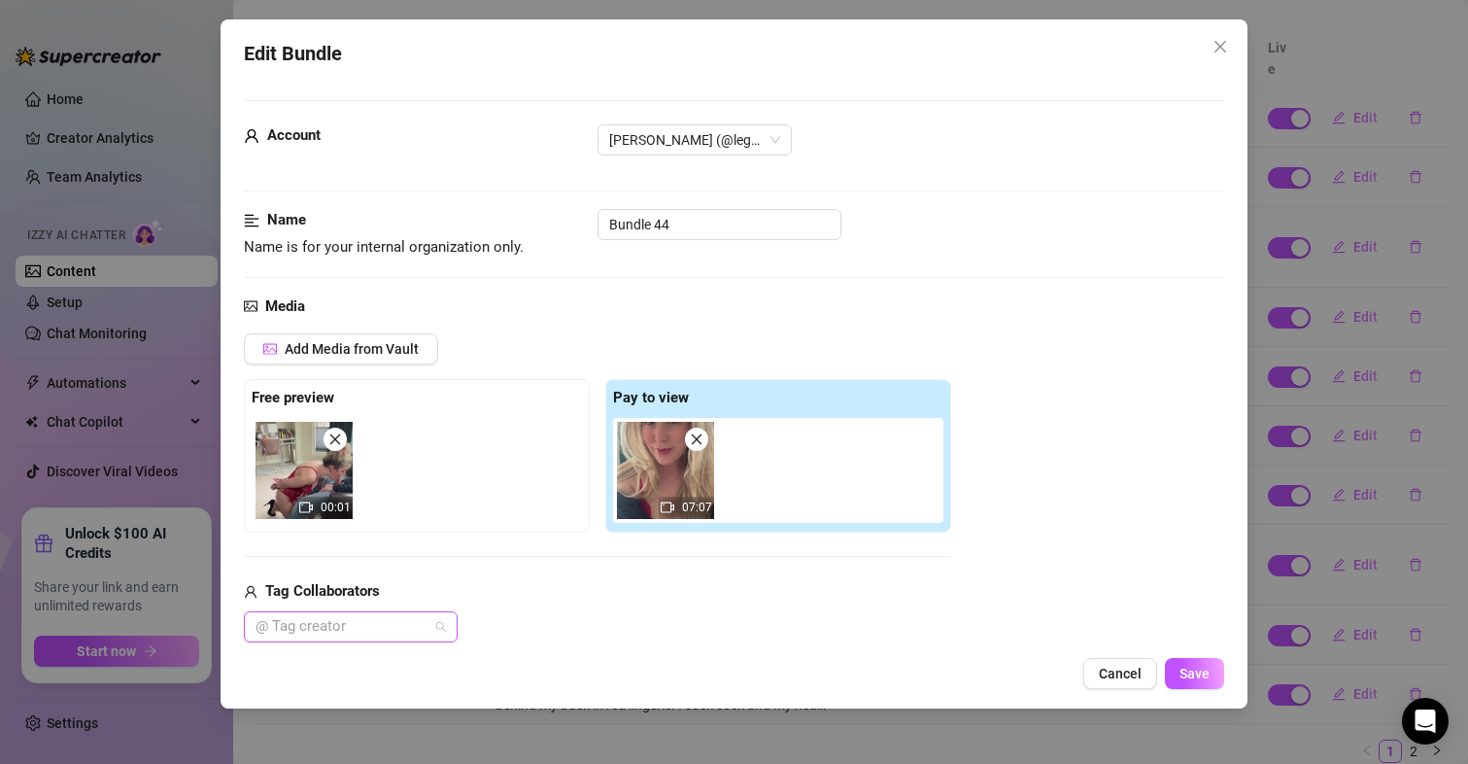
click at [370, 620] on div at bounding box center [341, 626] width 186 height 27
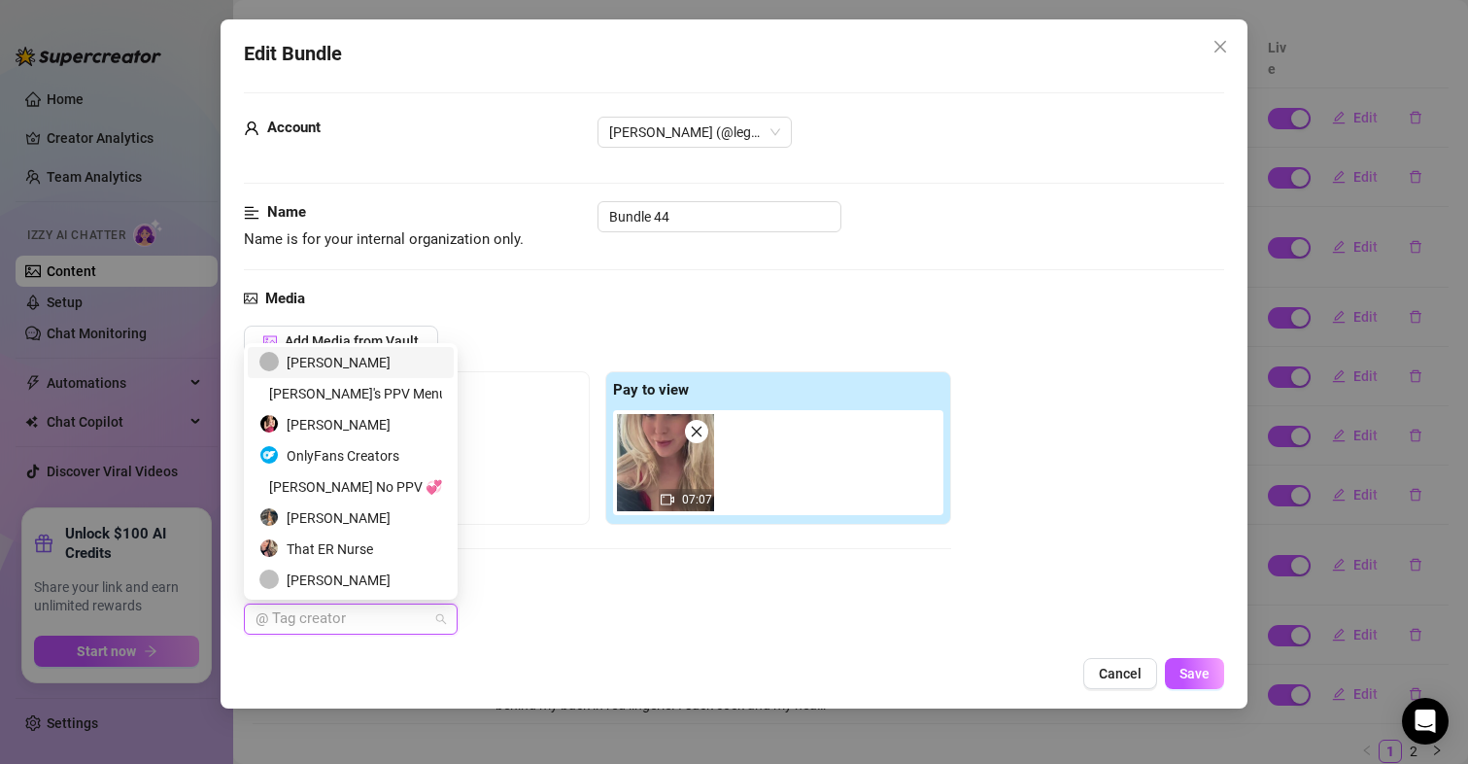
click at [347, 364] on div "[PERSON_NAME]" at bounding box center [350, 362] width 183 height 21
click at [1216, 679] on button "Save" at bounding box center [1194, 673] width 59 height 31
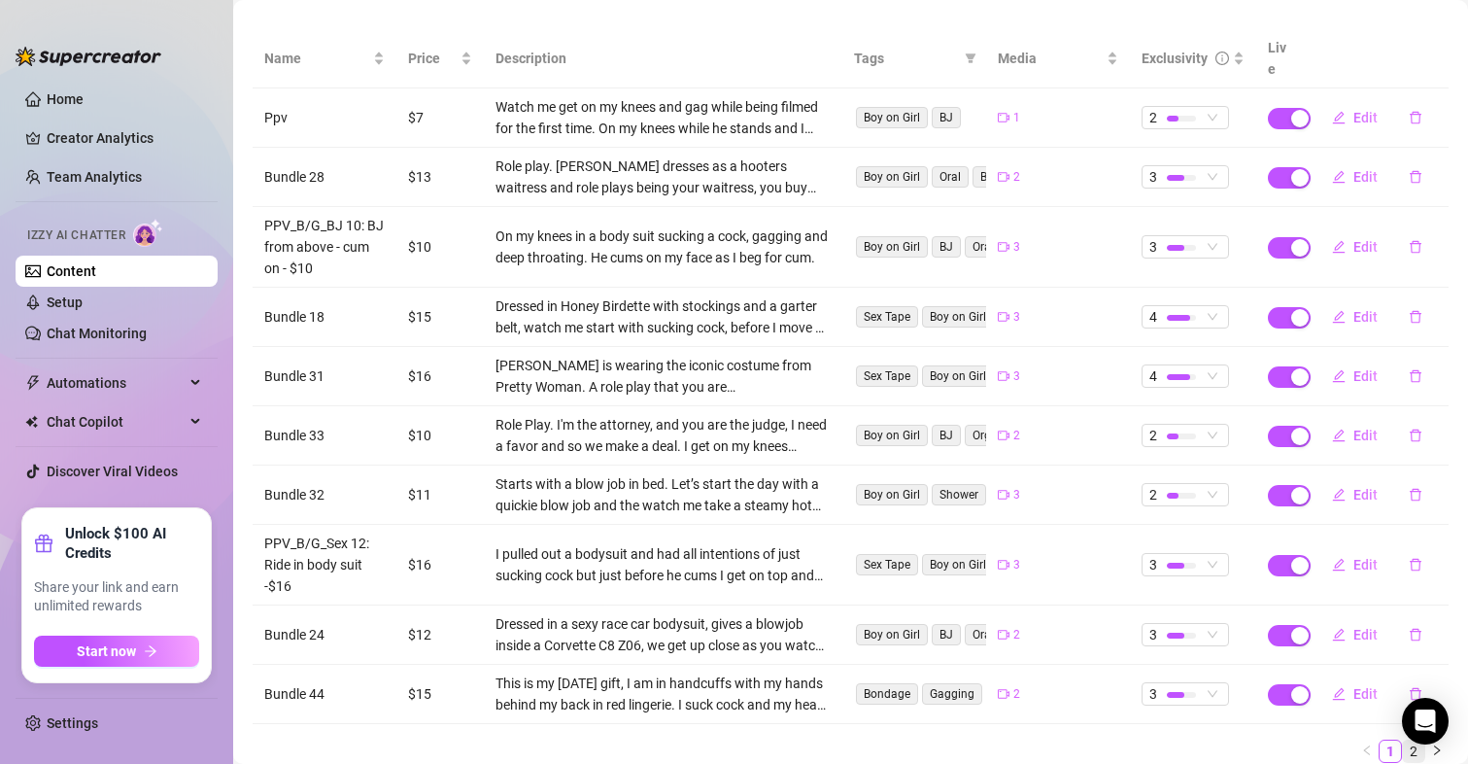
click at [1403, 740] on link "2" at bounding box center [1413, 750] width 21 height 21
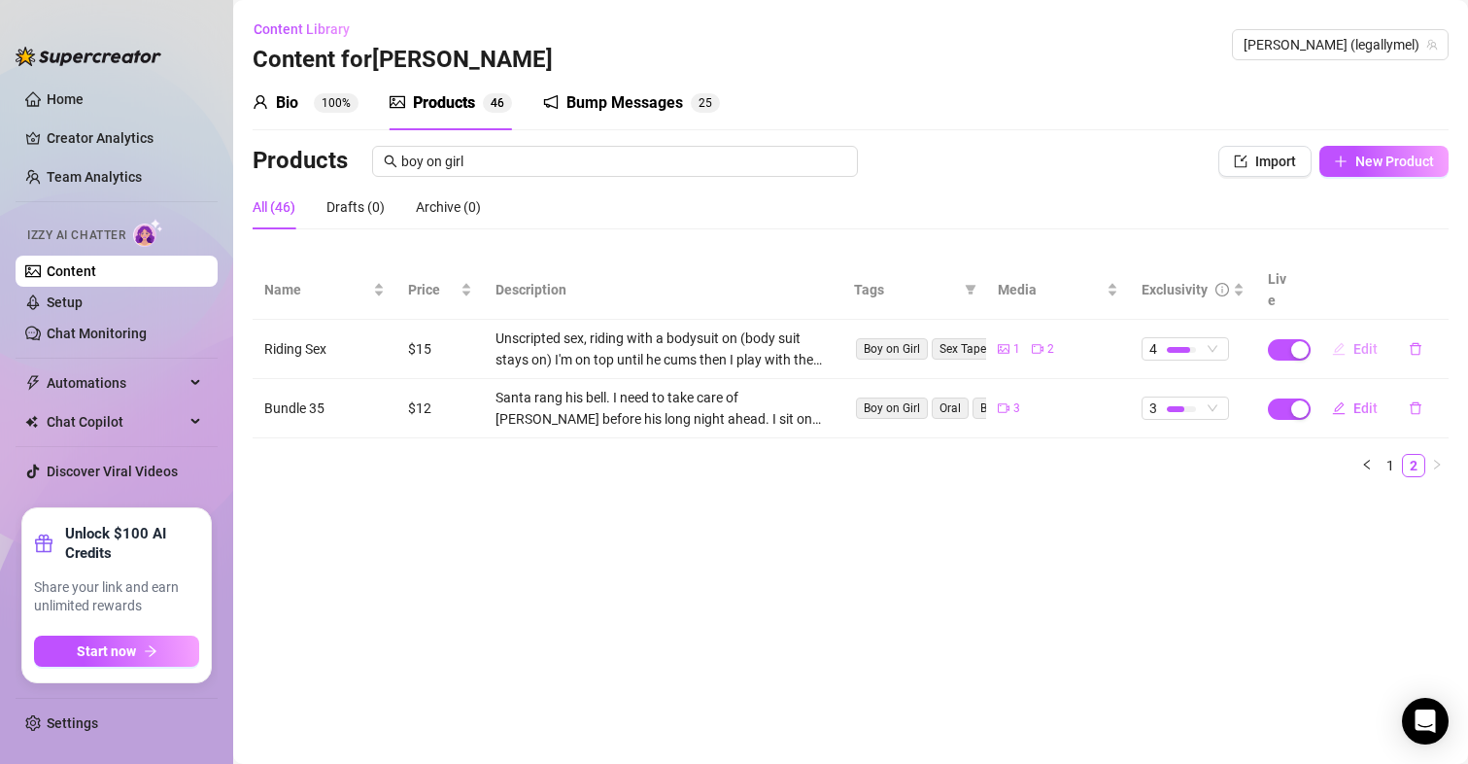
click at [1352, 333] on button "Edit" at bounding box center [1355, 348] width 77 height 31
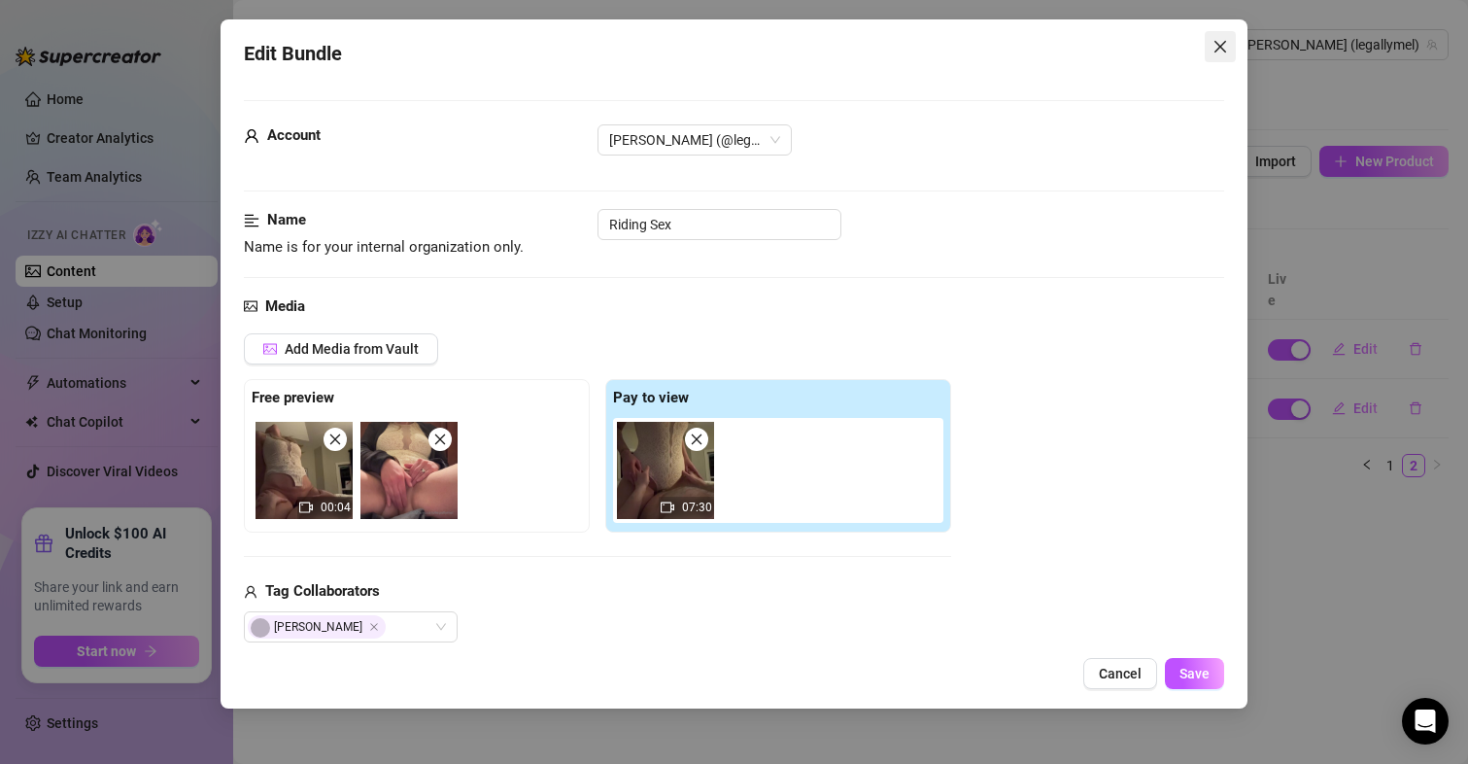
click at [1218, 47] on icon "close" at bounding box center [1221, 47] width 16 height 16
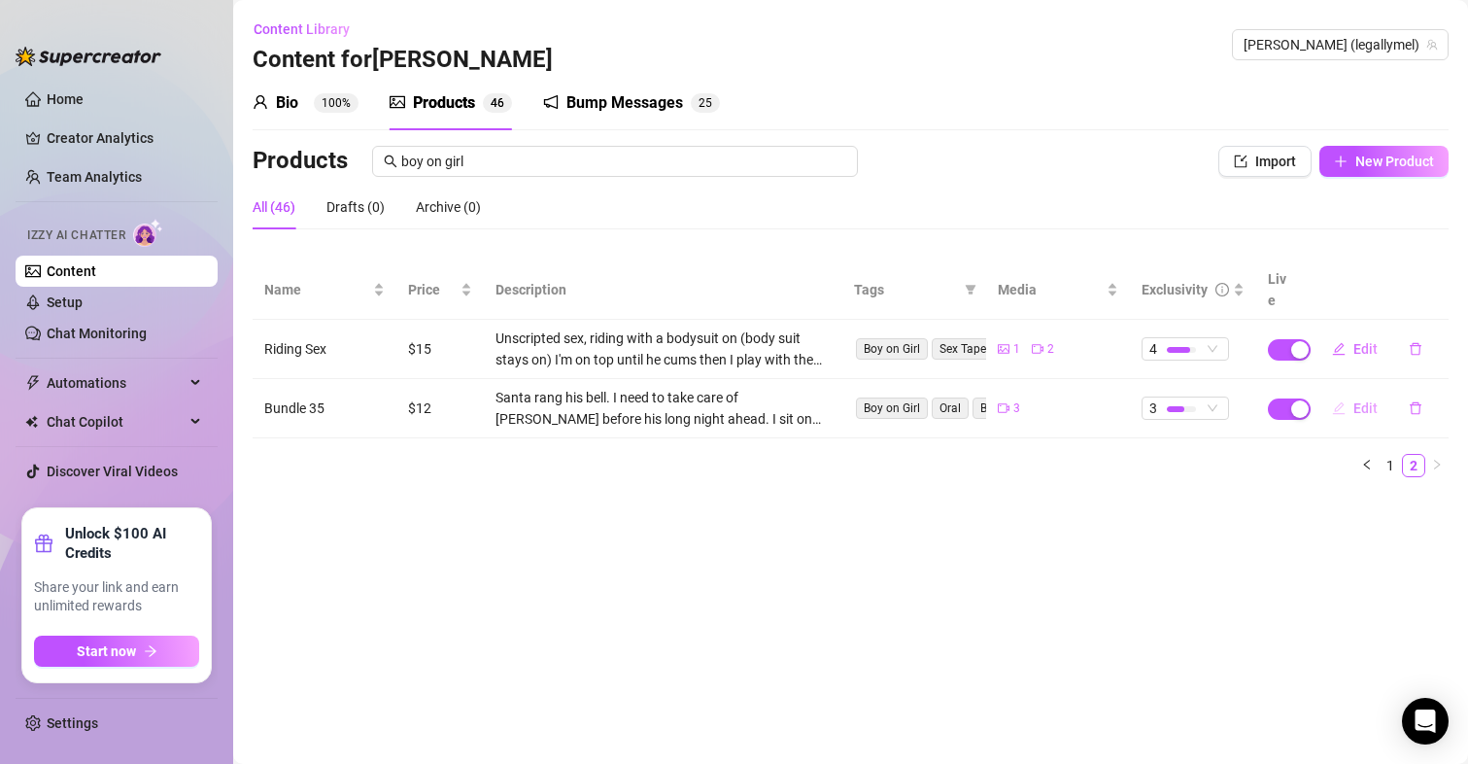
click at [1366, 395] on button "Edit" at bounding box center [1355, 408] width 77 height 31
type textarea "Santa rang 🔔 I need to take care of [PERSON_NAME] before his long night ahead, …"
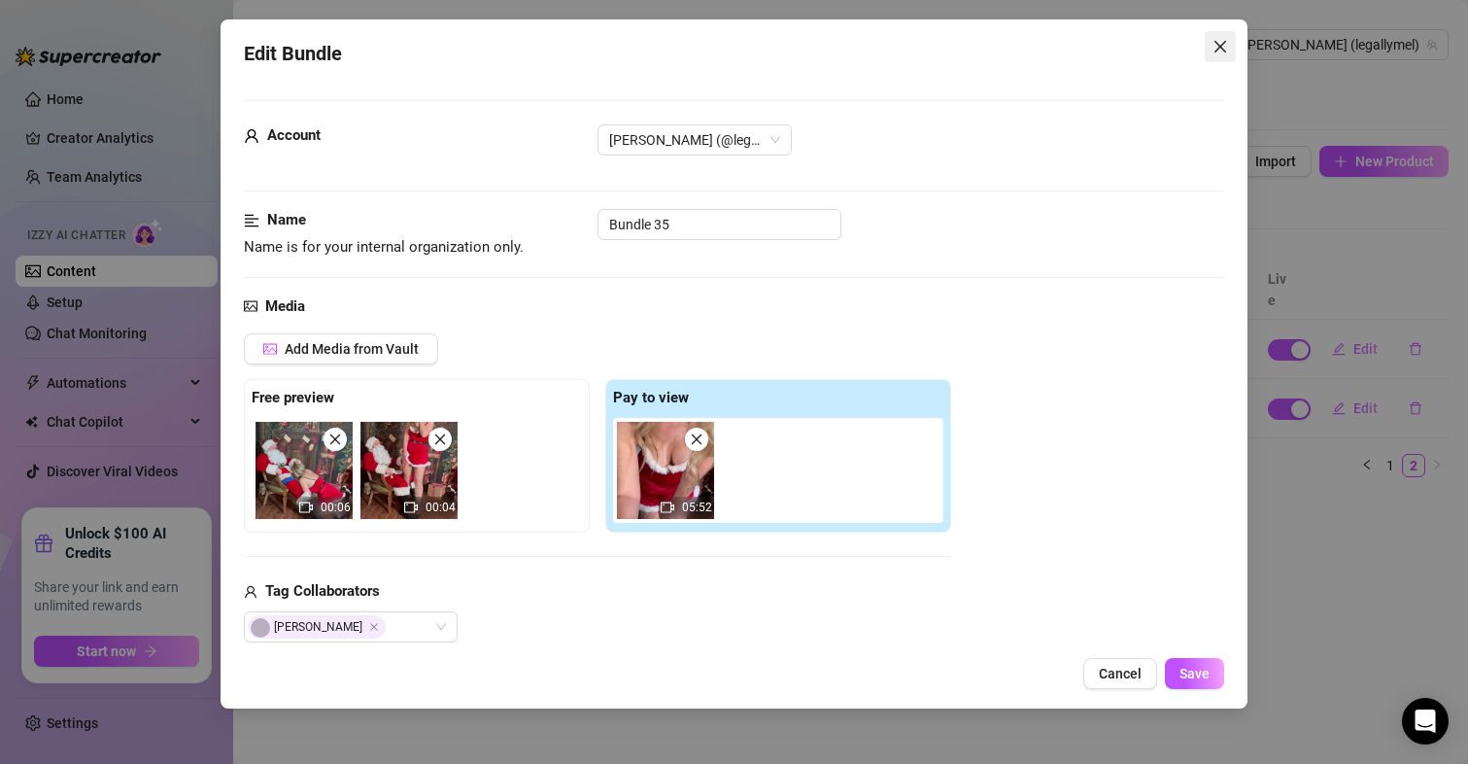
click at [1230, 38] on button "Close" at bounding box center [1220, 46] width 31 height 31
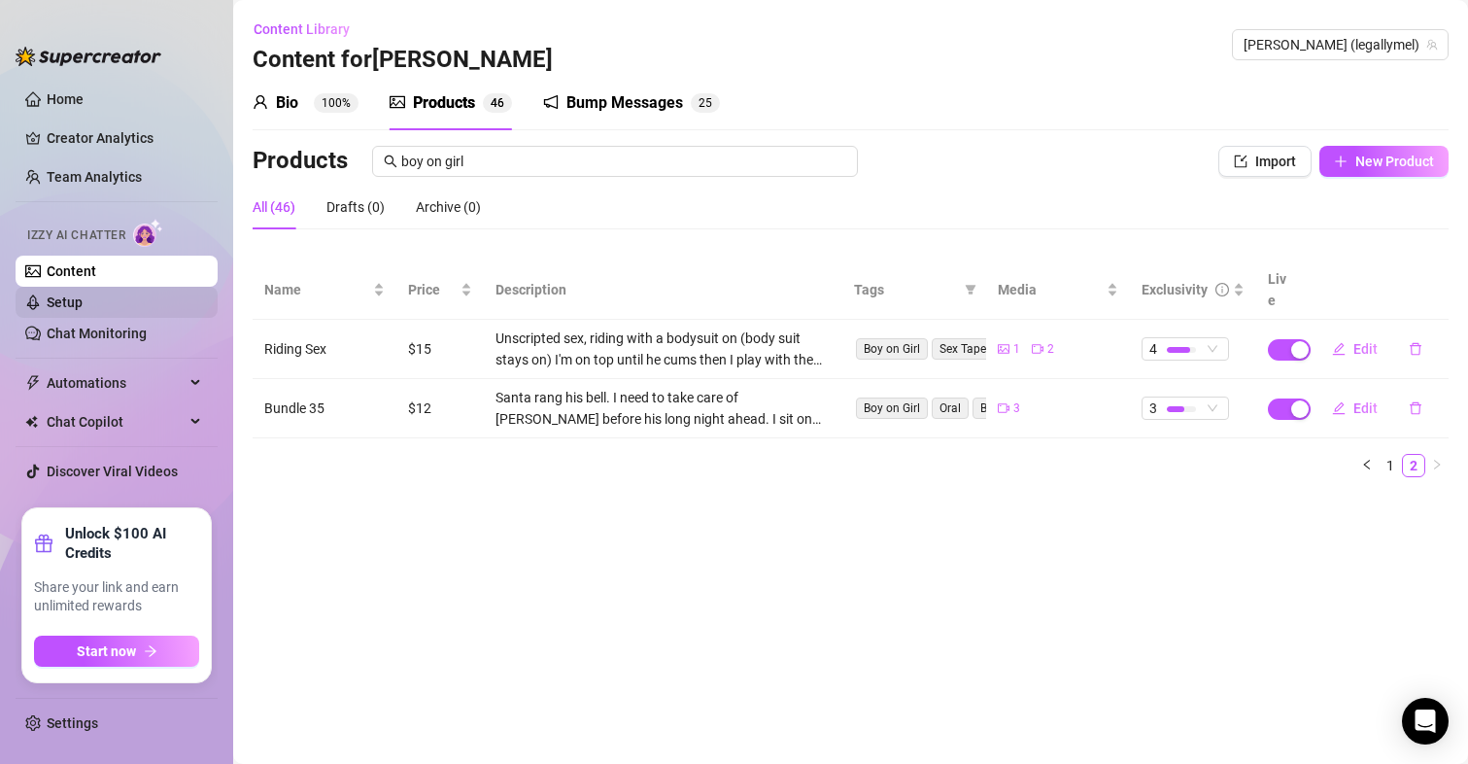
click at [77, 304] on link "Setup" at bounding box center [65, 302] width 36 height 16
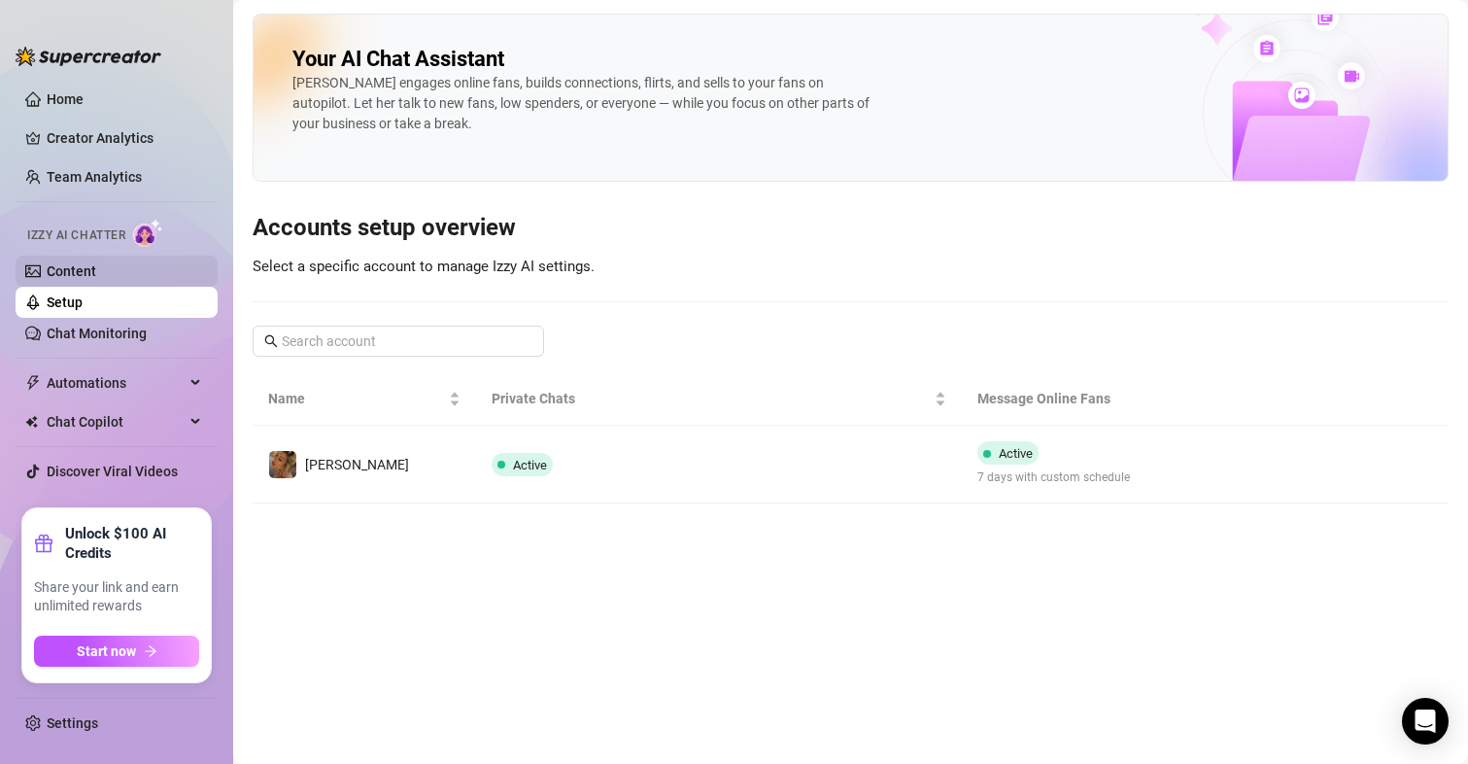
click at [51, 272] on link "Content" at bounding box center [72, 271] width 50 height 16
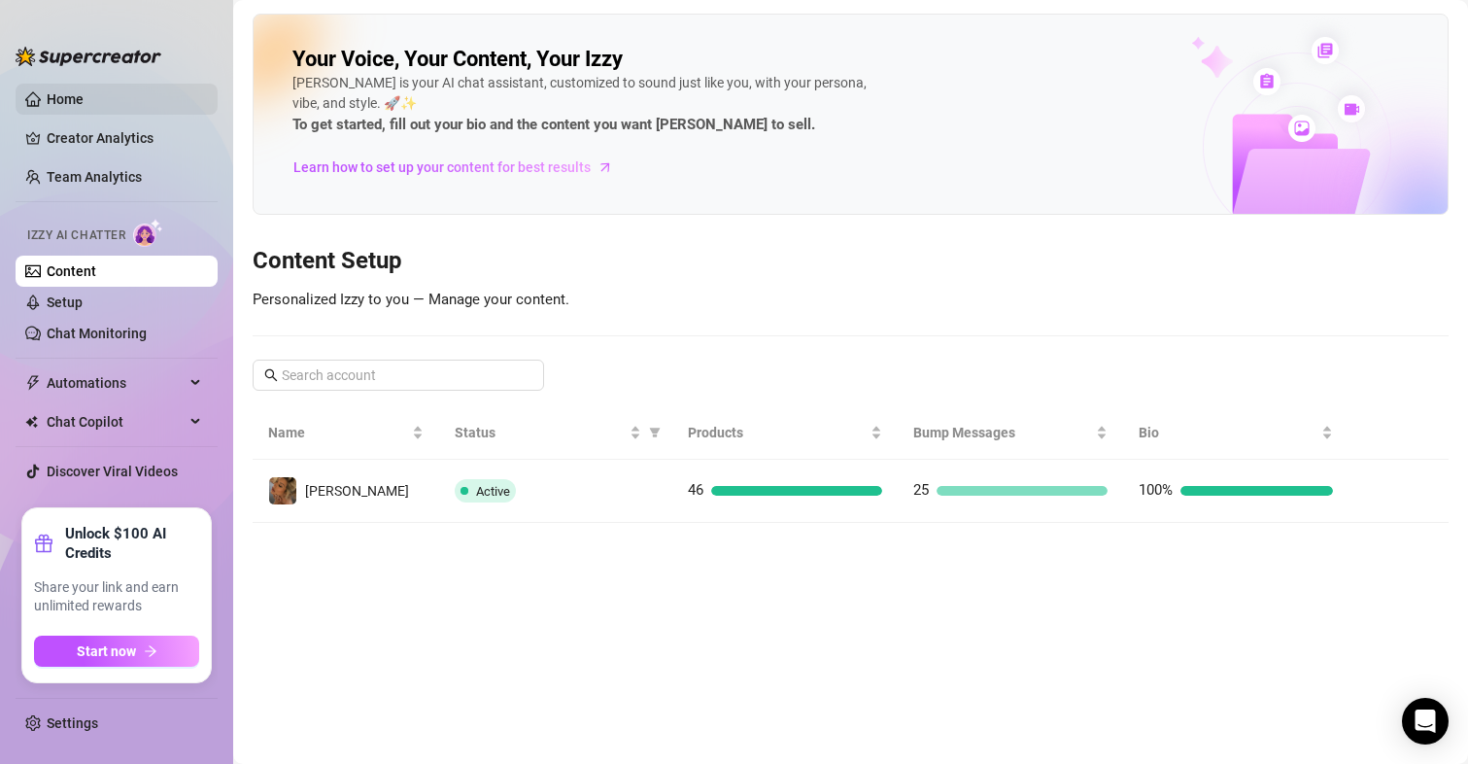
click at [48, 93] on link "Home" at bounding box center [65, 99] width 37 height 16
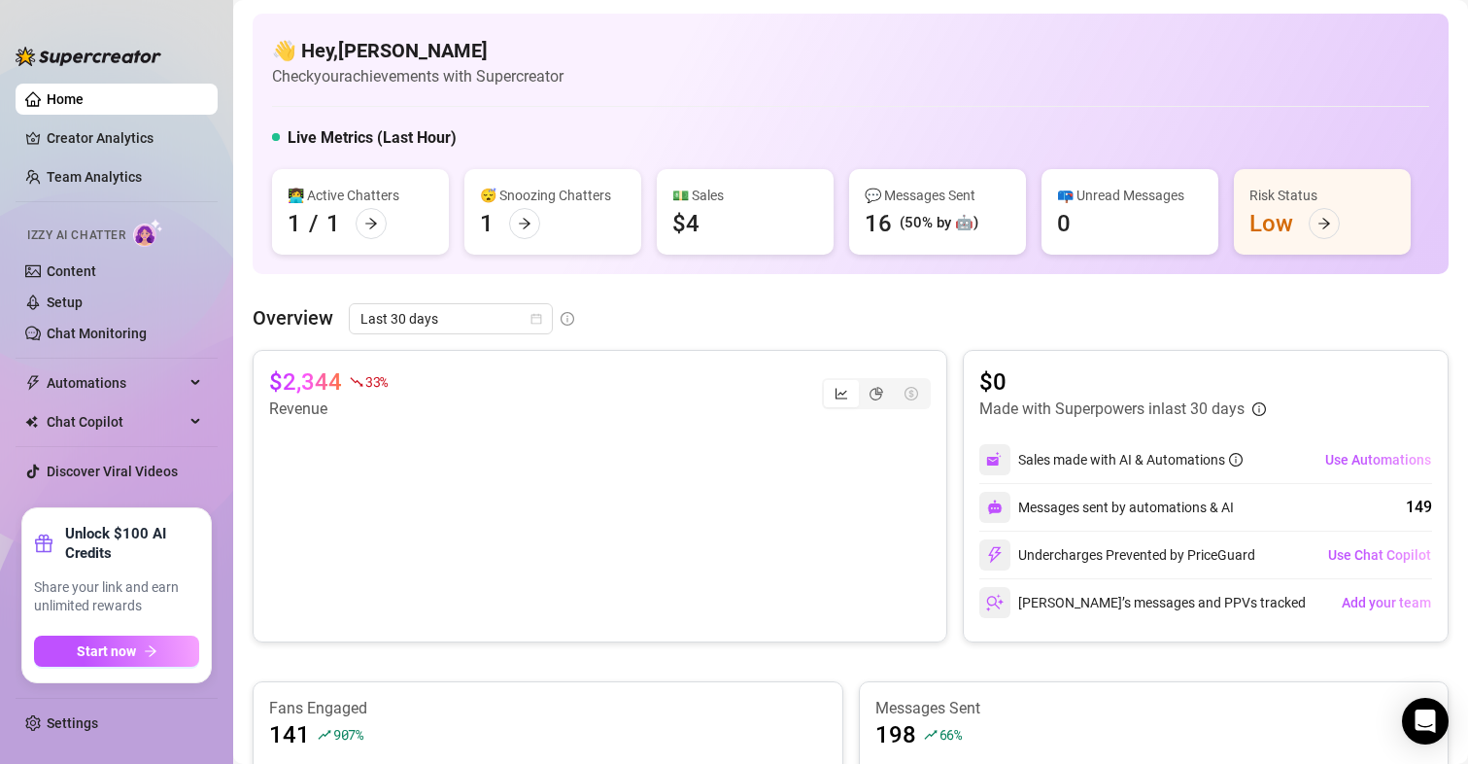
click at [705, 347] on div "Overview Last 30 days $2,344 33 % Revenue $0 Made with Superpowers in last 30 d…" at bounding box center [851, 648] width 1196 height 691
